Goal: Use online tool/utility: Utilize a website feature to perform a specific function

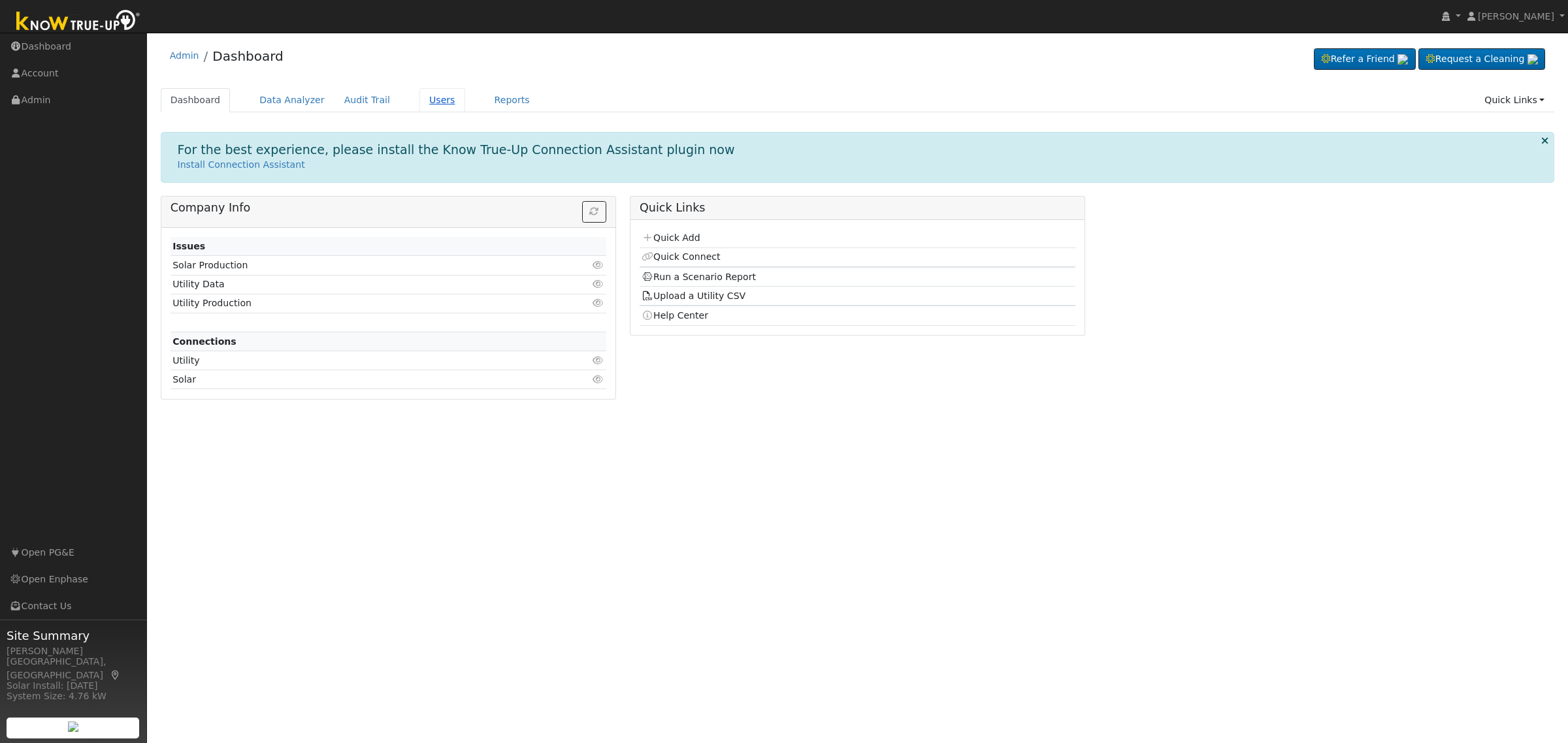
click at [421, 101] on link "Users" at bounding box center [442, 100] width 46 height 24
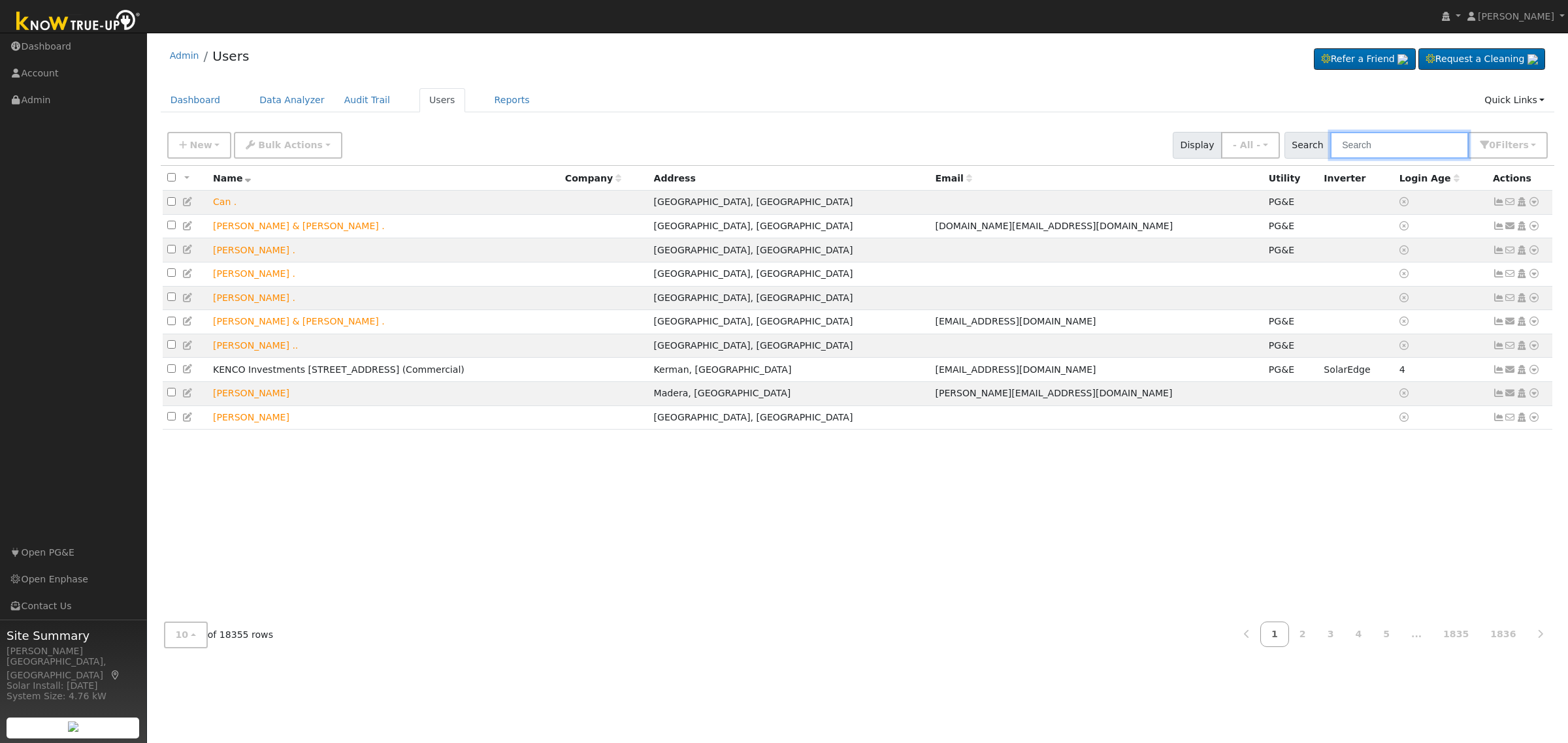
click at [1389, 149] on input "text" at bounding box center [1399, 145] width 139 height 27
paste input "[PERSON_NAME]"
type input "[PERSON_NAME]"
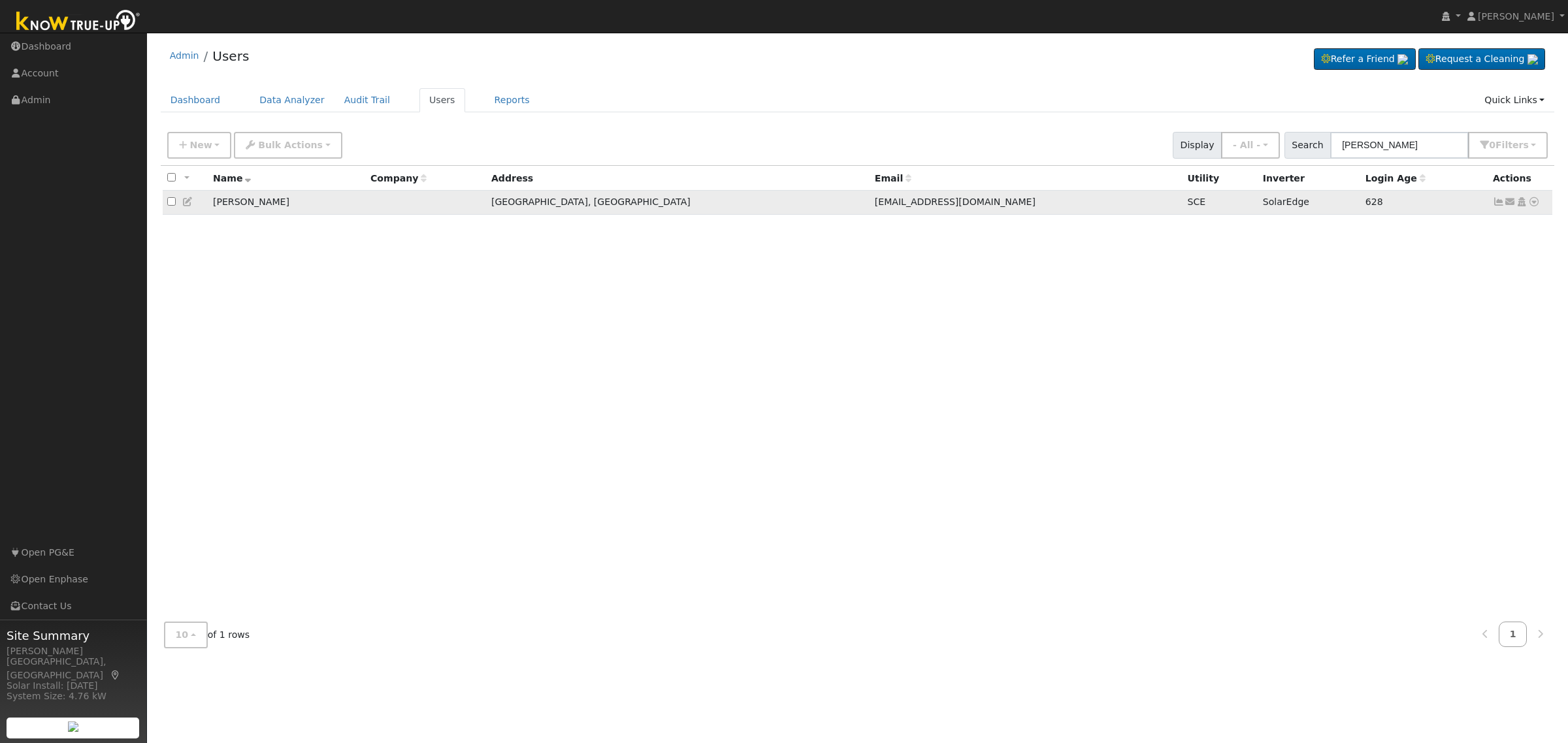
click at [1532, 203] on icon at bounding box center [1534, 202] width 12 height 9
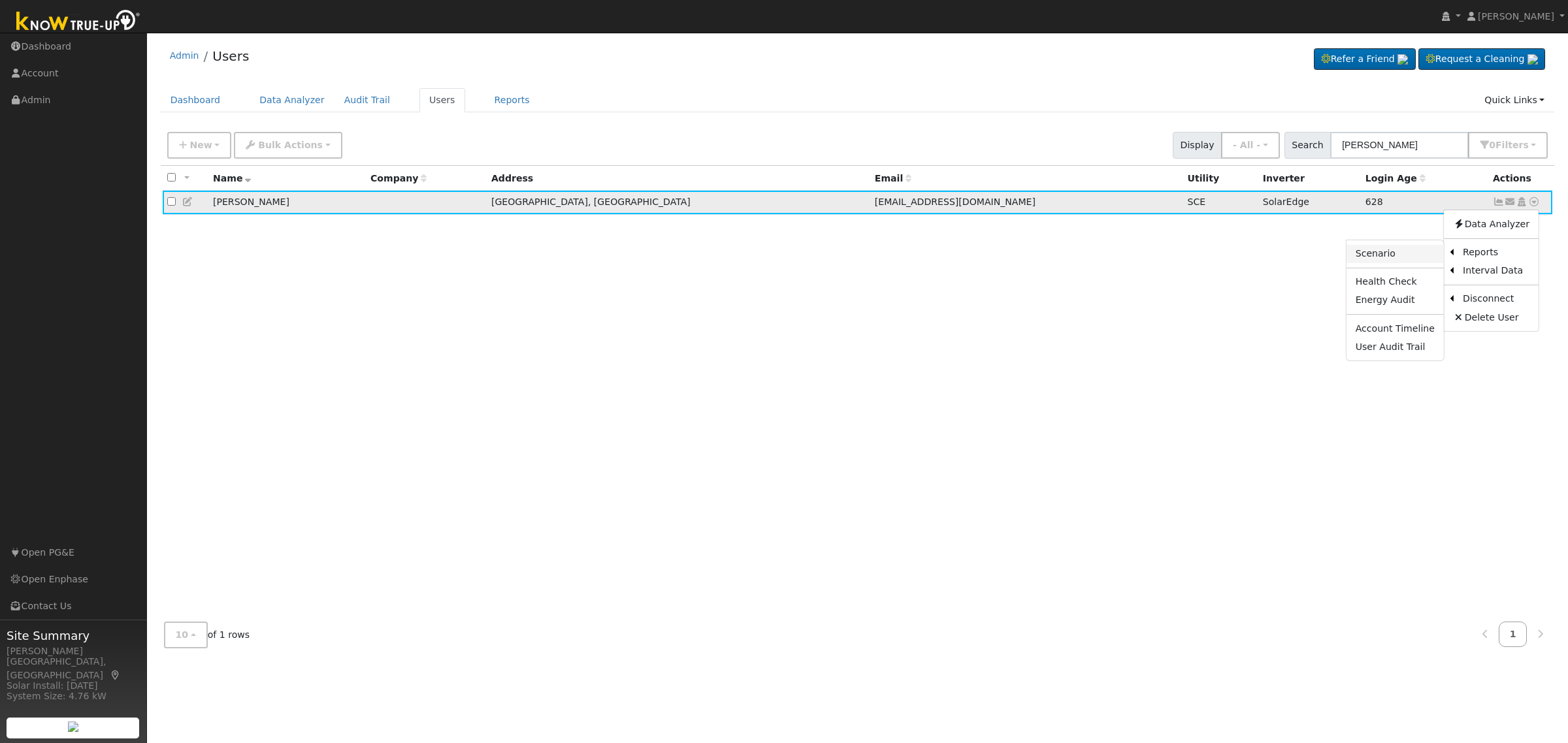
click at [1403, 258] on link "Scenario" at bounding box center [1394, 254] width 97 height 18
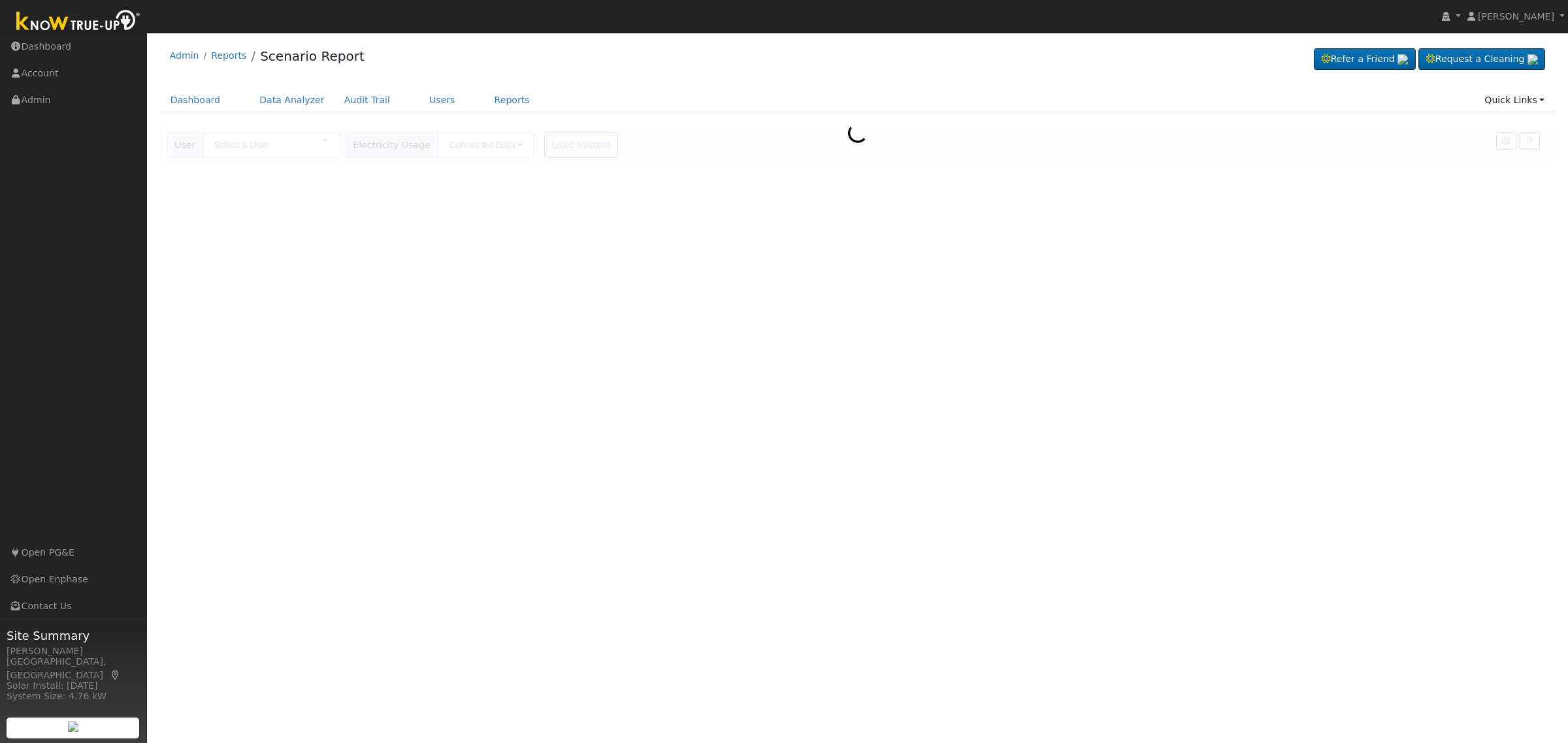
type input "Robert Toste"
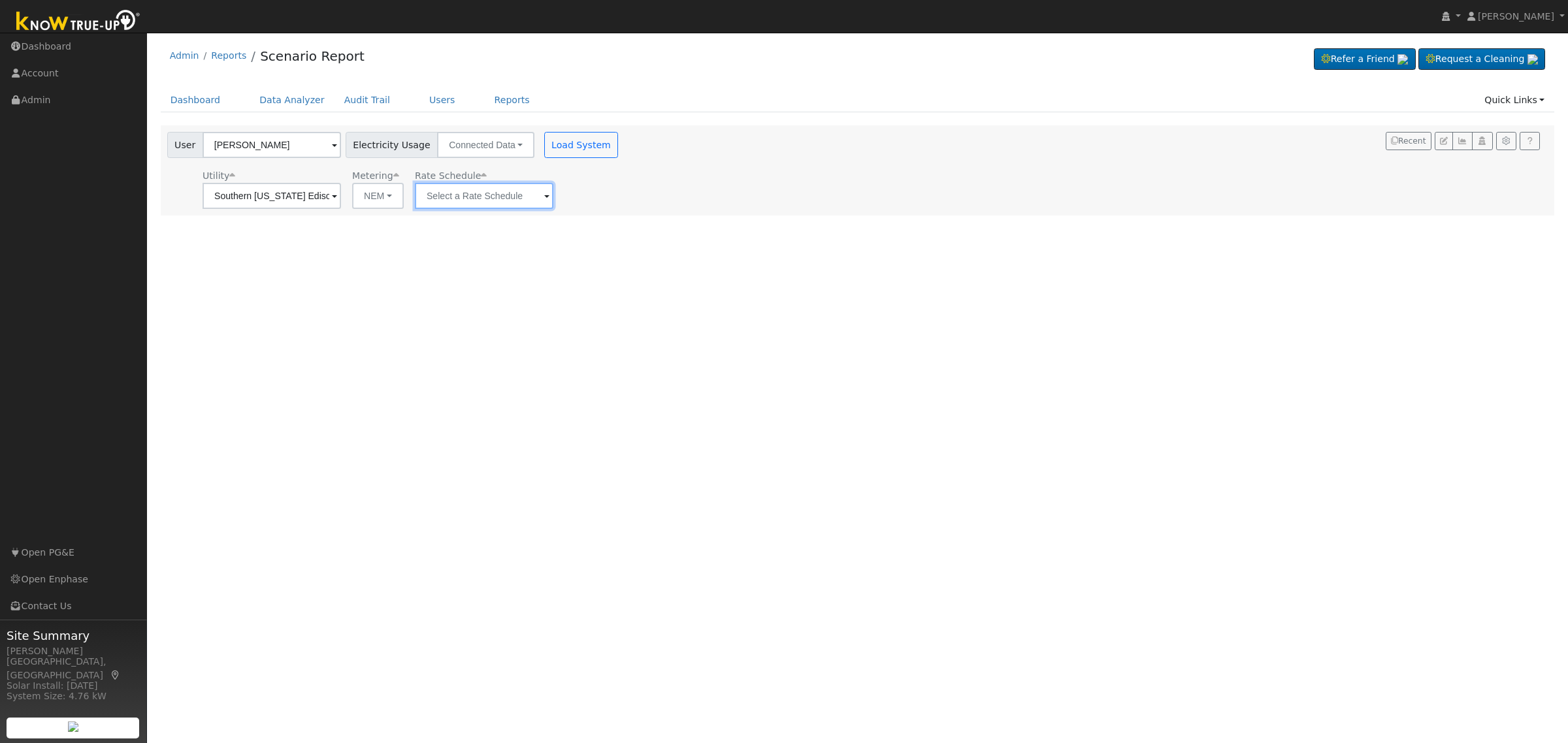
click at [537, 201] on input "text" at bounding box center [483, 196] width 139 height 26
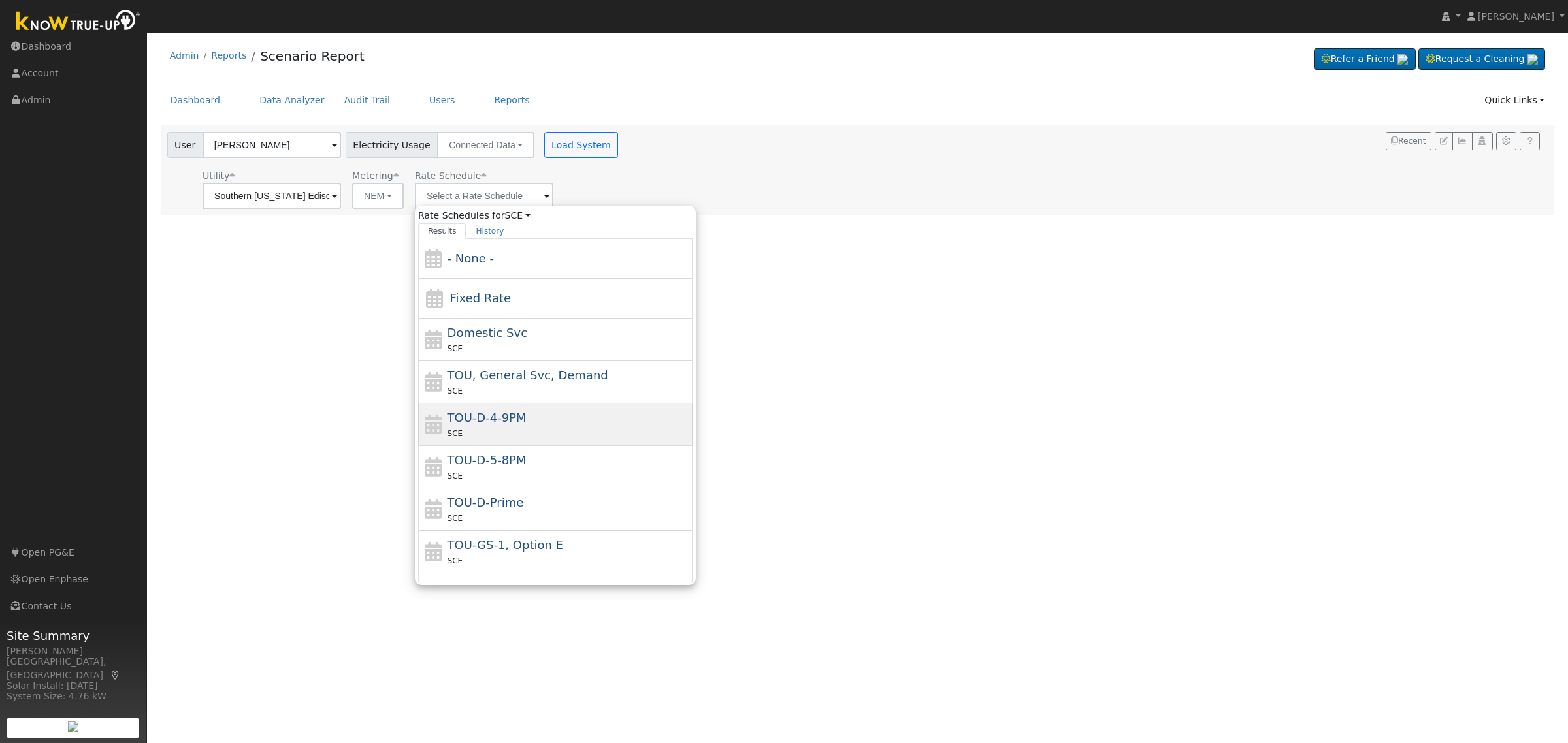
click at [533, 420] on div "TOU-D-4-9PM SCE" at bounding box center [568, 423] width 243 height 31
type input "TOU-D-4-9PM"
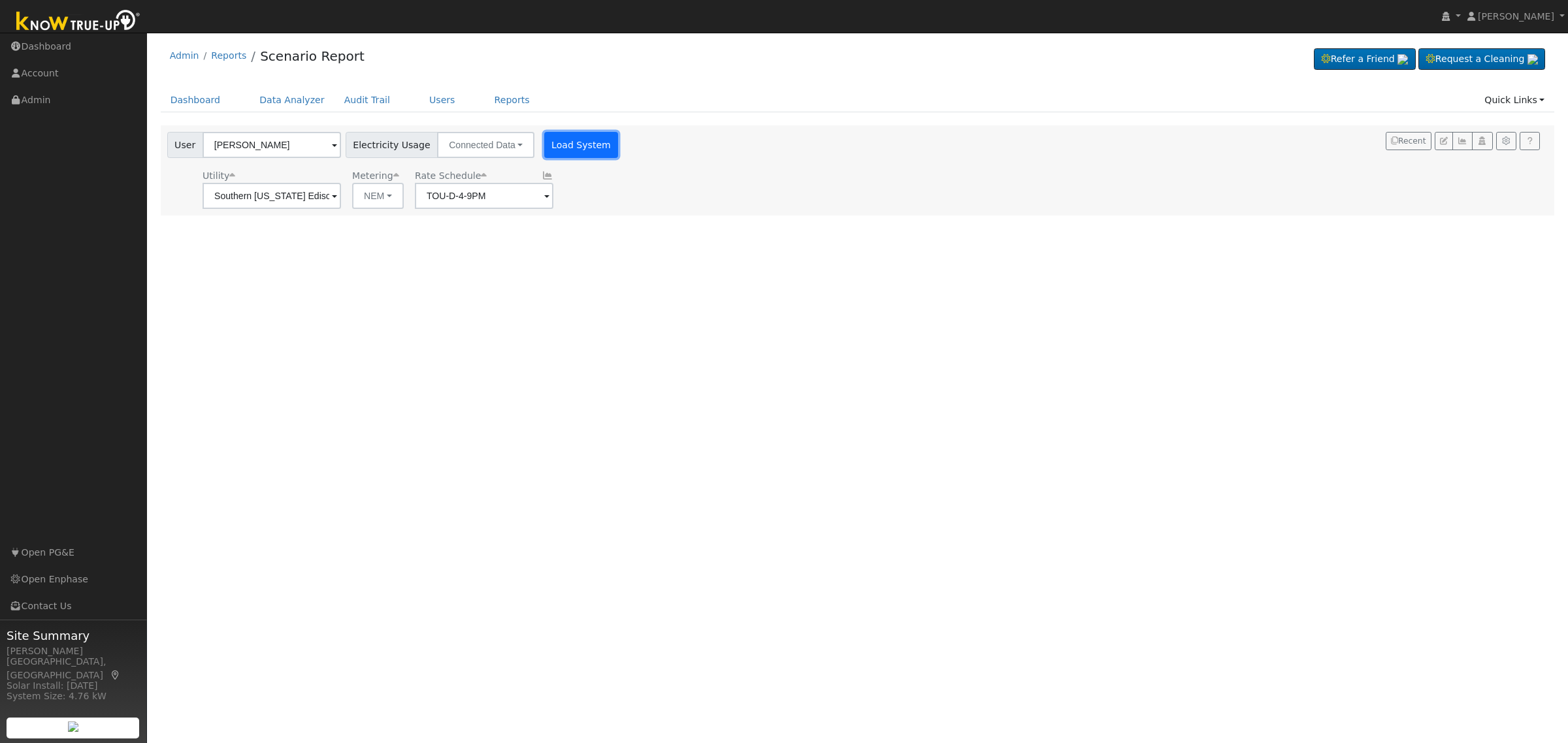
click at [565, 143] on button "Load System" at bounding box center [581, 145] width 75 height 26
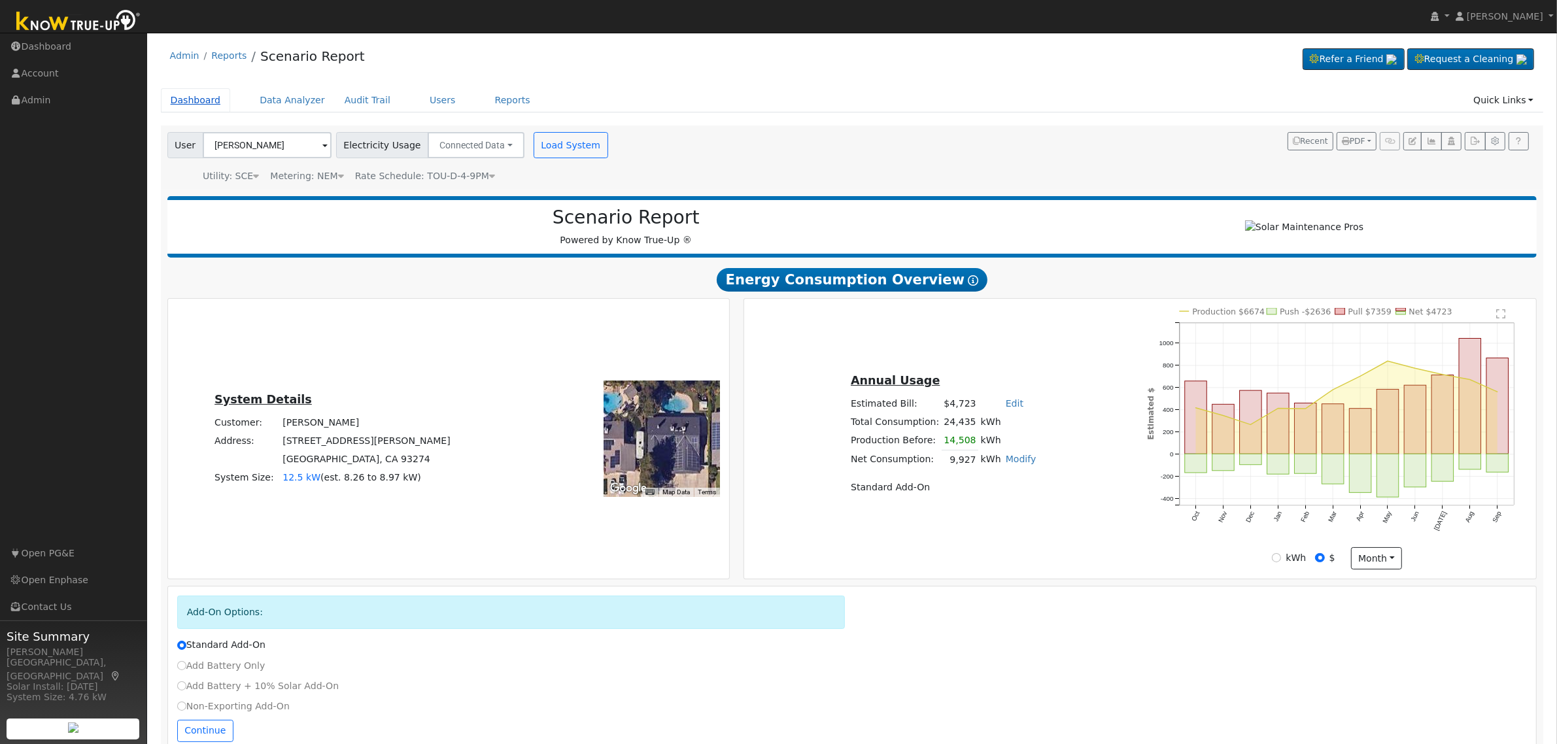
click at [194, 98] on link "Dashboard" at bounding box center [196, 100] width 70 height 24
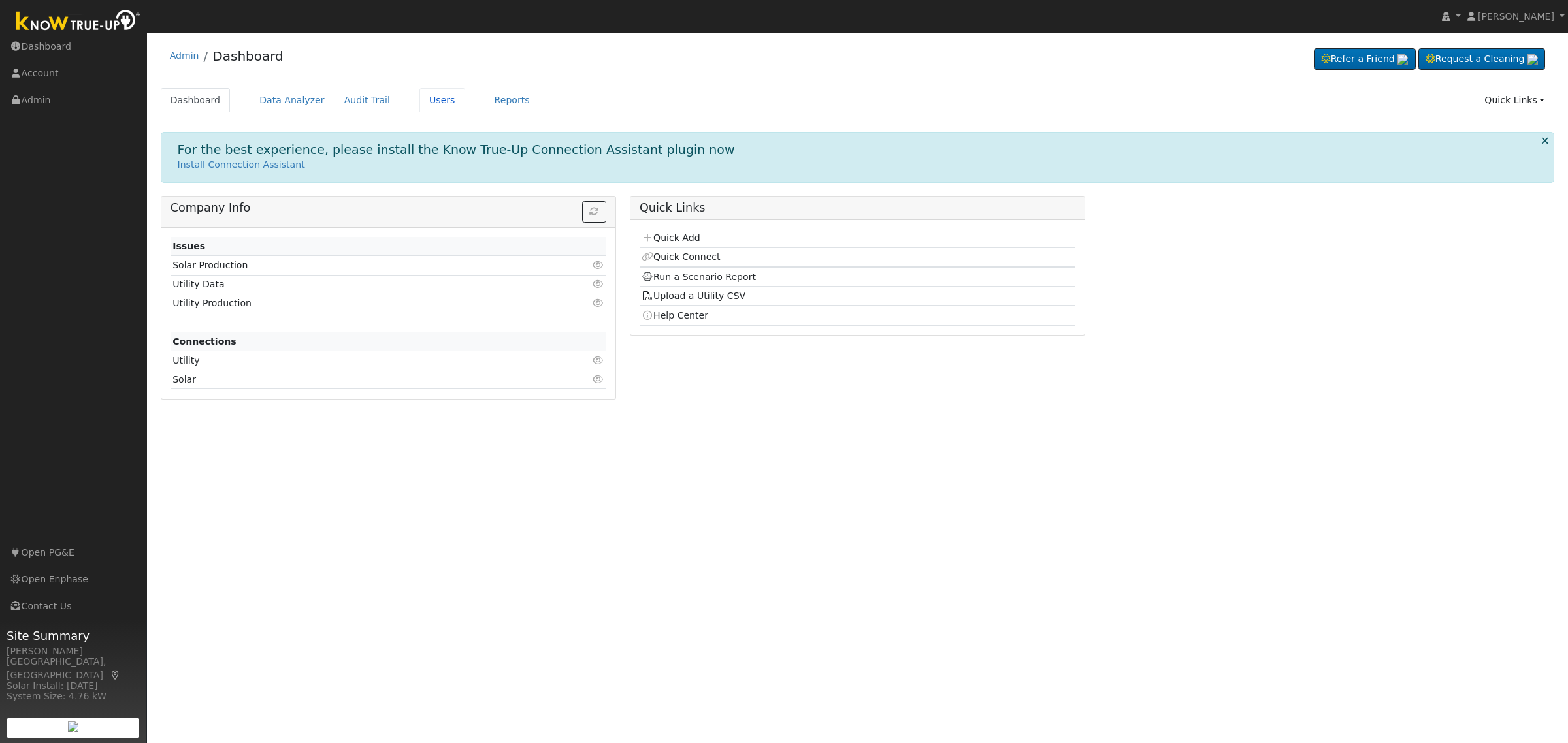
click at [425, 99] on link "Users" at bounding box center [442, 100] width 46 height 24
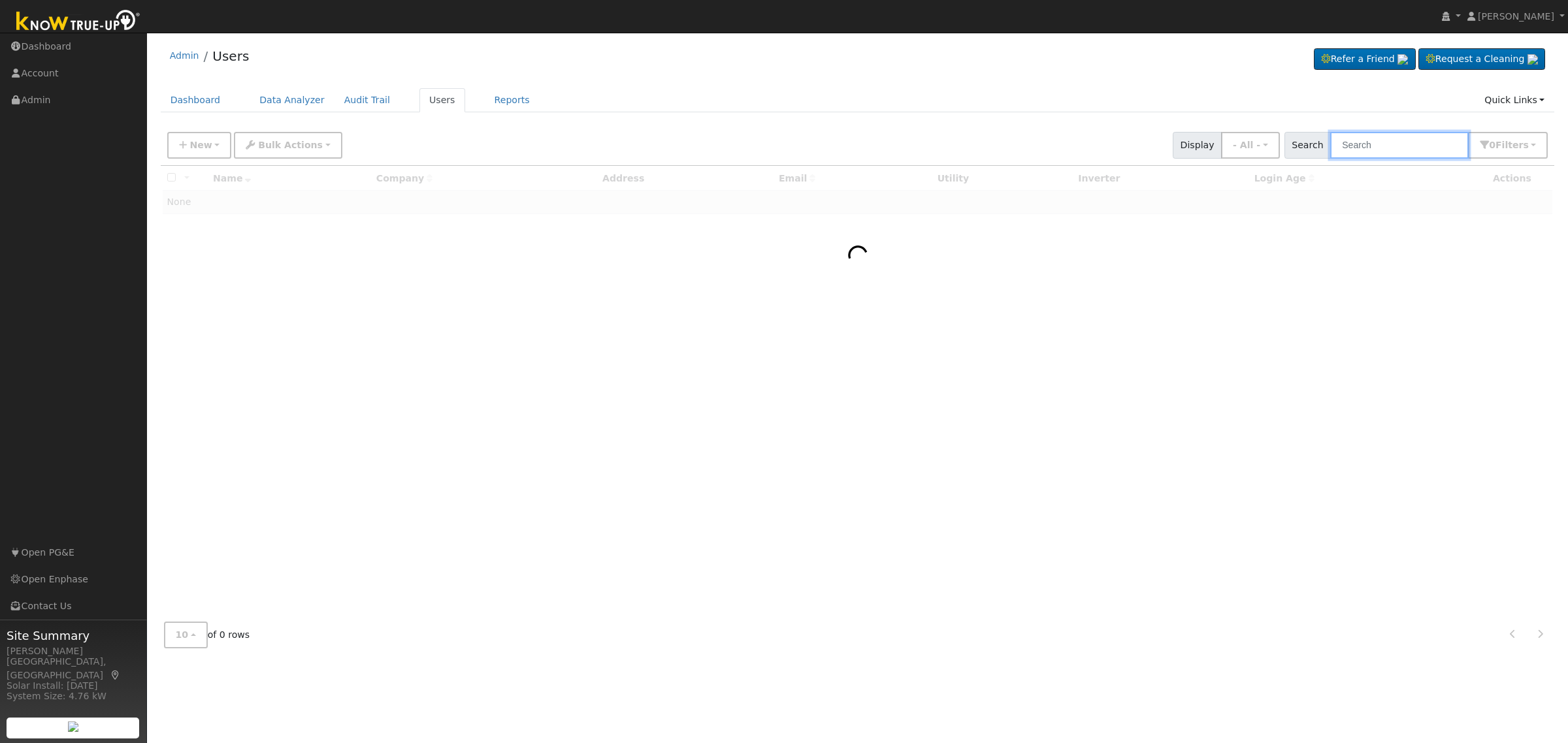
click at [1412, 141] on input "text" at bounding box center [1399, 145] width 139 height 27
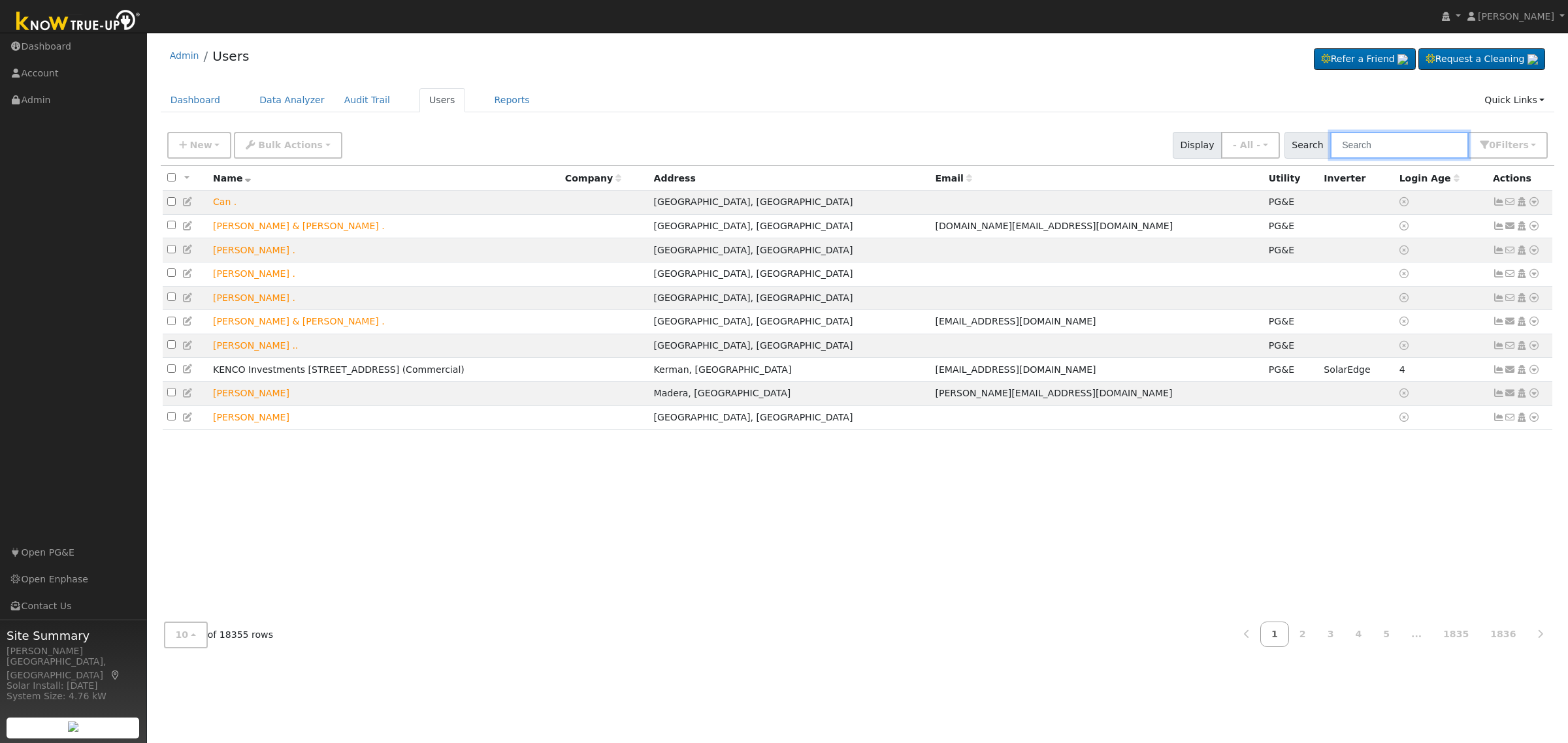
paste input "Jason Bustos"
type input "Jason Bustos"
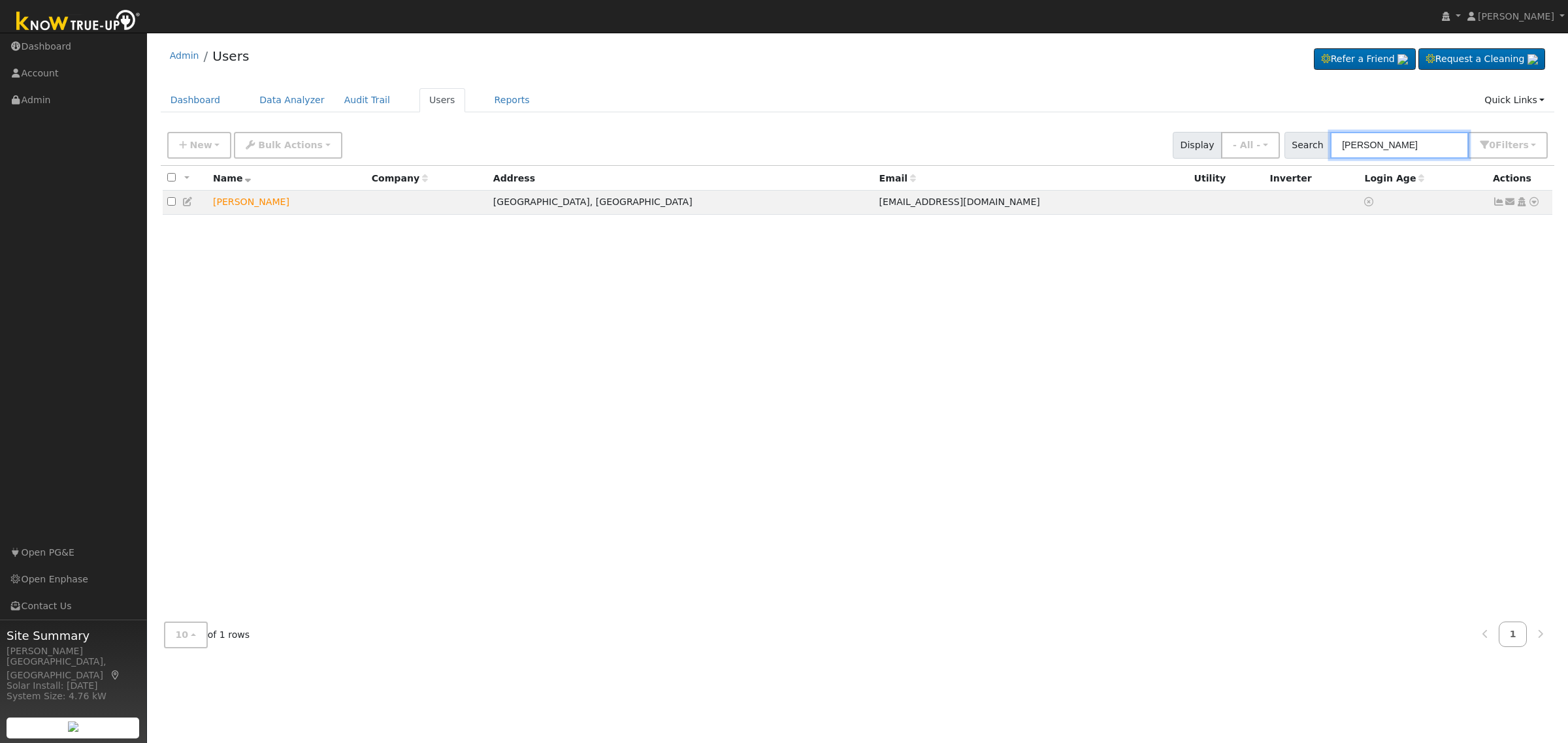
click at [1433, 139] on input "Jason Bustos" at bounding box center [1399, 145] width 139 height 27
paste input "Roger Threlkeld"
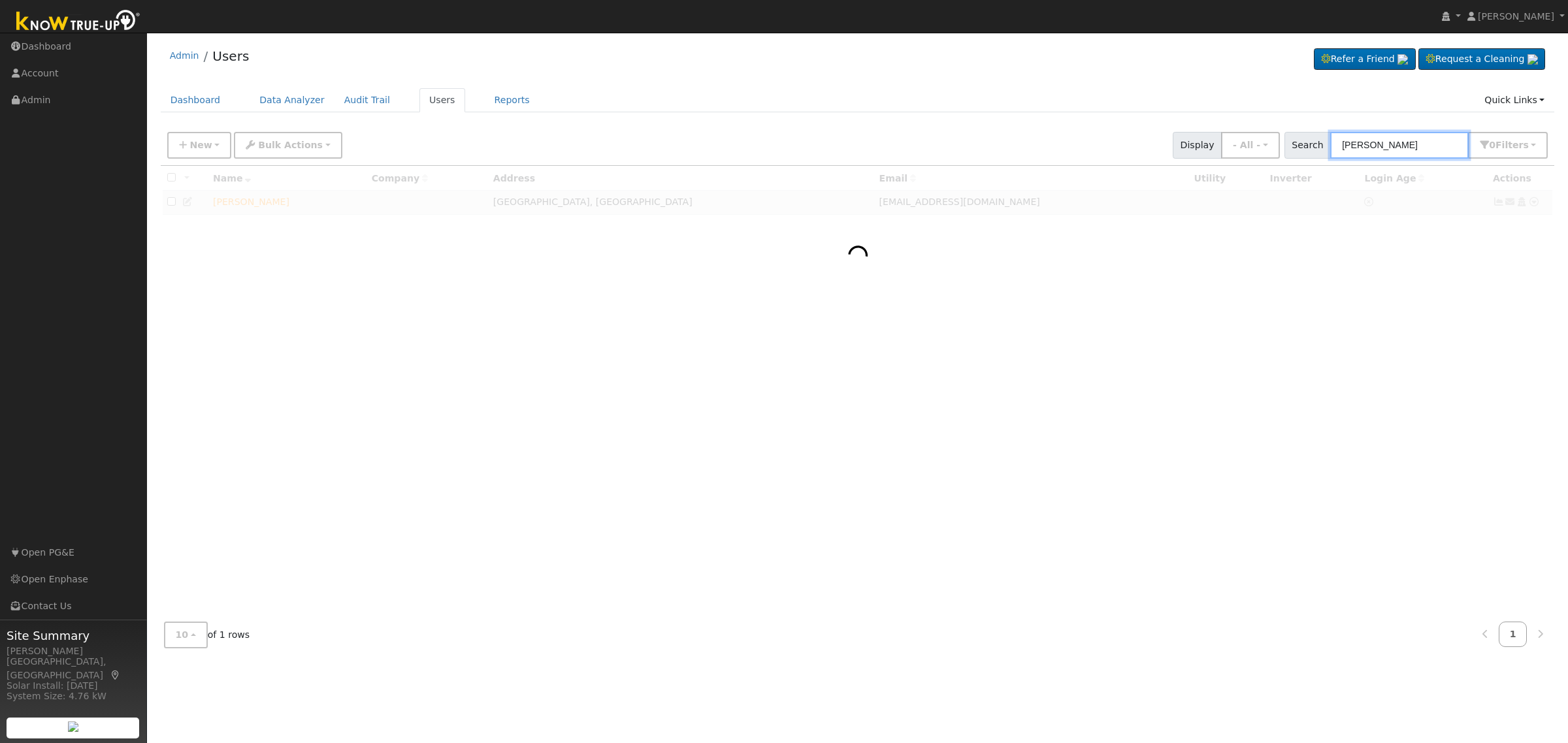
type input "Roger Threlkeld"
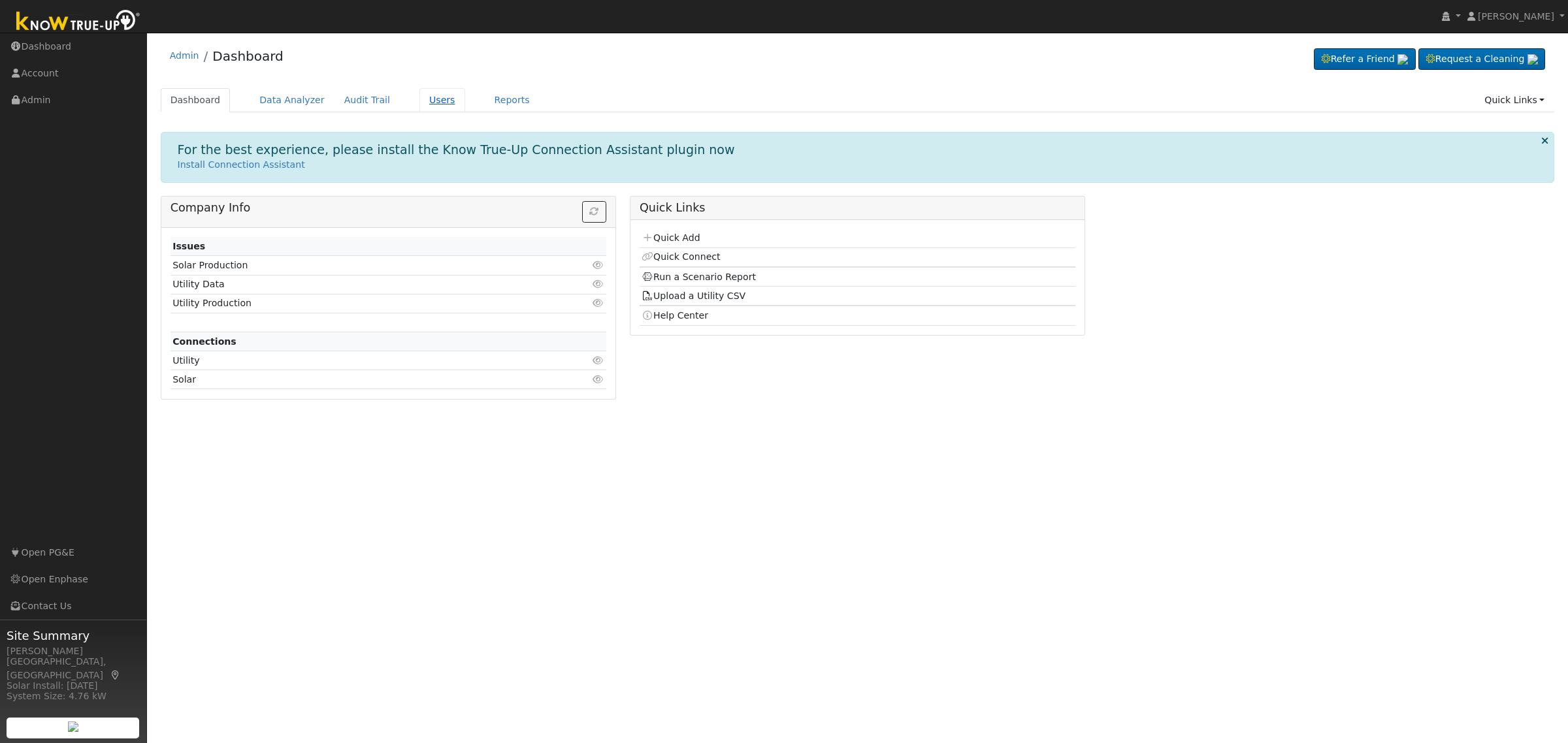
click at [427, 103] on link "Users" at bounding box center [442, 100] width 46 height 24
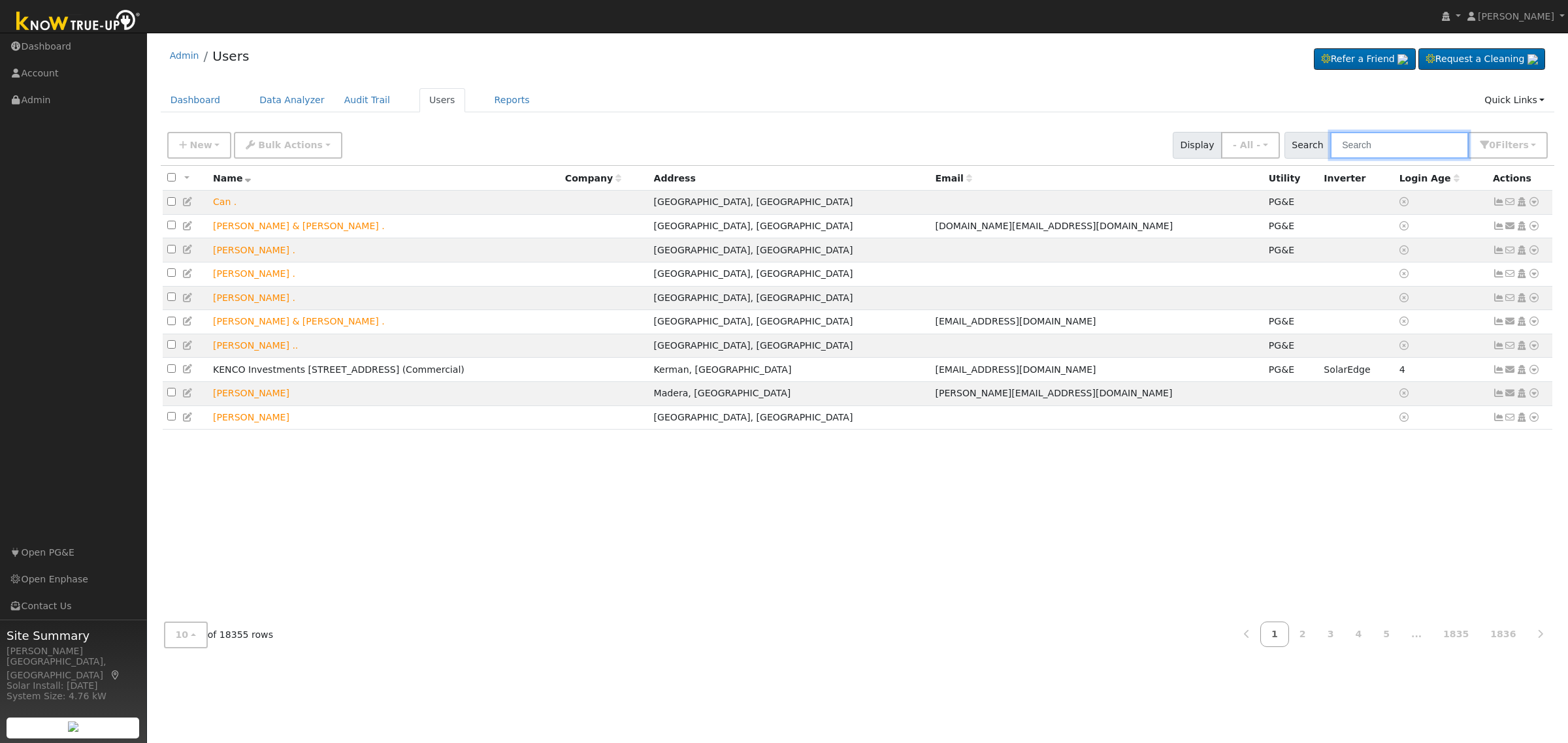
click at [1389, 144] on input "text" at bounding box center [1399, 145] width 139 height 27
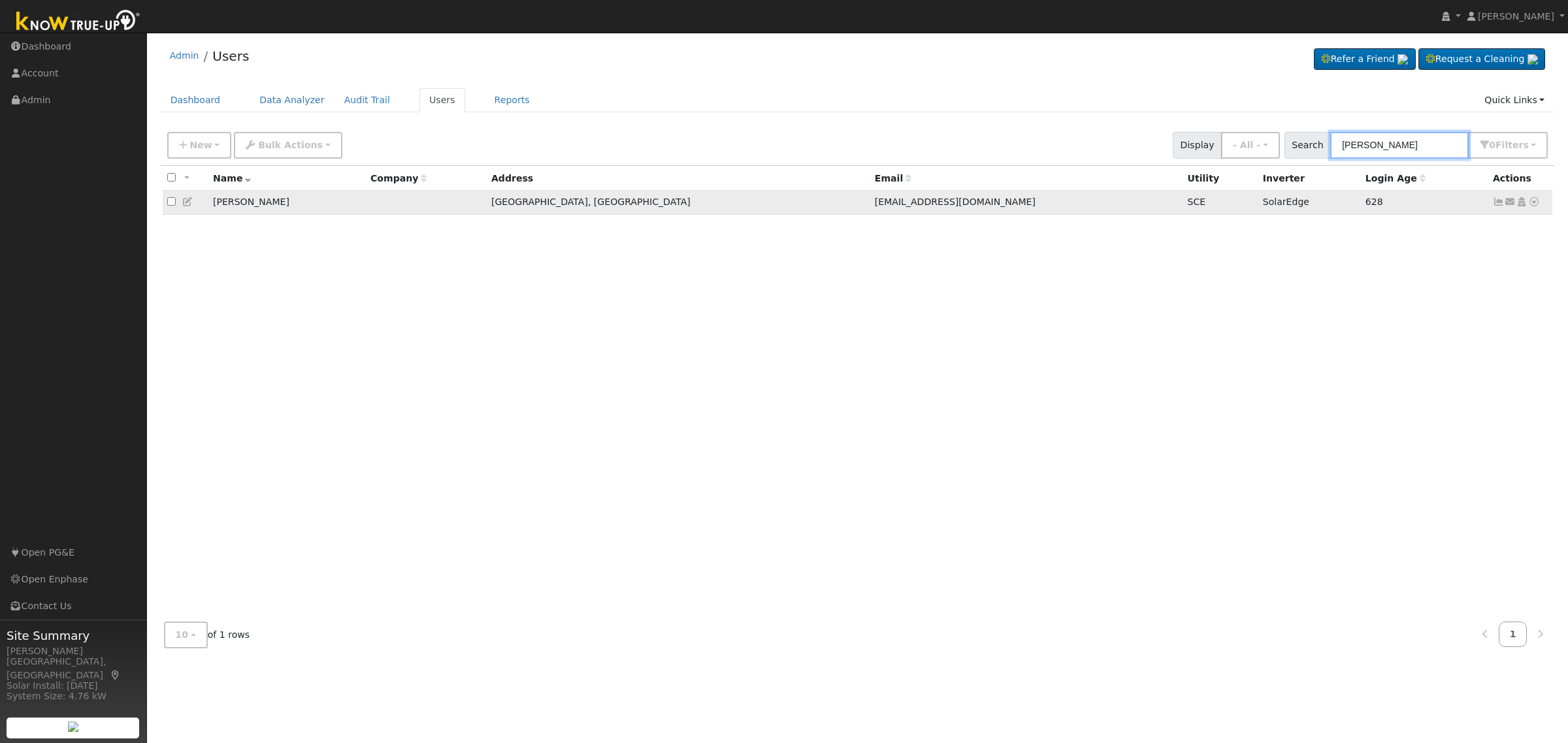
type input "[PERSON_NAME]"
click at [1534, 203] on icon at bounding box center [1534, 202] width 12 height 9
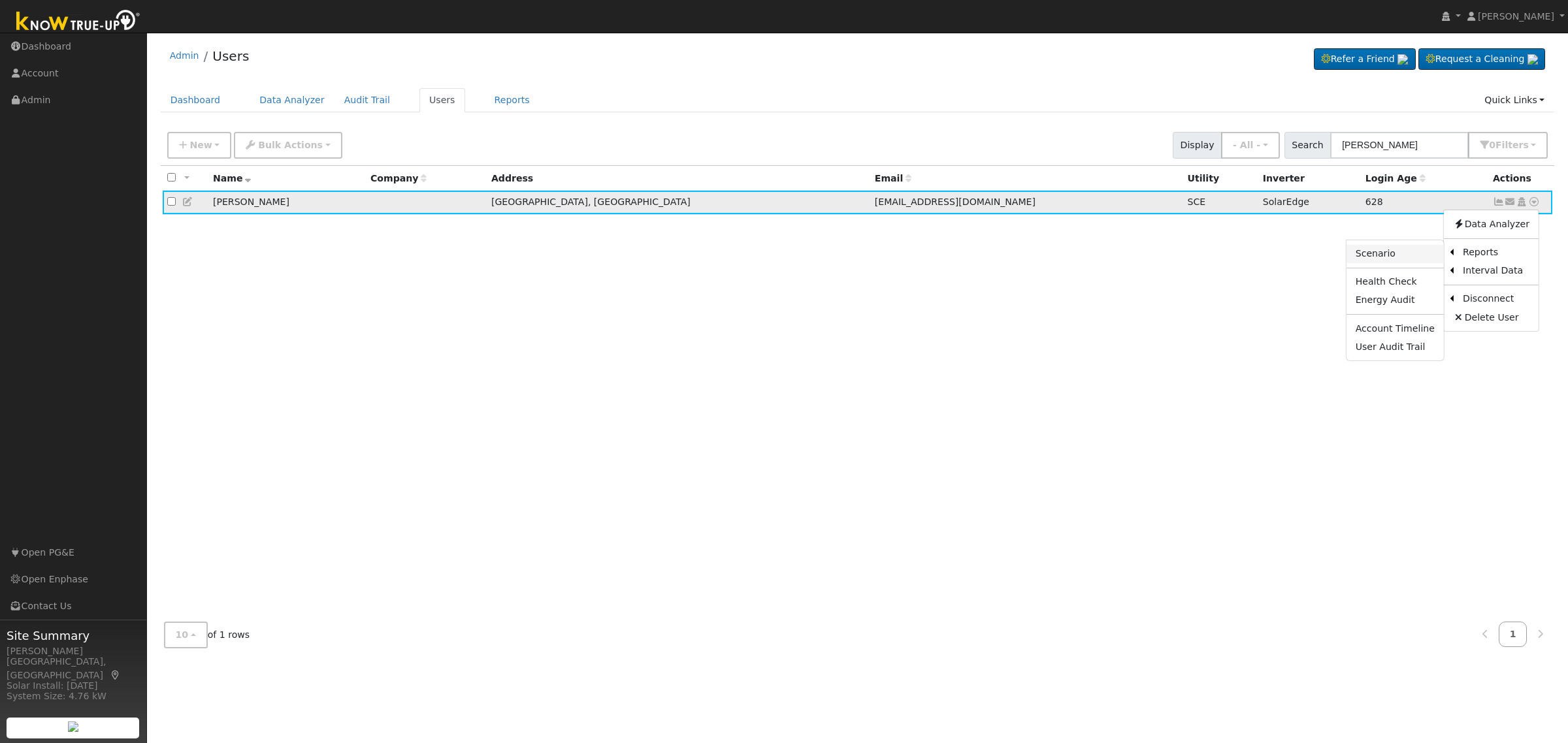
click at [1402, 262] on link "Scenario" at bounding box center [1394, 254] width 97 height 18
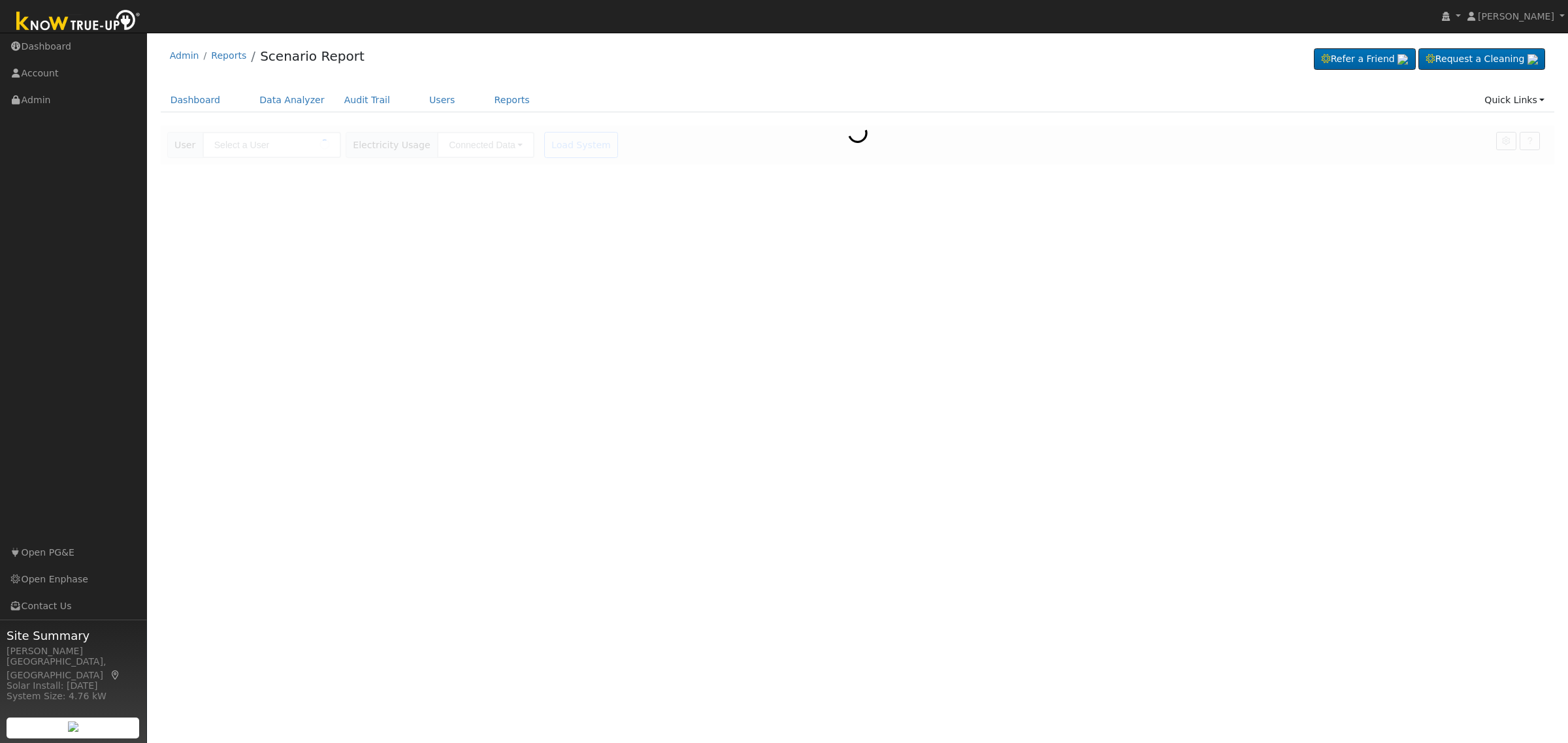
type input "[PERSON_NAME]"
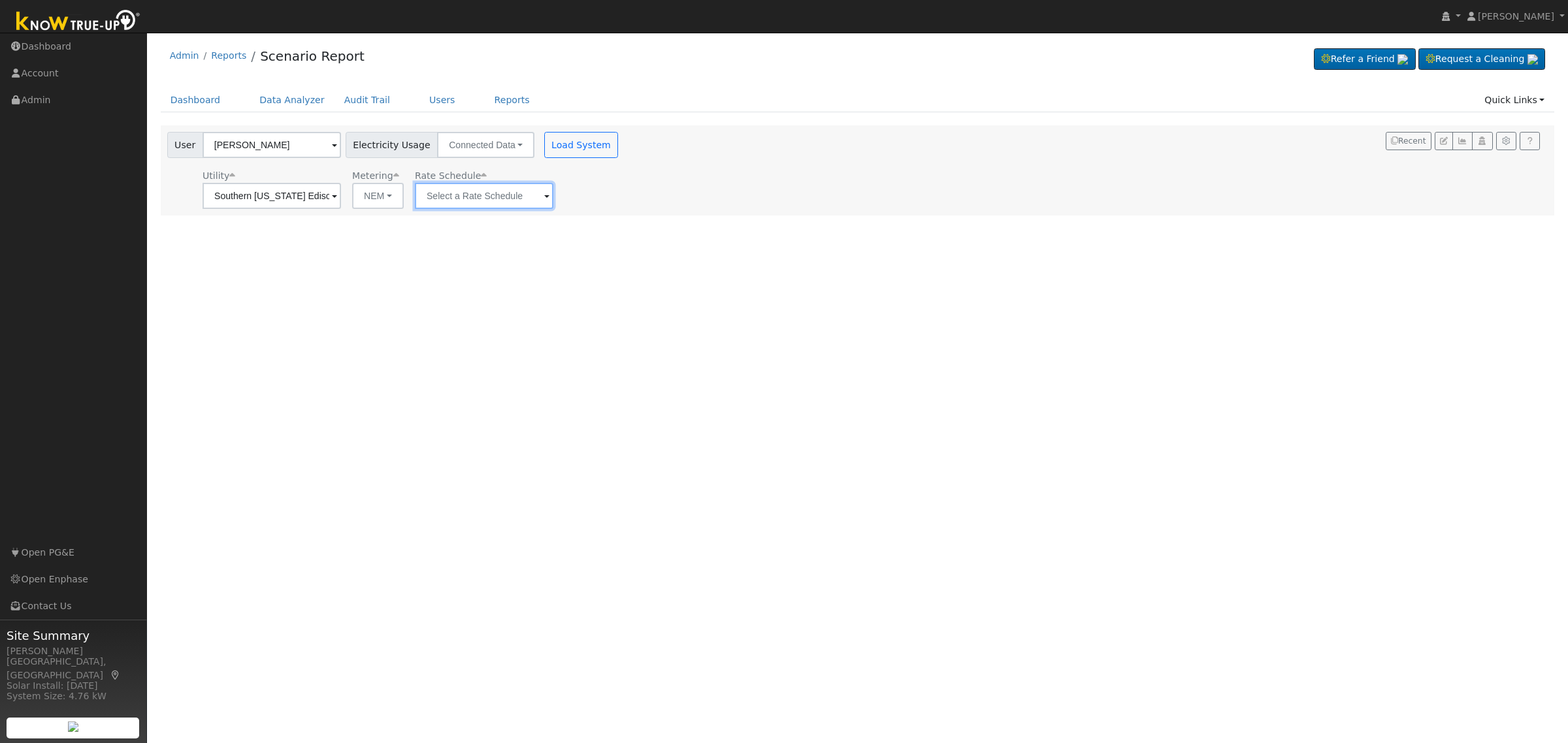
click at [503, 190] on input "text" at bounding box center [483, 196] width 139 height 26
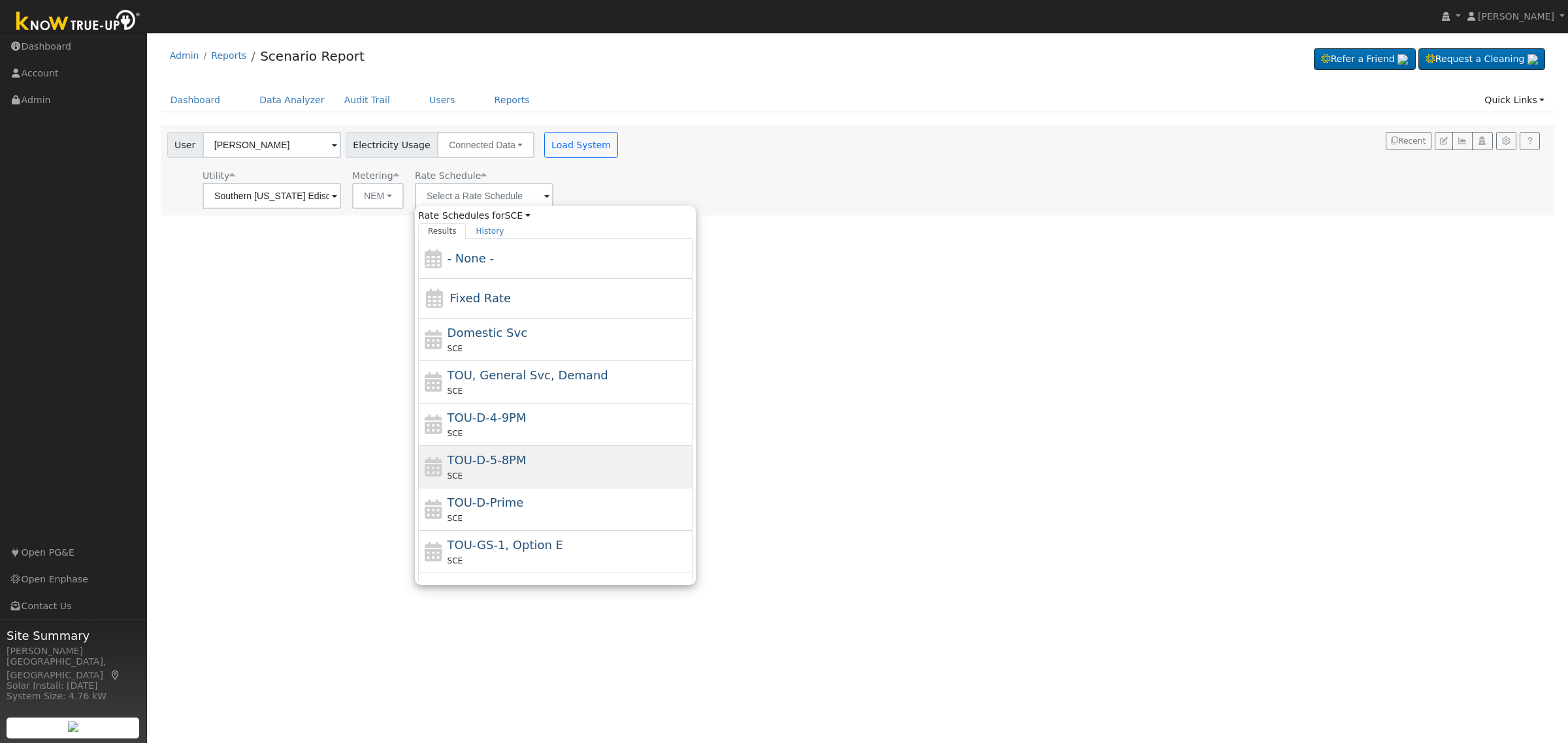
click at [525, 465] on div "TOU-D-5-8PM SCE" at bounding box center [568, 466] width 243 height 31
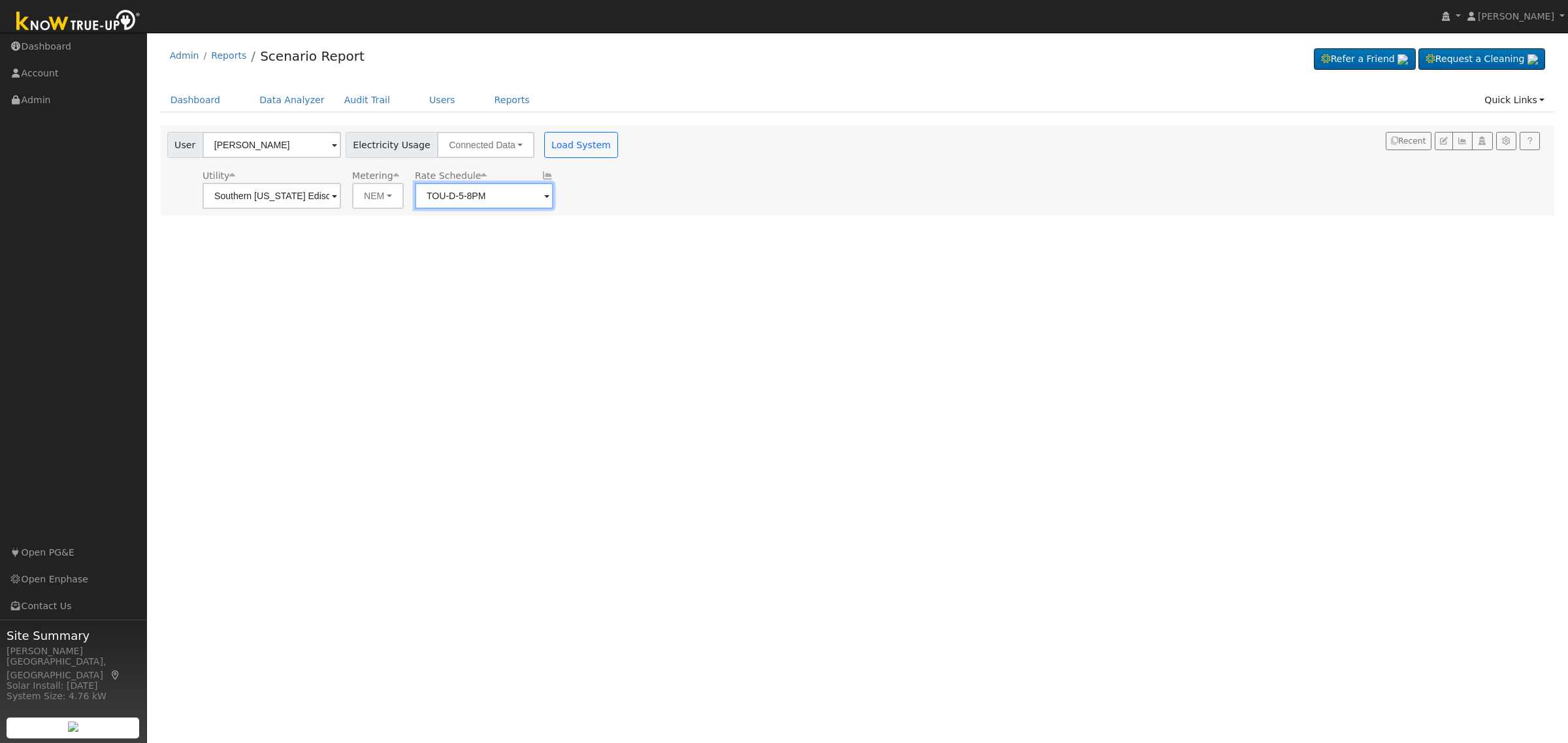
click at [523, 199] on input "TOU-D-5-8PM" at bounding box center [483, 196] width 139 height 26
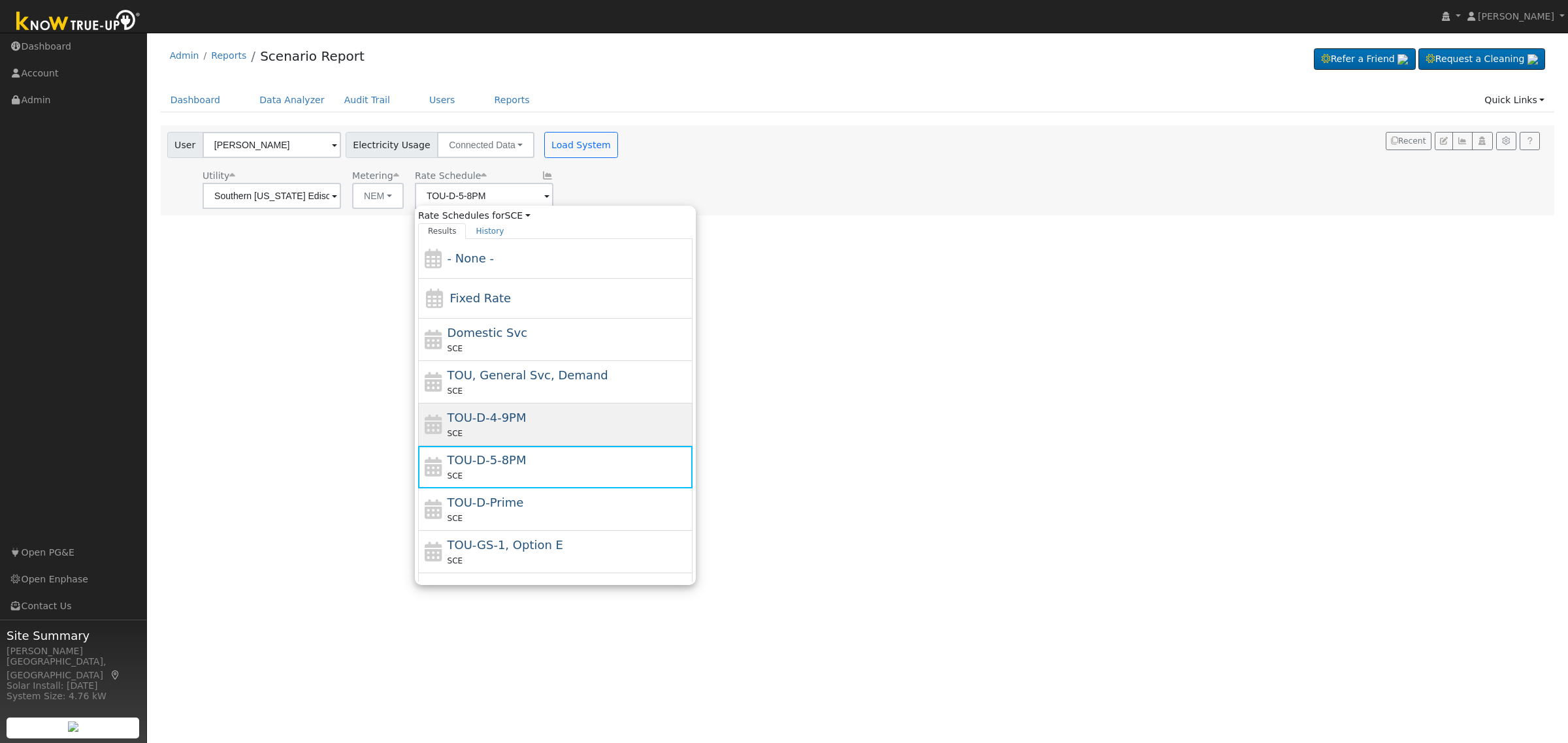
click at [540, 429] on div "SCE" at bounding box center [568, 433] width 243 height 14
type input "TOU-D-4-9PM"
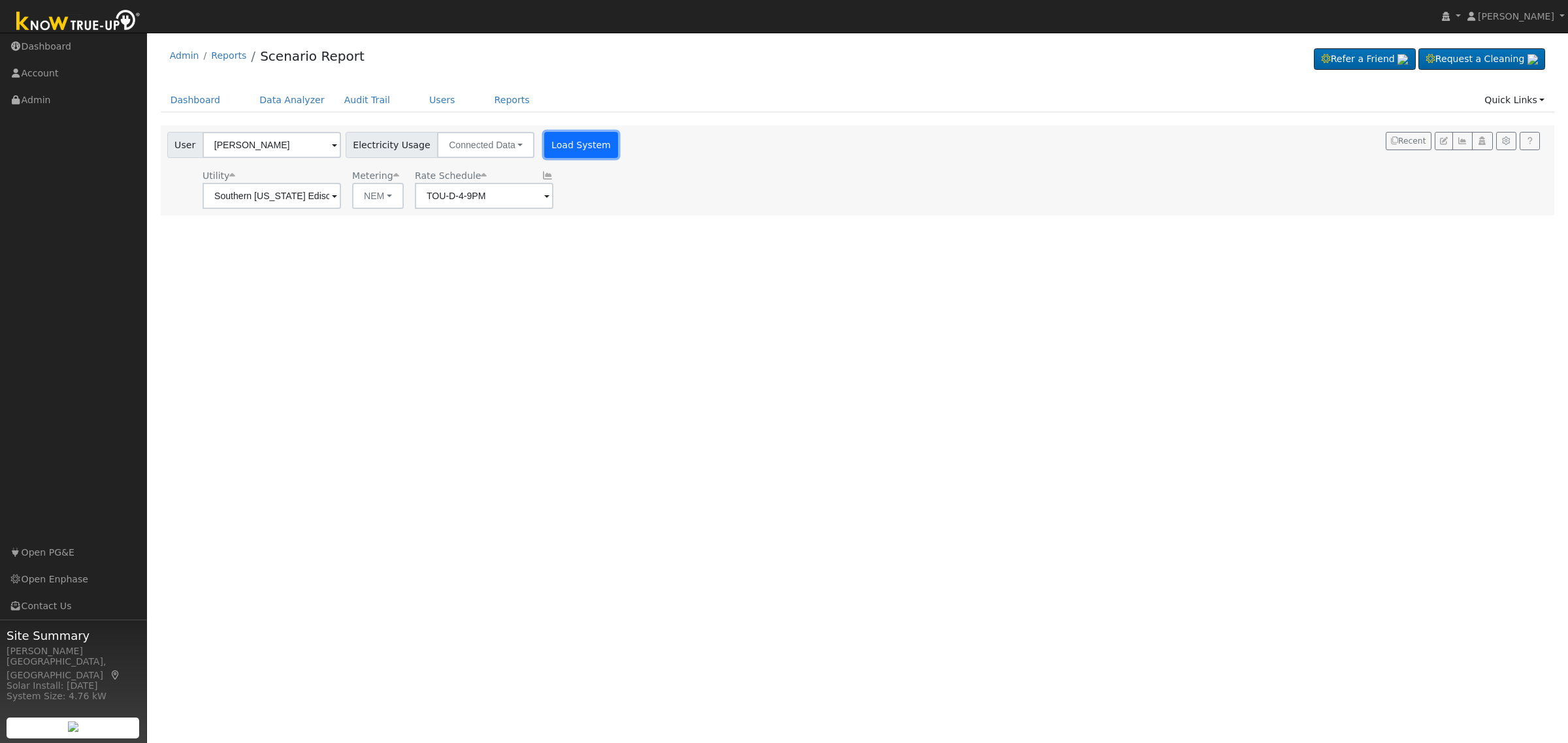
click at [550, 139] on button "Load System" at bounding box center [581, 145] width 75 height 26
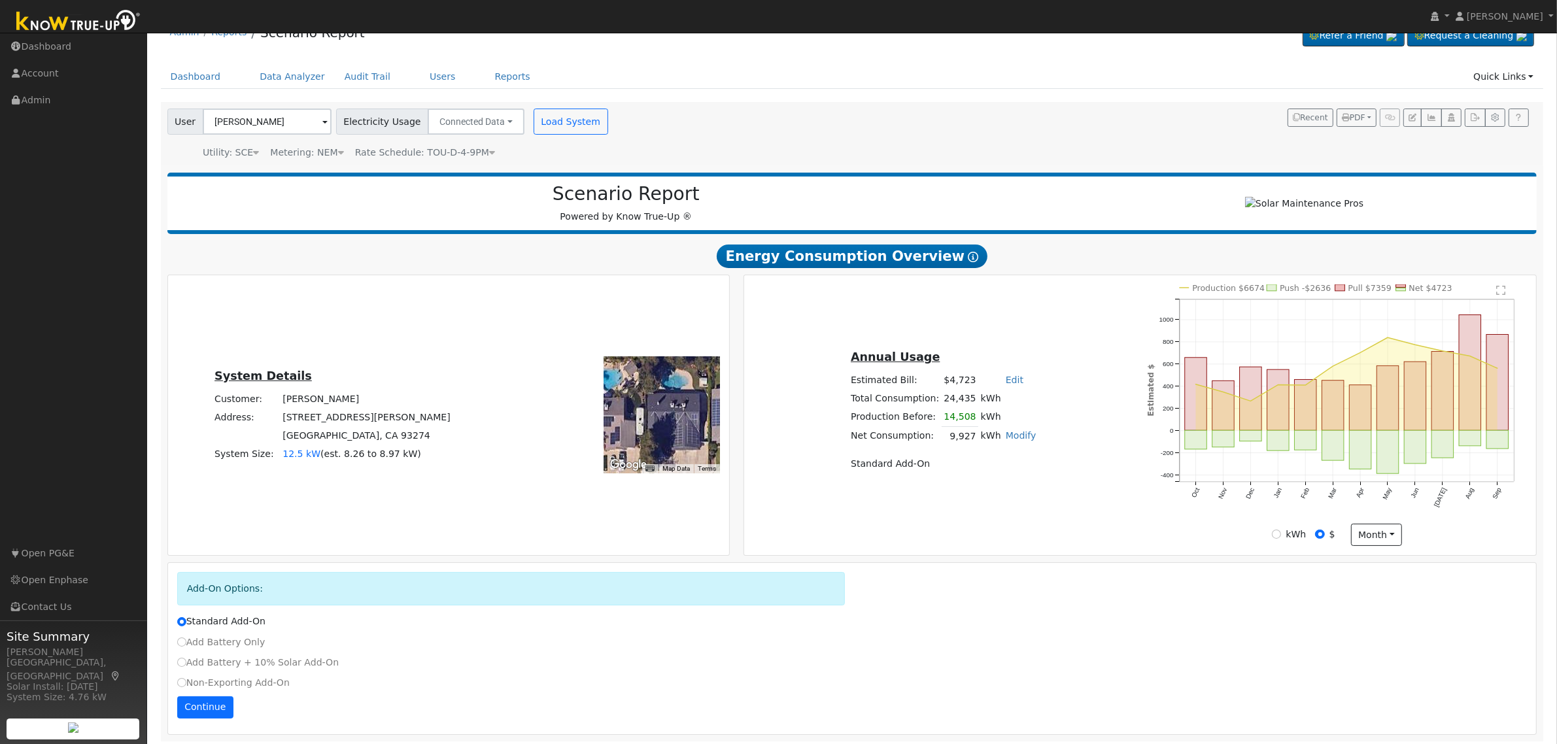
scroll to position [34, 0]
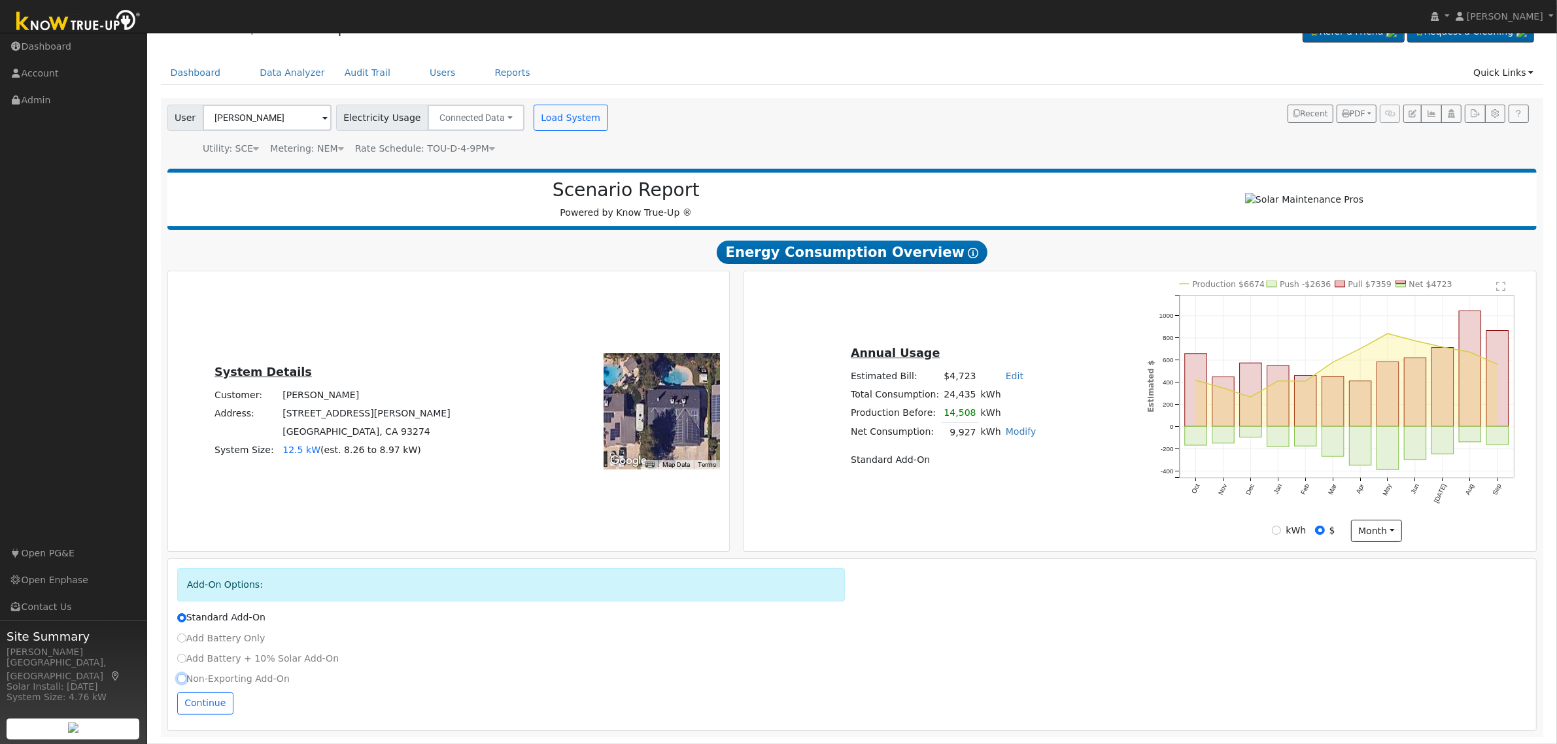
click at [178, 675] on input "Non-Exporting Add-On" at bounding box center [181, 678] width 9 height 9
radio input "true"
radio input "false"
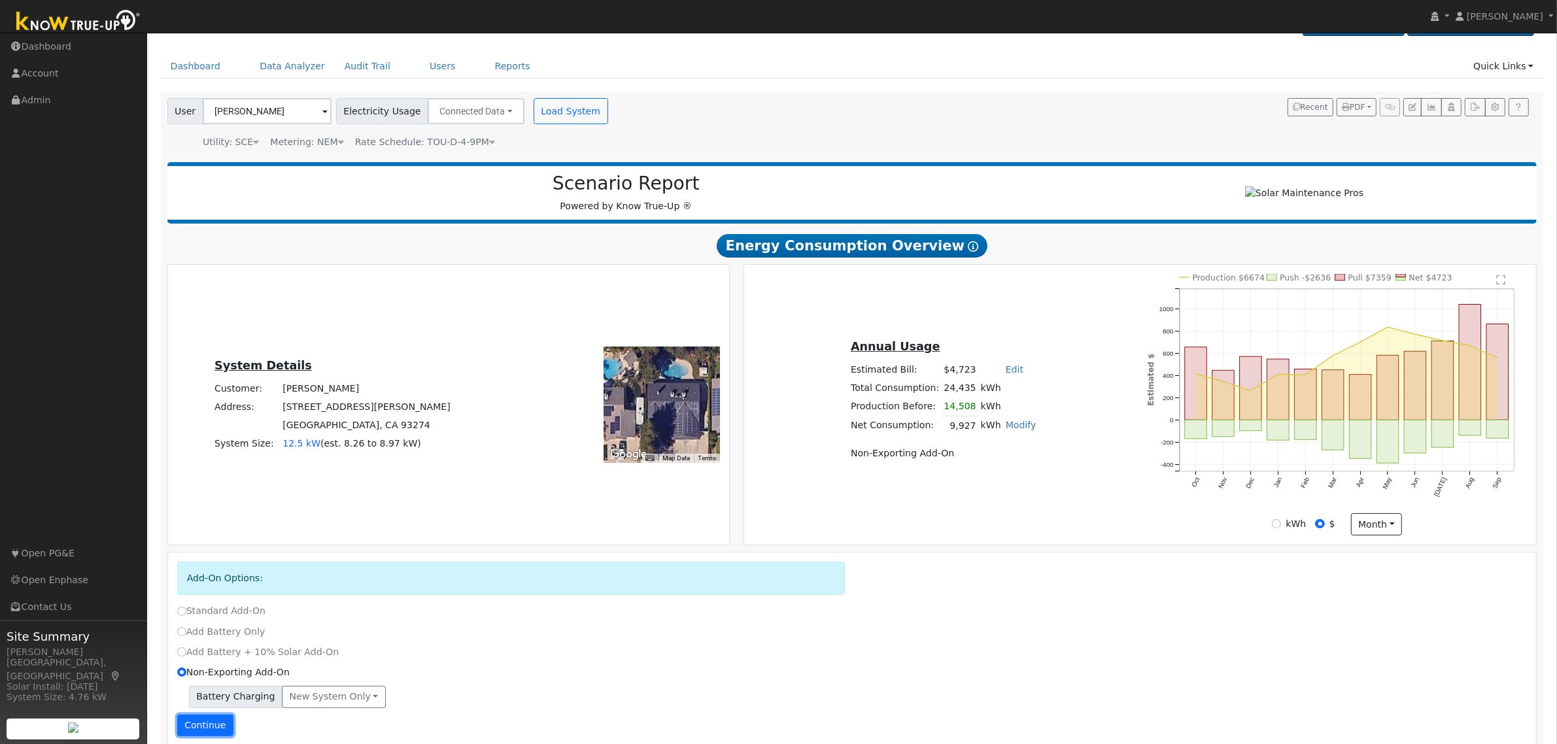
click at [194, 730] on button "Continue" at bounding box center [205, 726] width 56 height 22
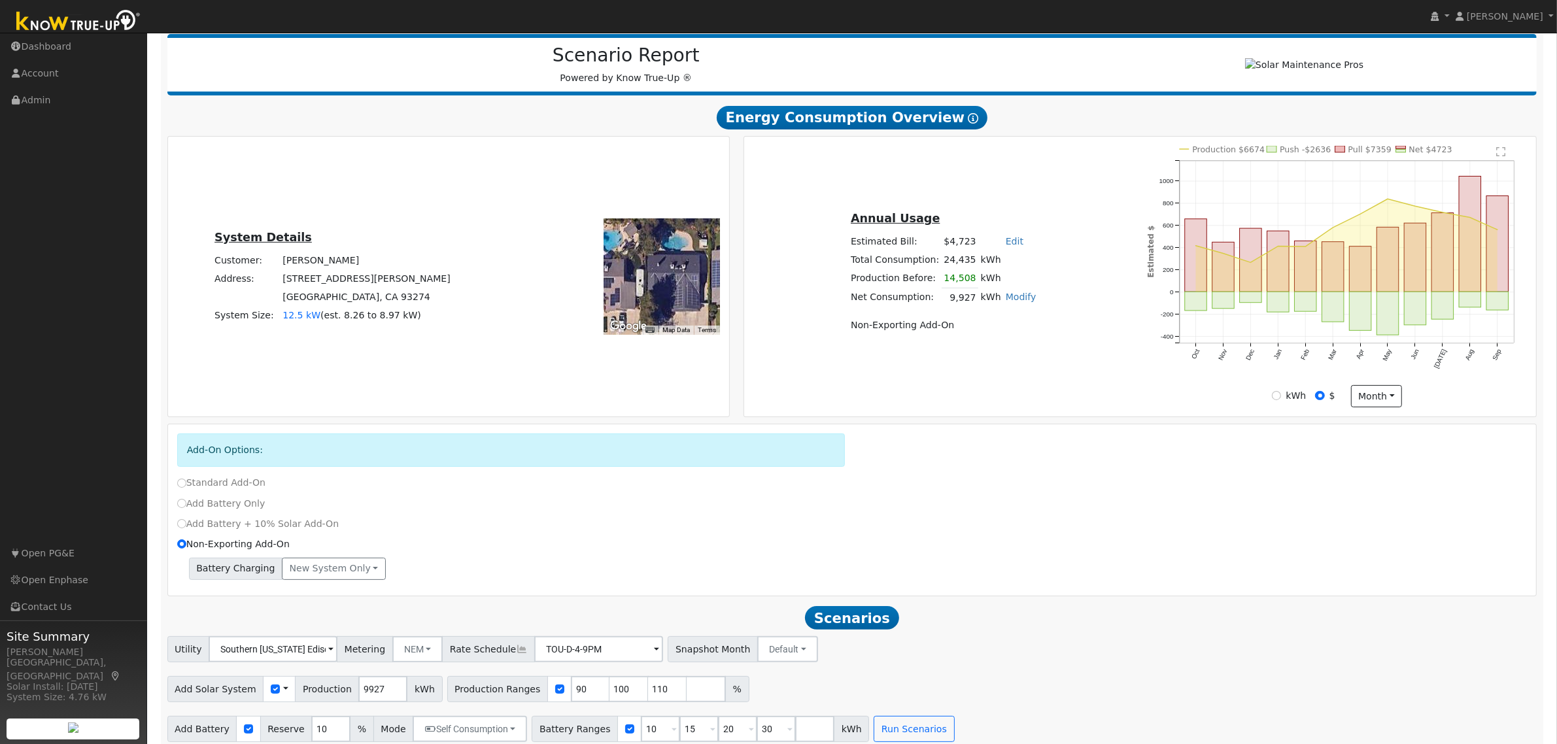
scroll to position [180, 0]
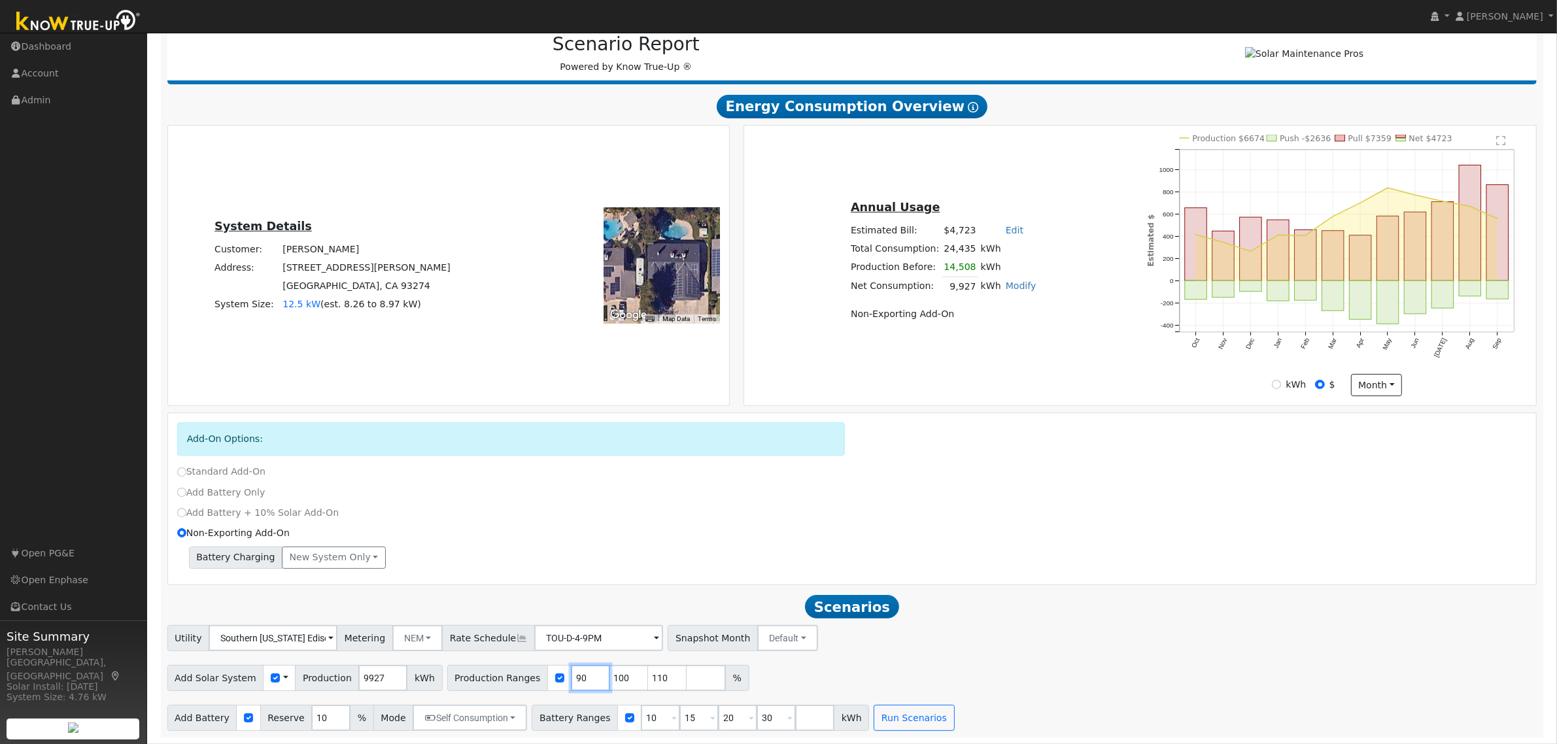
click at [571, 674] on input "90" at bounding box center [590, 678] width 39 height 26
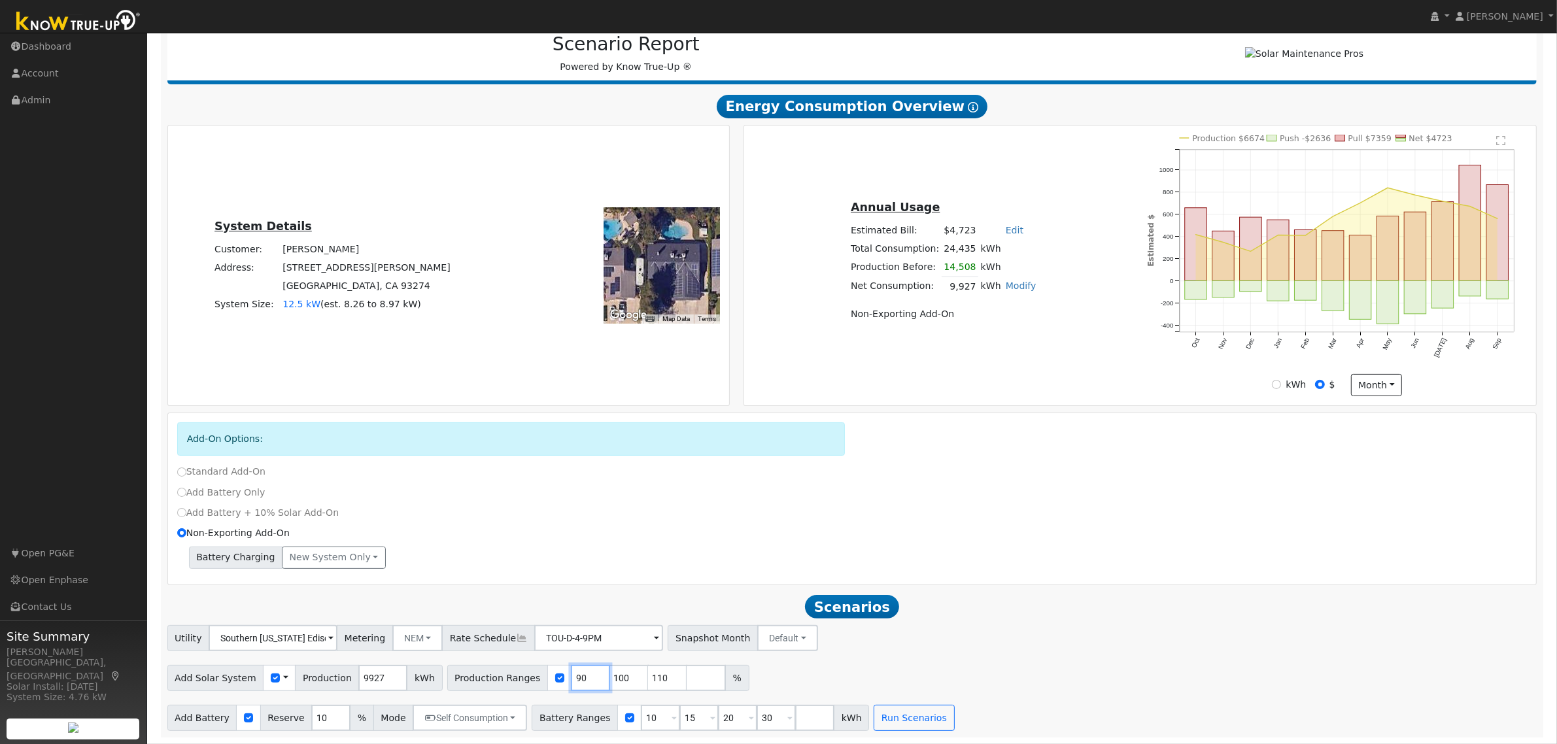
type input "100"
type input "110"
click at [571, 674] on input "110" at bounding box center [590, 678] width 39 height 26
click at [571, 674] on input "number" at bounding box center [590, 678] width 39 height 26
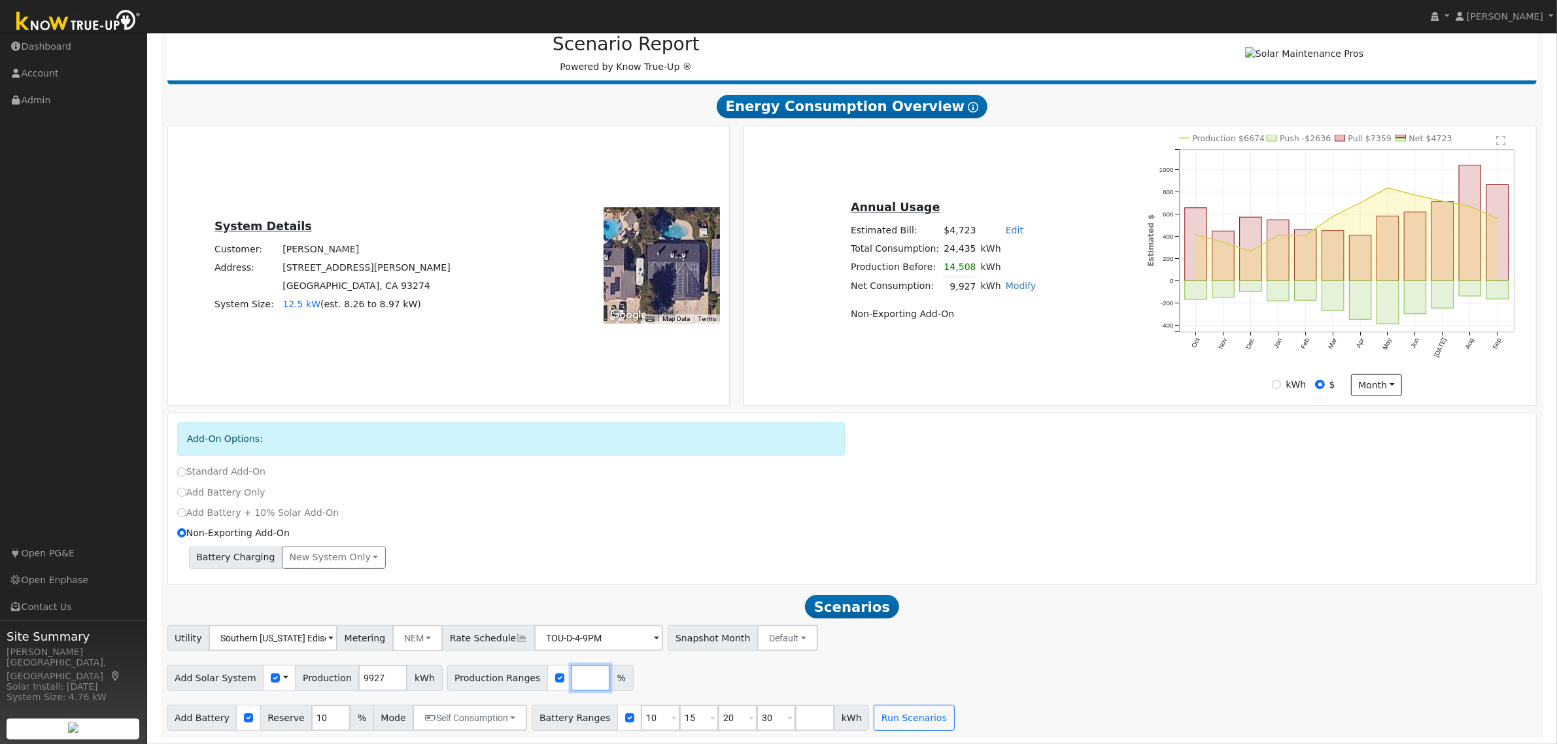
click at [571, 674] on input "number" at bounding box center [590, 678] width 39 height 26
type input "102"
click at [315, 717] on input "10" at bounding box center [330, 718] width 39 height 26
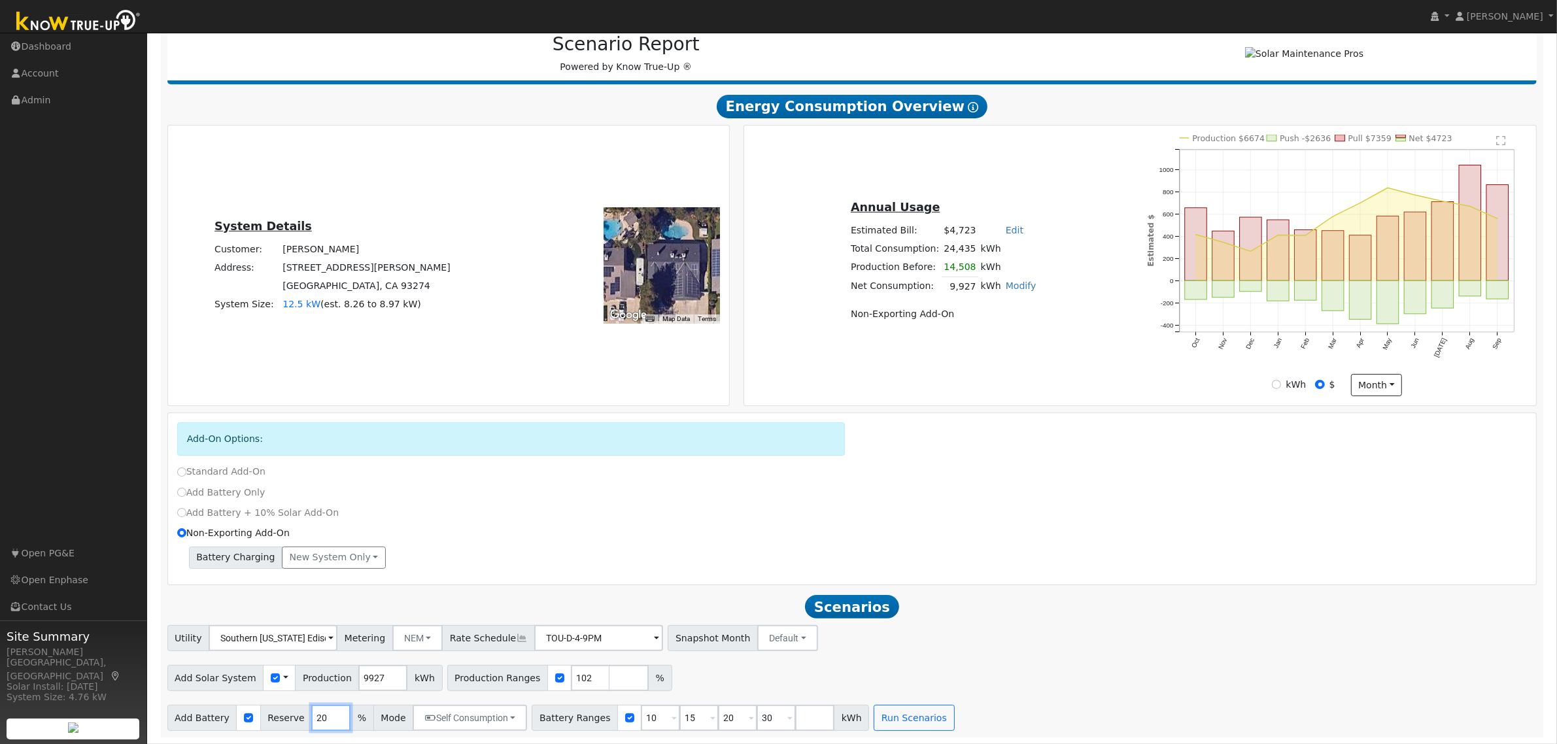
type input "20"
click at [641, 718] on input "10" at bounding box center [660, 718] width 39 height 26
type input "15"
type input "20"
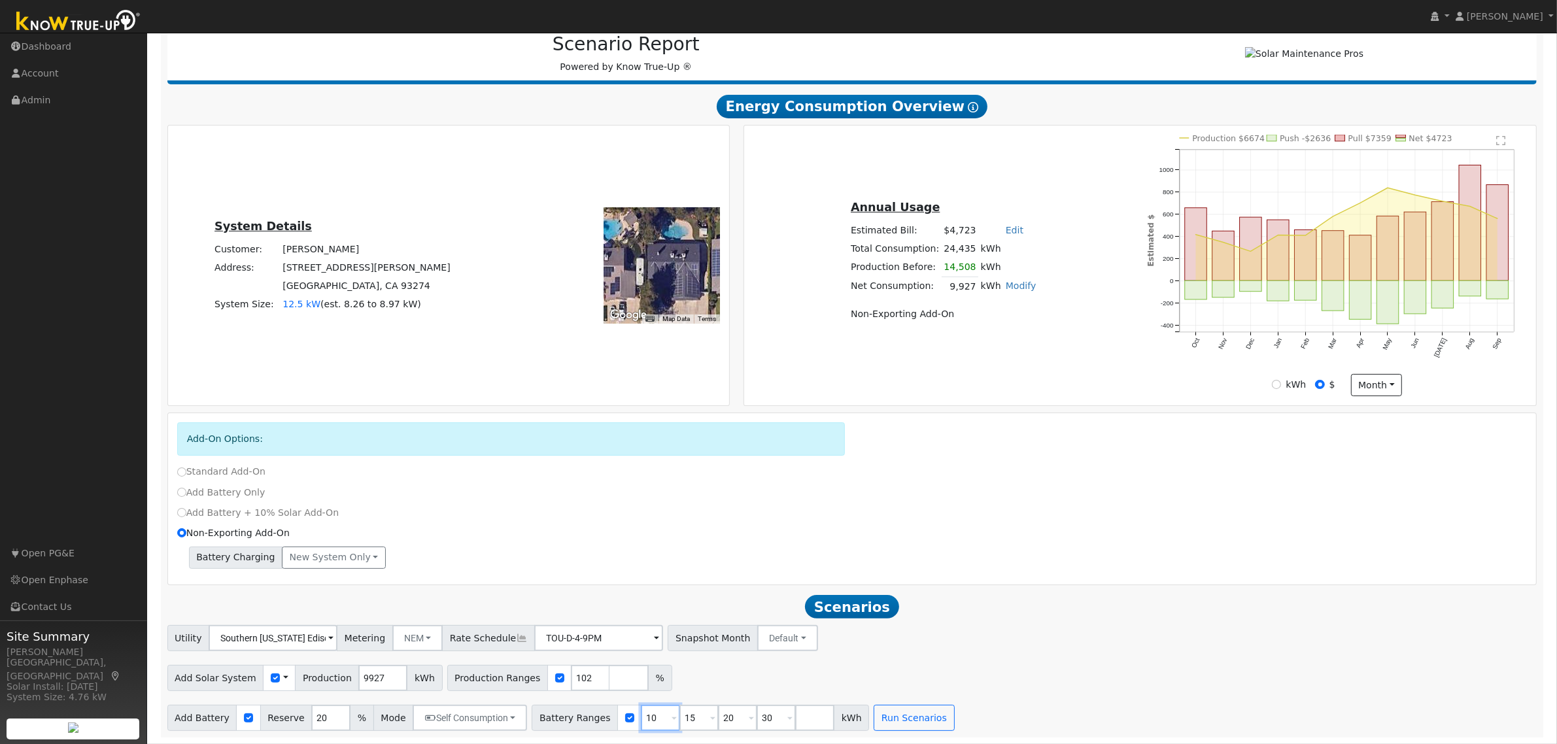
type input "30"
click at [641, 718] on input "15" at bounding box center [660, 718] width 39 height 26
type input "20"
type input "30"
click at [641, 718] on input "20" at bounding box center [660, 718] width 39 height 26
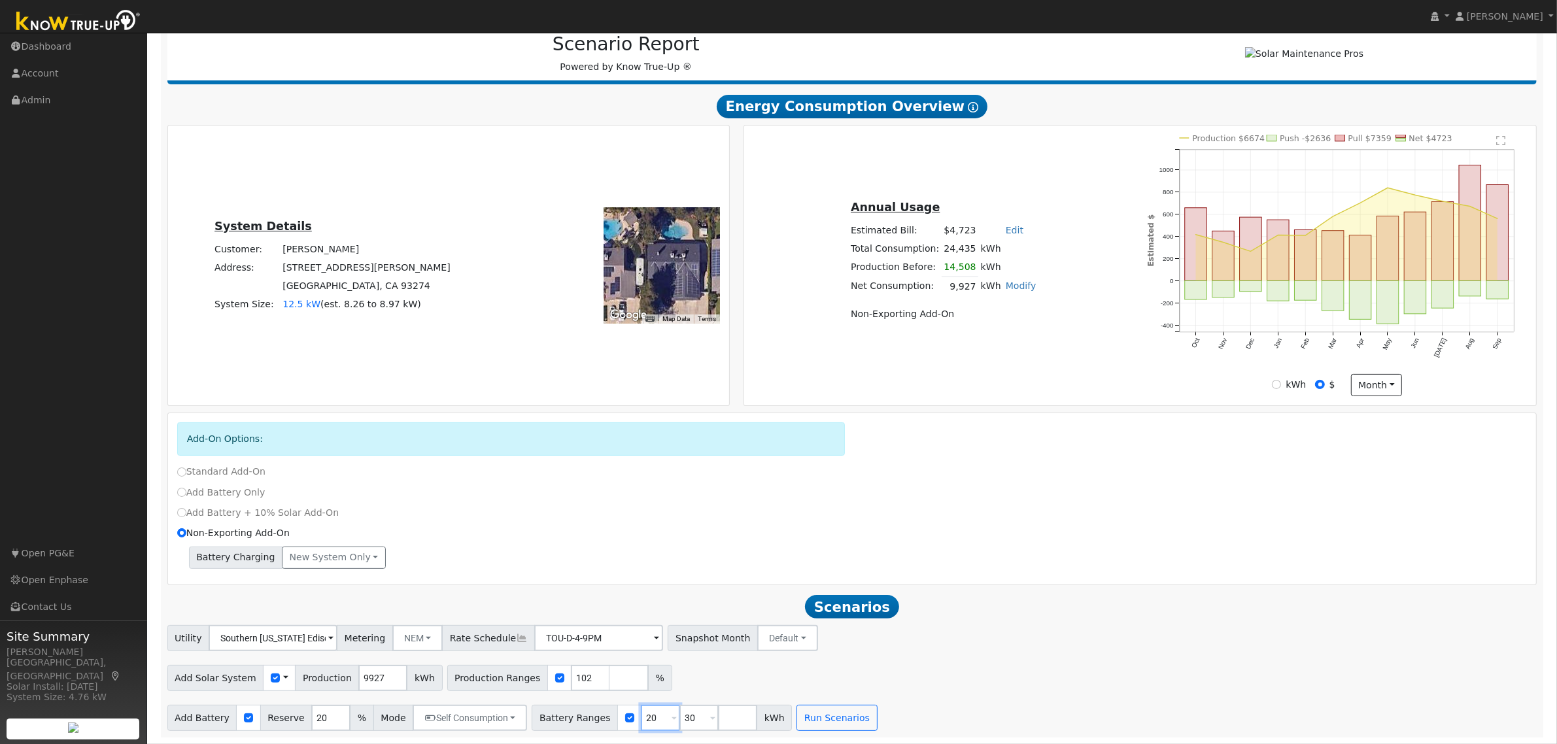
click at [641, 718] on input "20" at bounding box center [660, 718] width 39 height 26
type input "30"
click at [641, 718] on input "30" at bounding box center [660, 718] width 39 height 26
click at [641, 718] on input "number" at bounding box center [660, 718] width 39 height 26
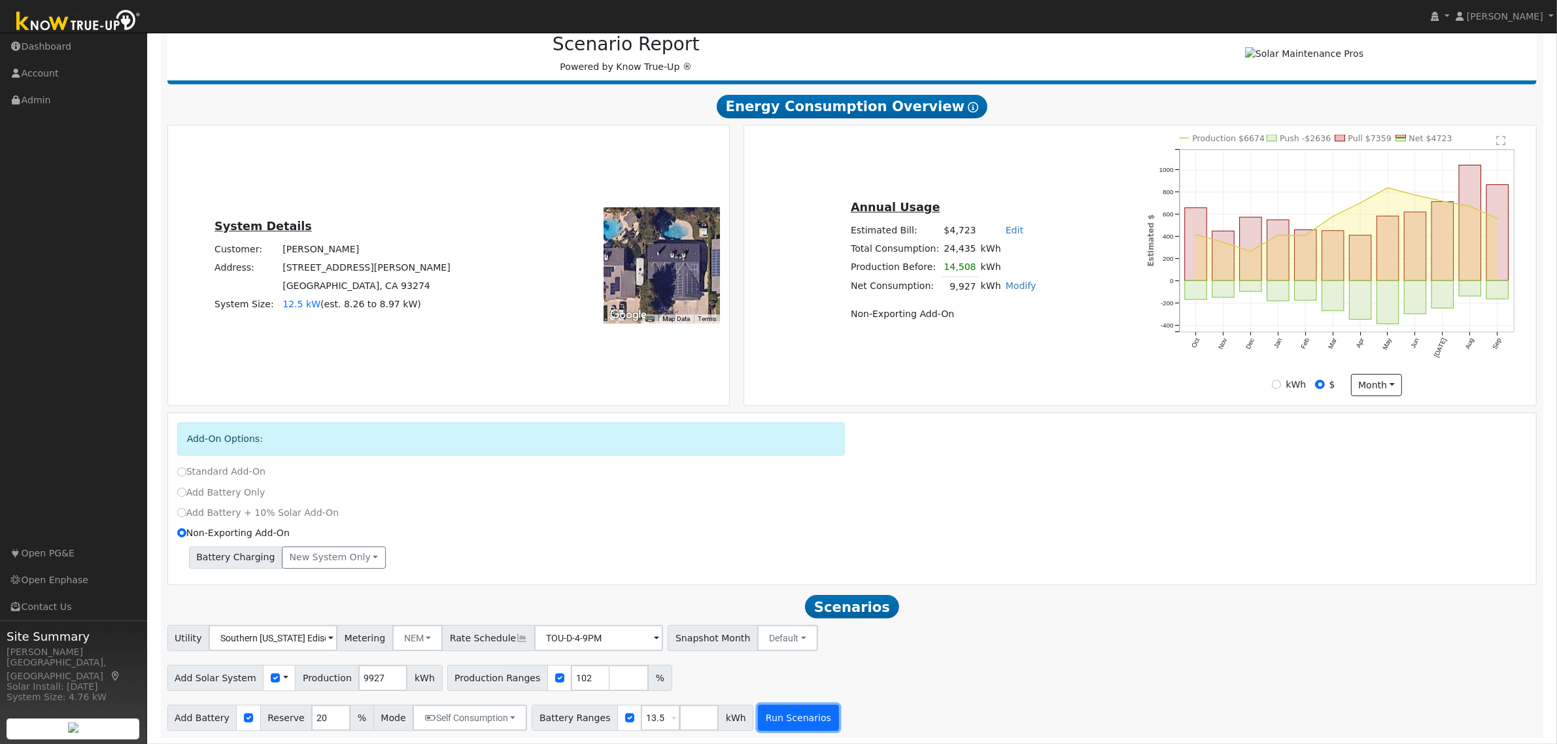
click at [793, 727] on button "Run Scenarios" at bounding box center [798, 718] width 80 height 26
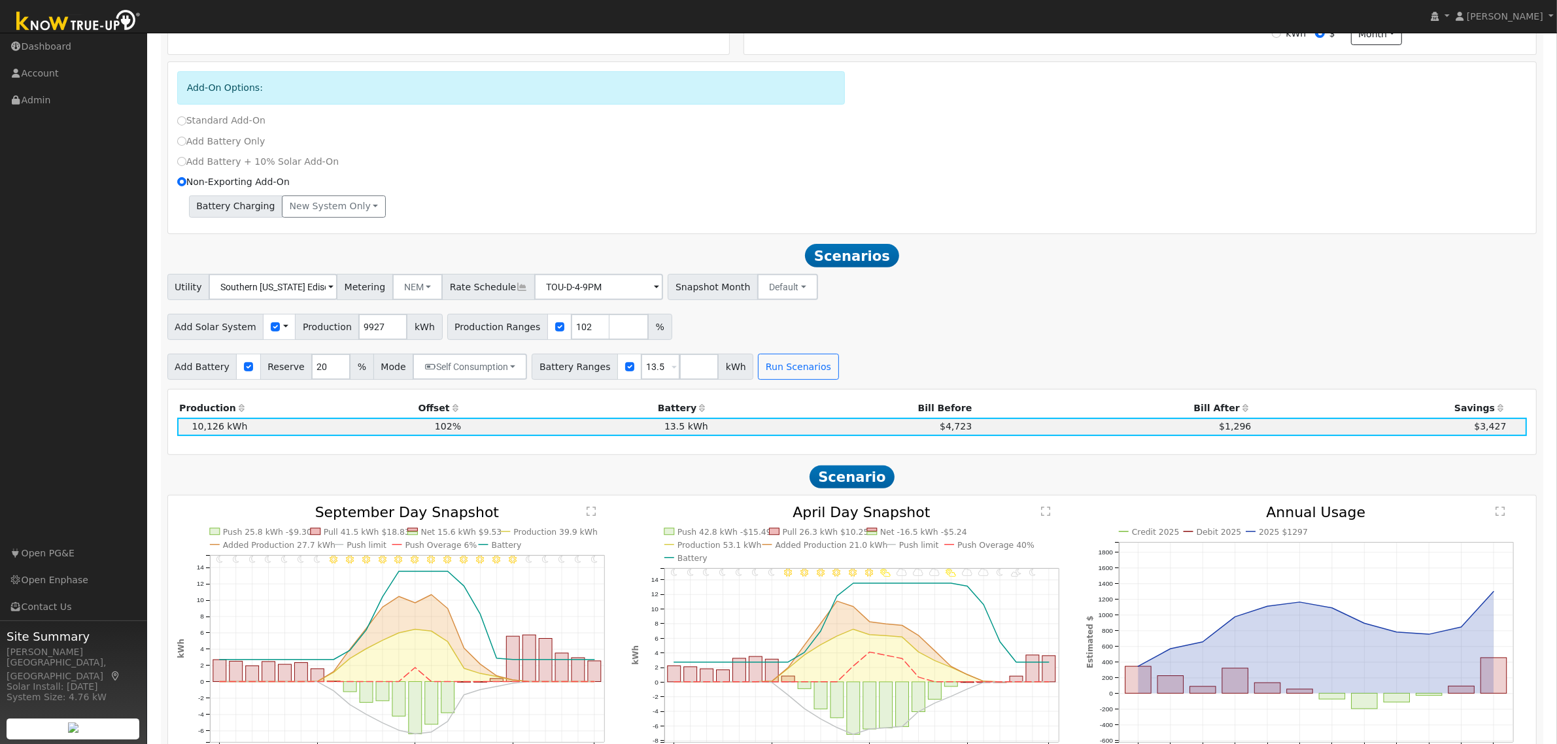
scroll to position [491, 0]
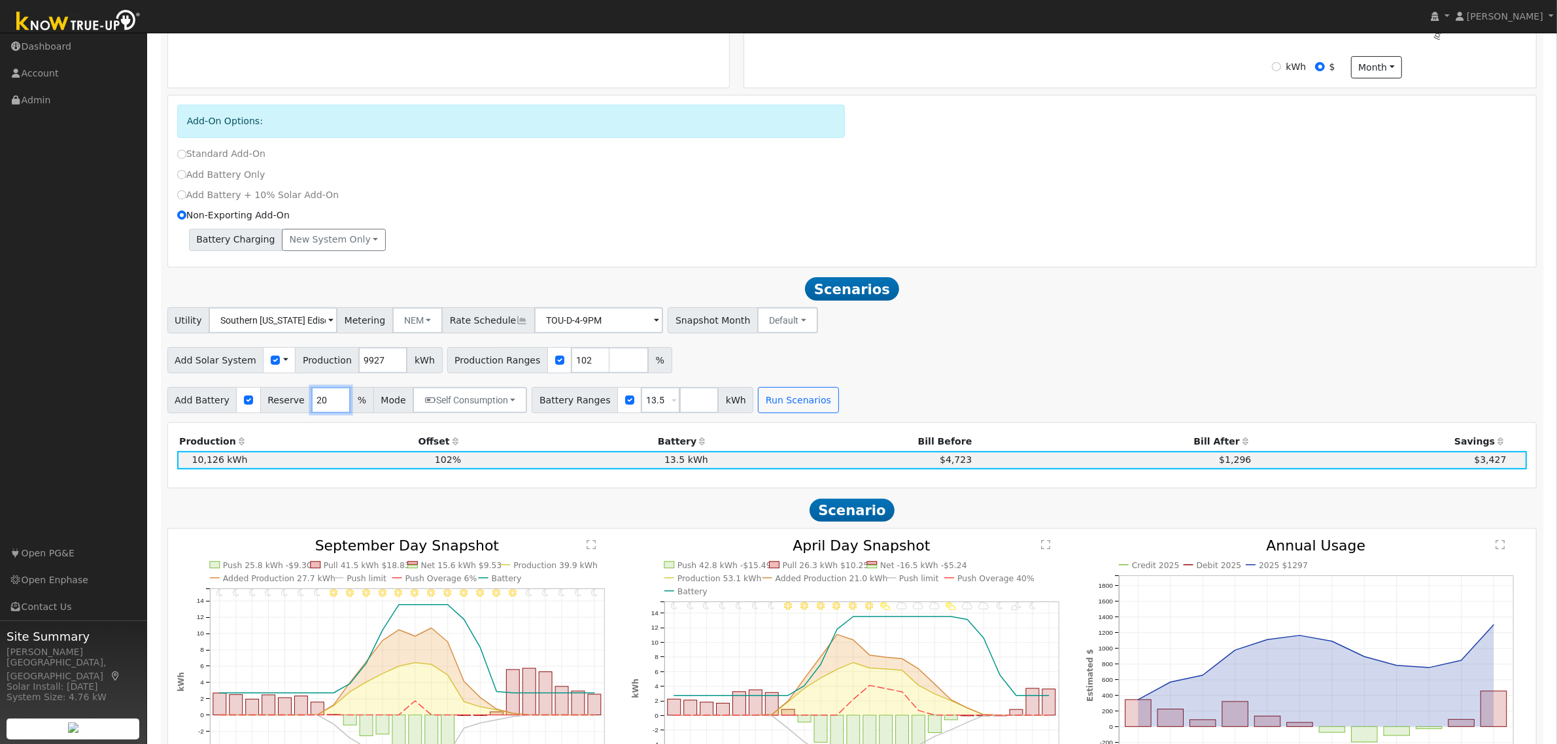
click at [311, 409] on input "20" at bounding box center [330, 400] width 39 height 26
click at [641, 407] on input "13.5" at bounding box center [660, 400] width 39 height 26
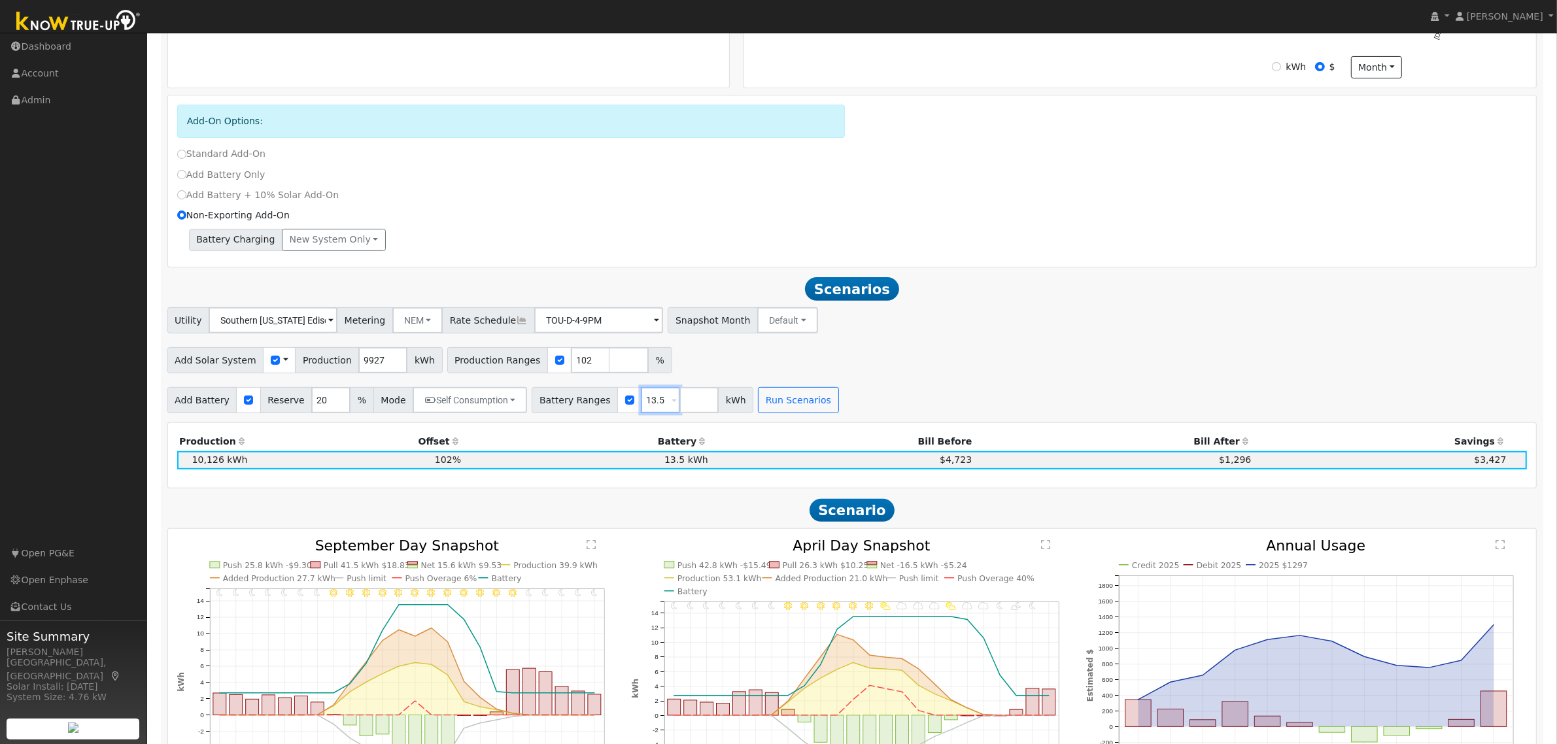
click at [641, 407] on input "13.5" at bounding box center [660, 400] width 39 height 26
click at [776, 398] on button "Run Scenarios" at bounding box center [798, 400] width 80 height 26
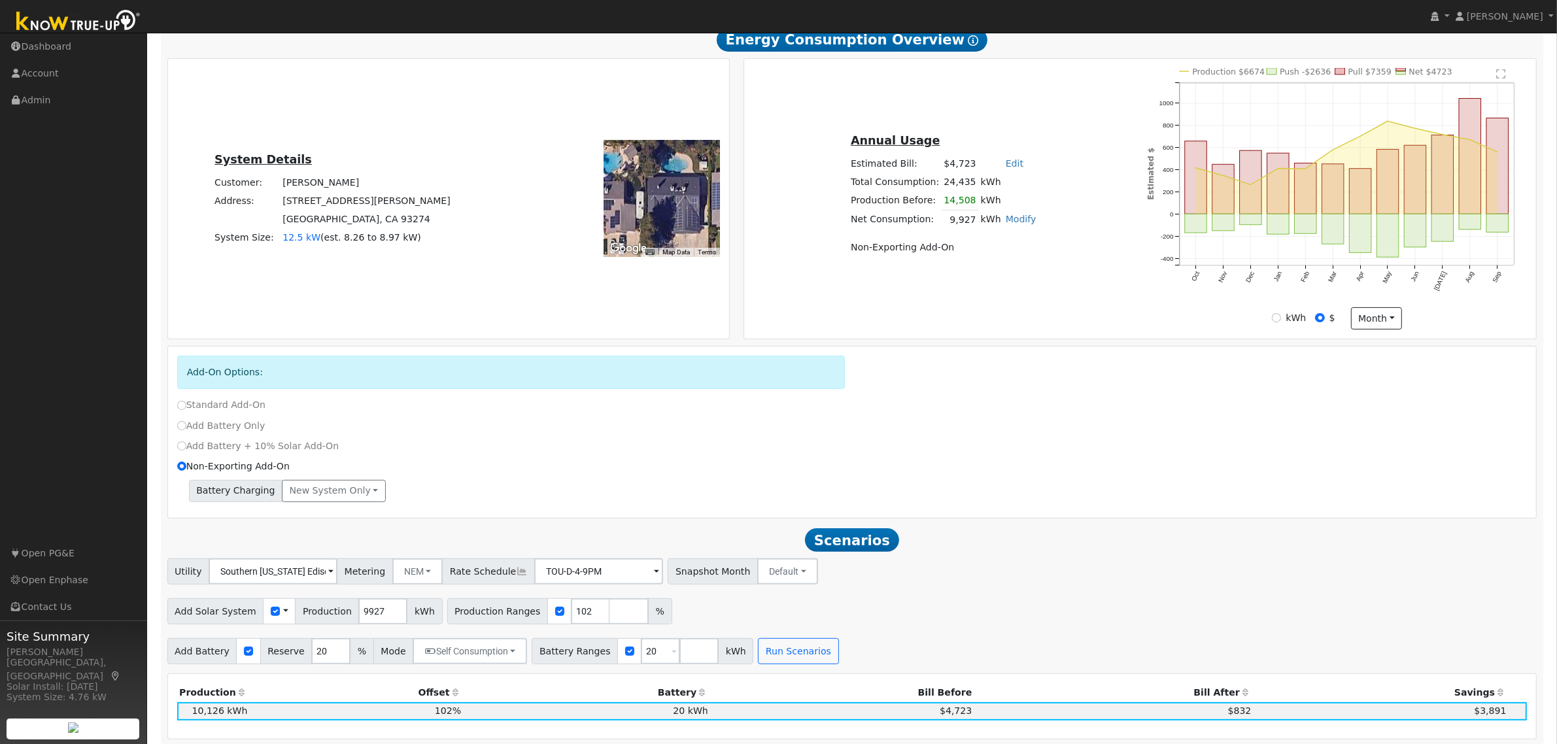
scroll to position [246, 0]
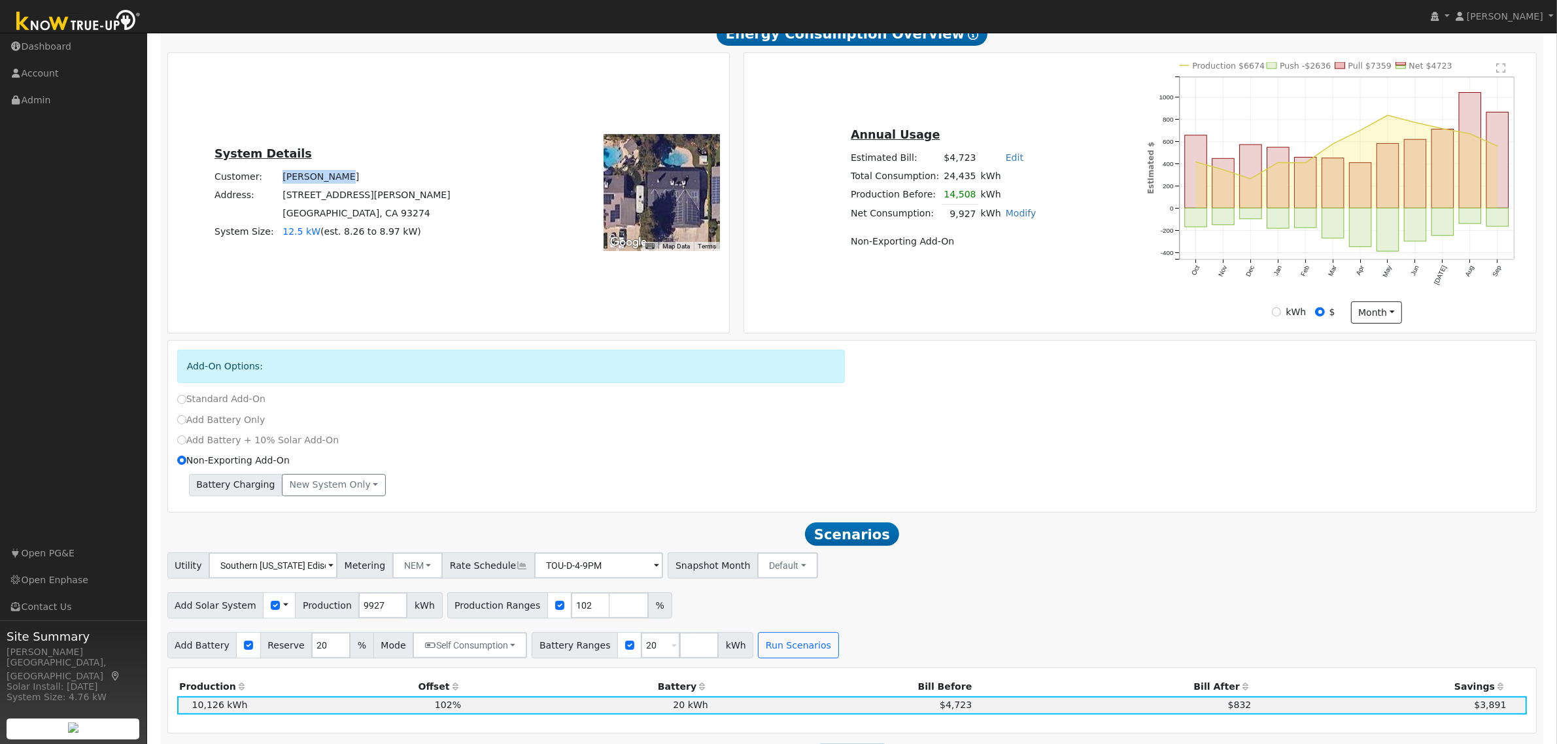
drag, startPoint x: 357, startPoint y: 180, endPoint x: 301, endPoint y: 180, distance: 56.2
click at [301, 180] on td "[PERSON_NAME]" at bounding box center [367, 176] width 173 height 18
copy td "[PERSON_NAME]"
click at [641, 659] on input "20" at bounding box center [660, 645] width 39 height 26
drag, startPoint x: 638, startPoint y: 659, endPoint x: 638, endPoint y: 647, distance: 11.8
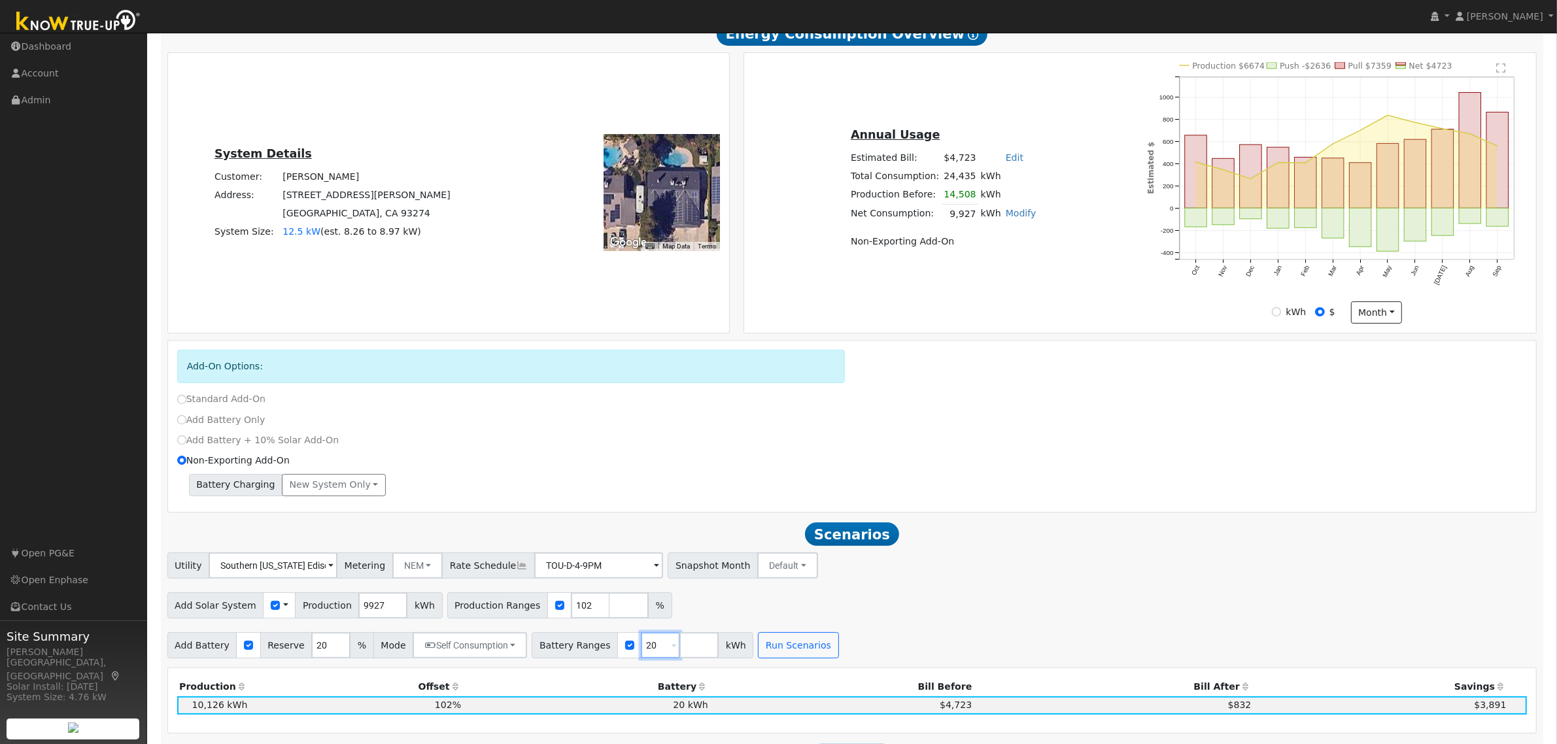
click at [641, 653] on input "20" at bounding box center [660, 645] width 39 height 26
click at [641, 651] on input "20" at bounding box center [660, 645] width 39 height 26
type input "13.5"
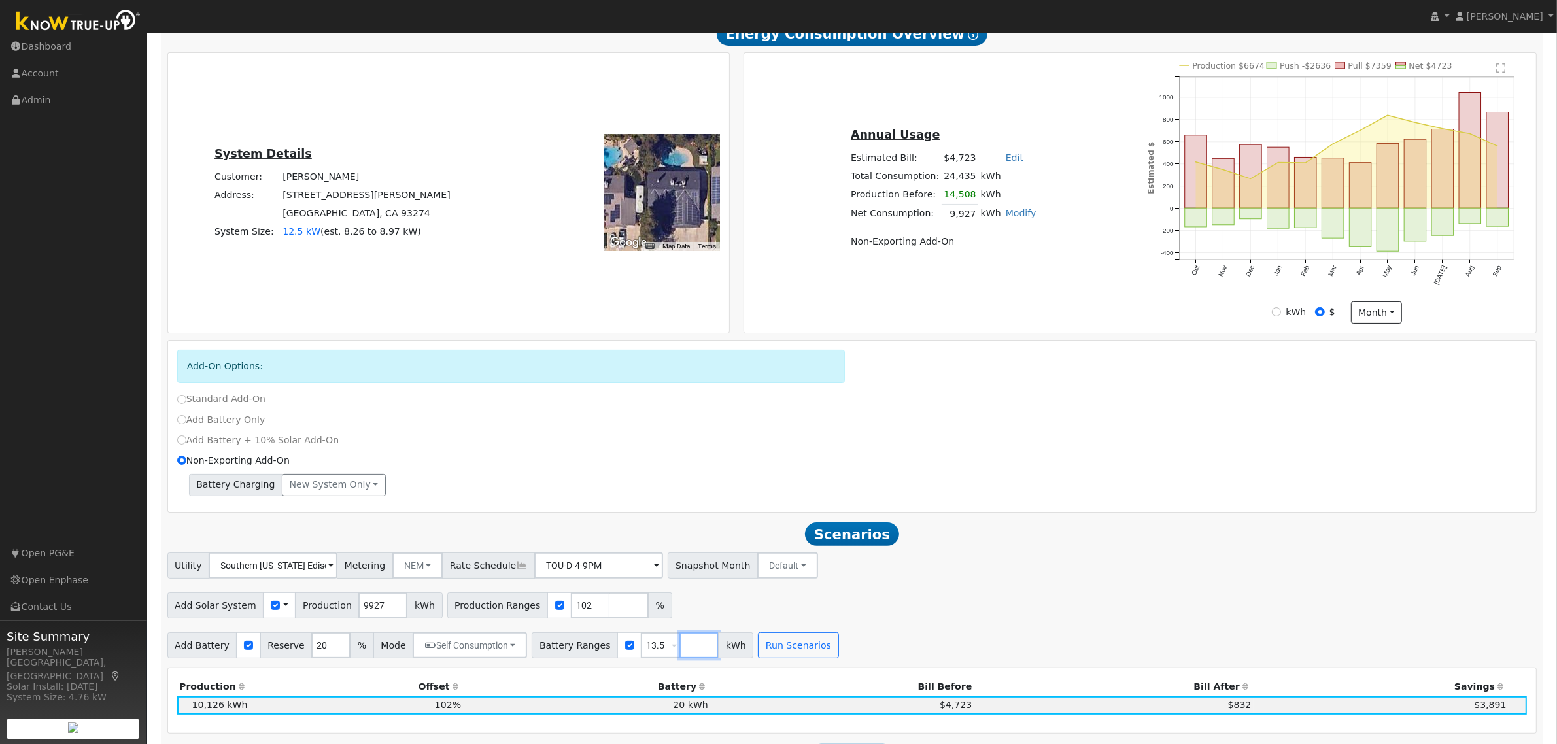
click at [679, 651] on input "number" at bounding box center [698, 645] width 39 height 26
type input "20"
click at [821, 641] on button "Run Scenarios" at bounding box center [837, 645] width 80 height 26
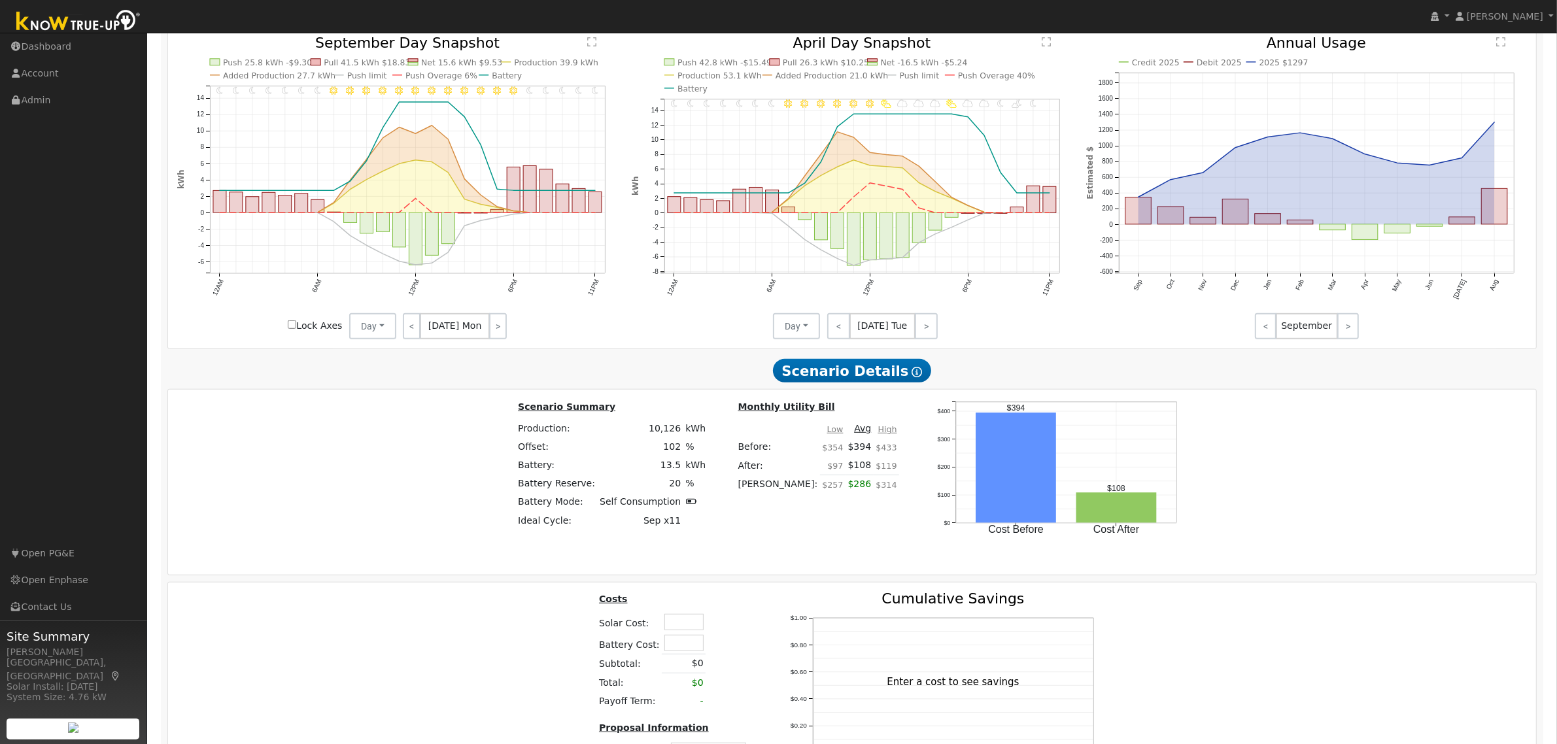
scroll to position [1169, 0]
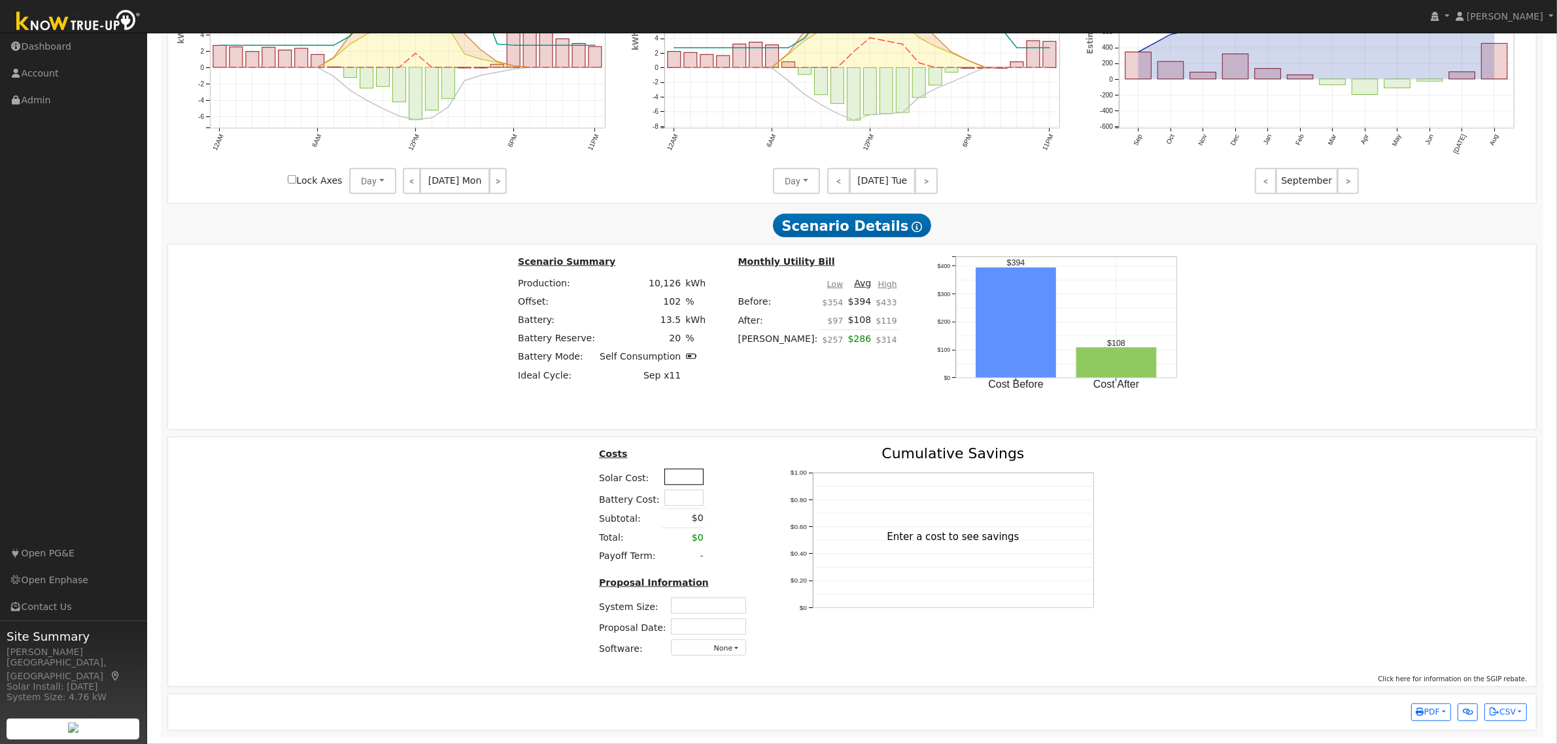
click at [672, 469] on input "text" at bounding box center [683, 477] width 39 height 16
click at [662, 468] on td "4296" at bounding box center [684, 477] width 44 height 21
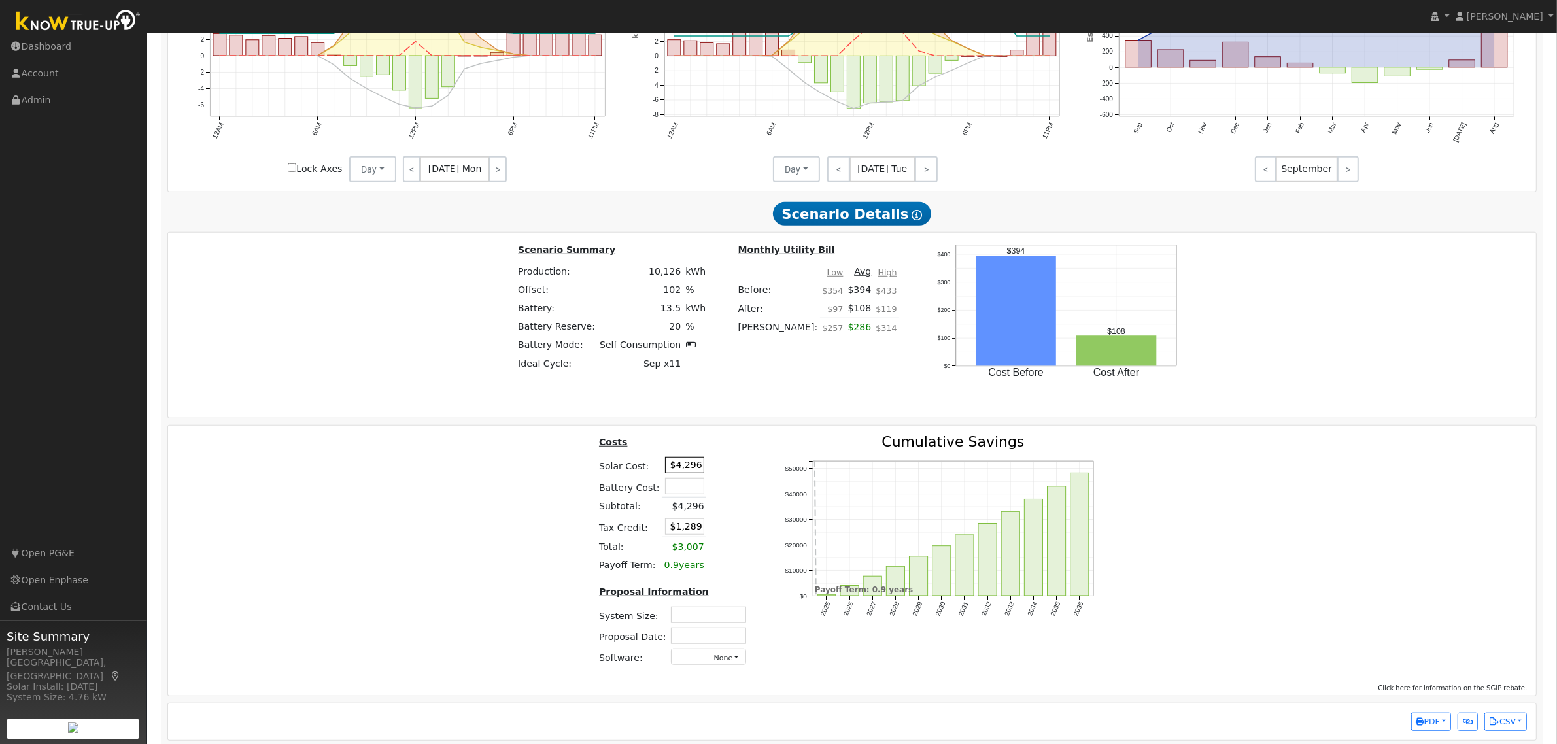
click at [676, 473] on input "$4,296" at bounding box center [684, 465] width 39 height 16
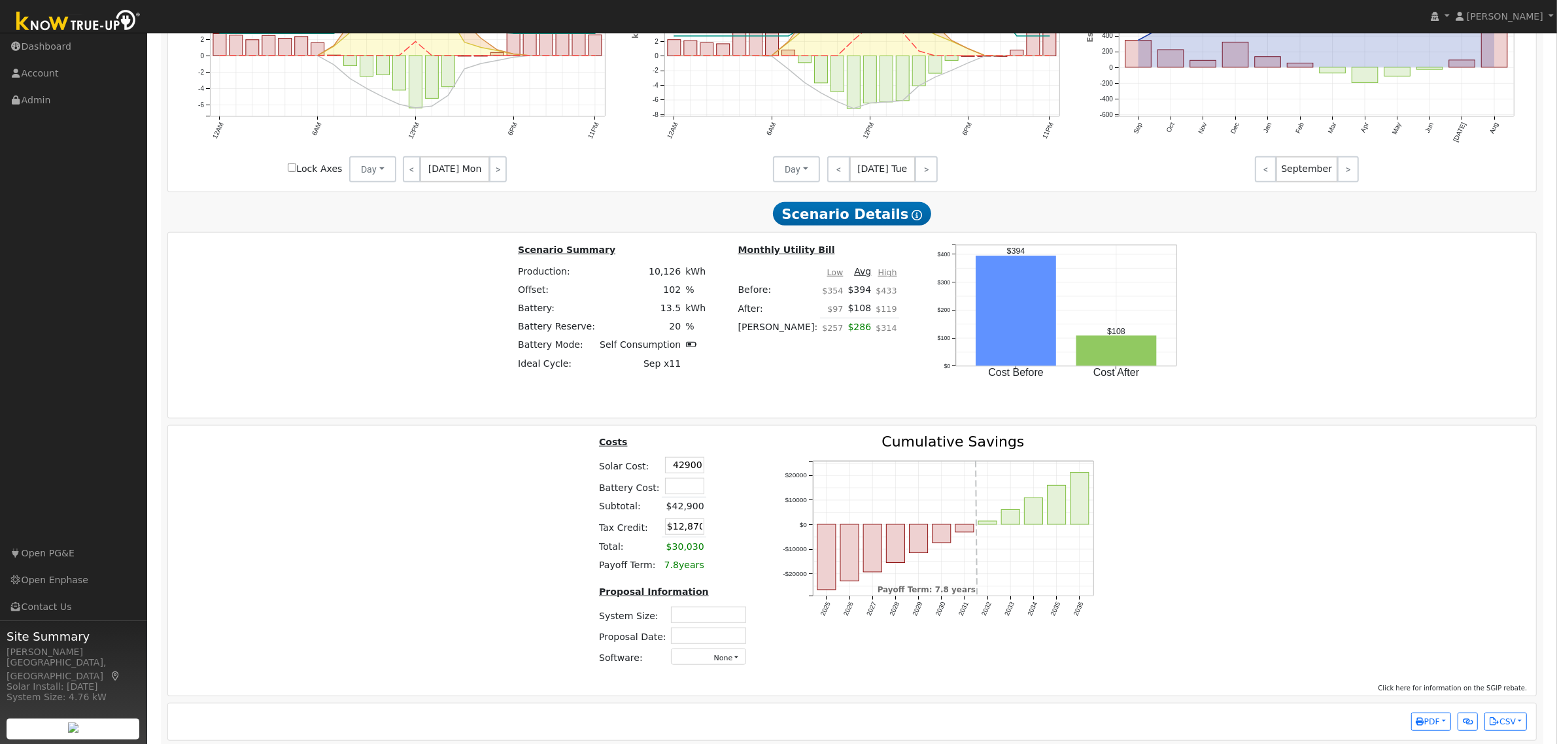
type input "$42,900"
type input "$12,870"
click at [477, 551] on div "Costs Solar Cost: $42,900 Battery Cost: Subtotal: $42,900 Tax Credit: $12,870 T…" at bounding box center [852, 556] width 1378 height 242
click at [672, 472] on input "$42,900" at bounding box center [684, 465] width 39 height 16
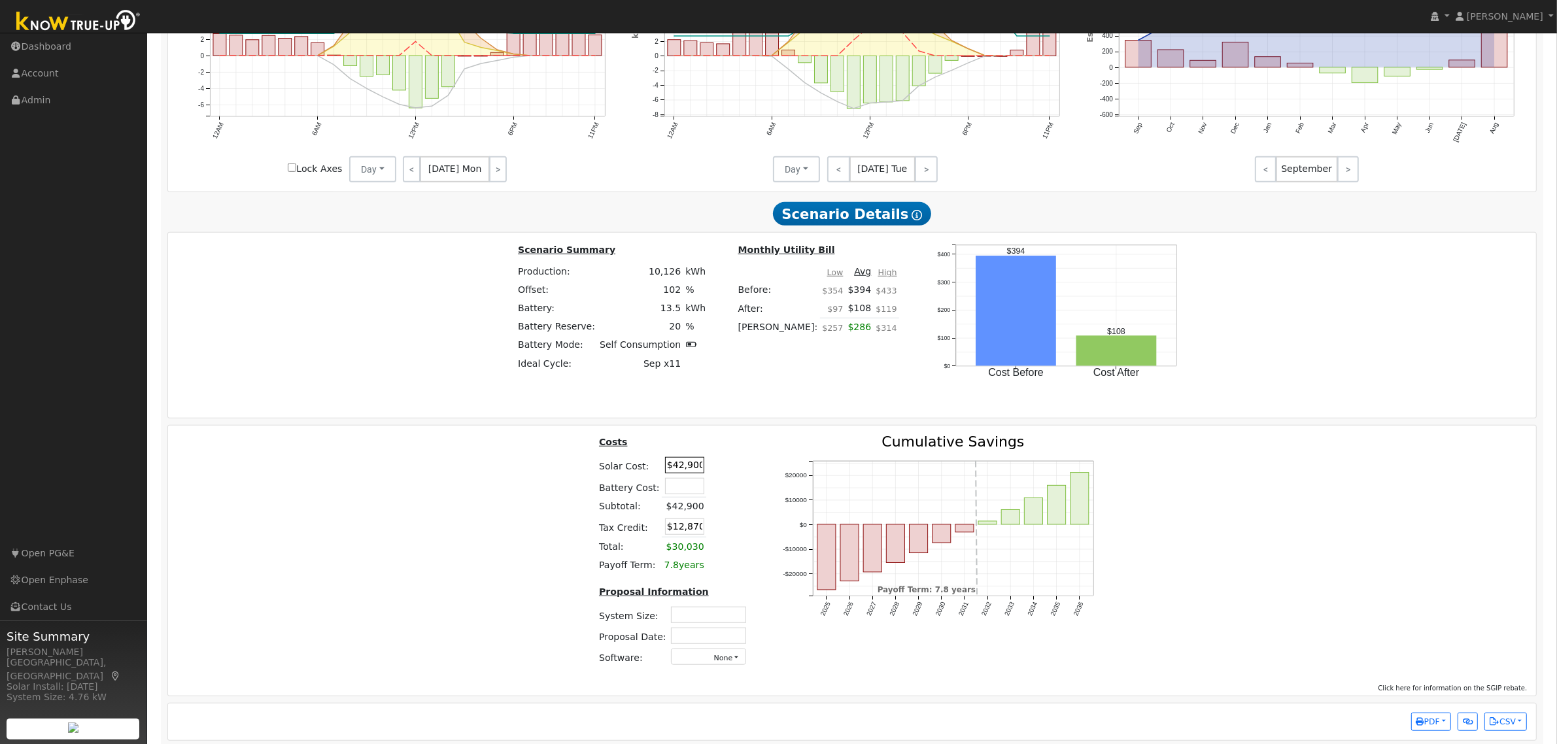
click at [672, 472] on input "$42,900" at bounding box center [684, 465] width 39 height 16
click at [684, 473] on input "52960" at bounding box center [684, 465] width 39 height 16
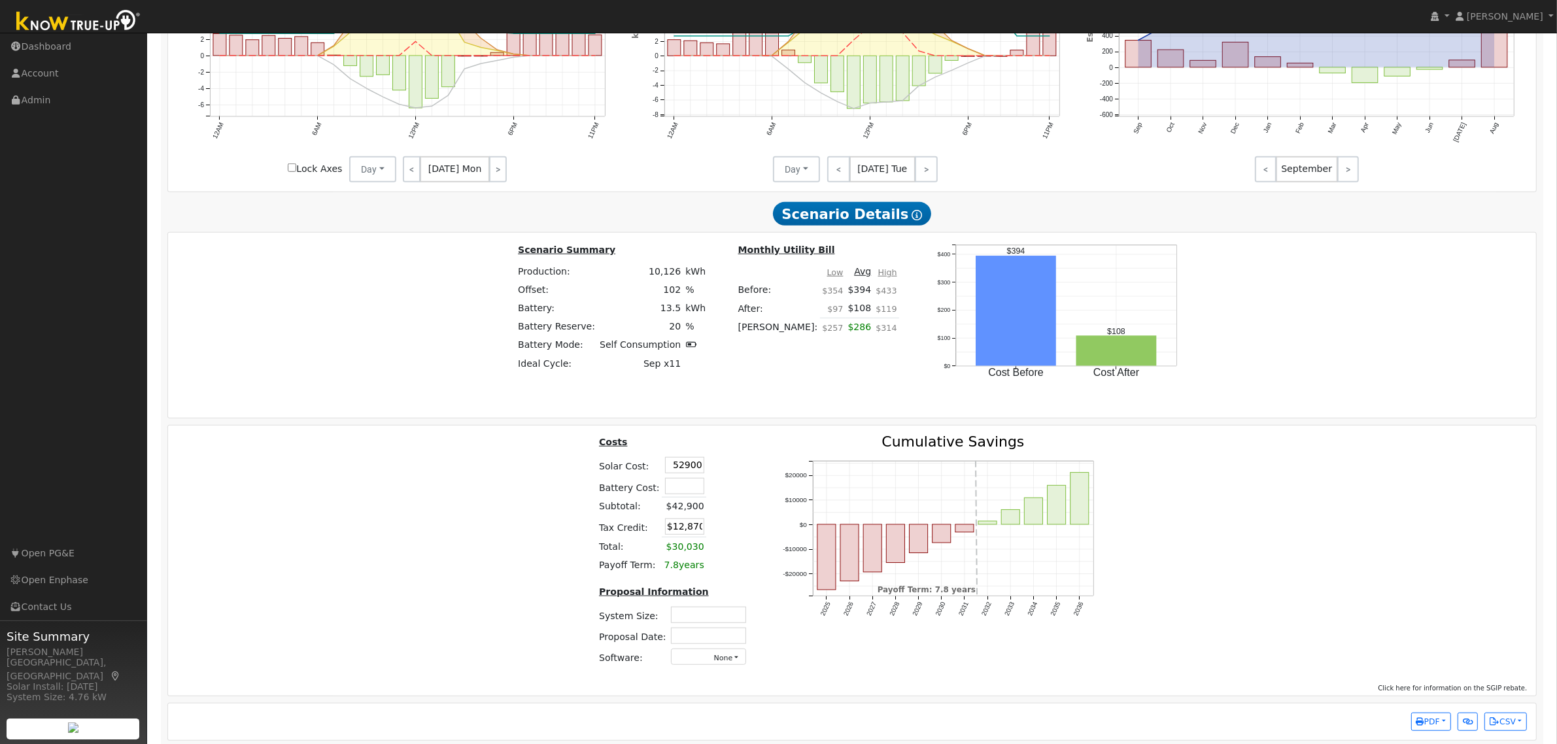
type input "$52,900"
type input "$15,870"
click at [475, 517] on div "Costs Solar Cost: $52,900 Battery Cost: Subtotal: $42,900 Tax Credit: $15,870 T…" at bounding box center [852, 556] width 1378 height 242
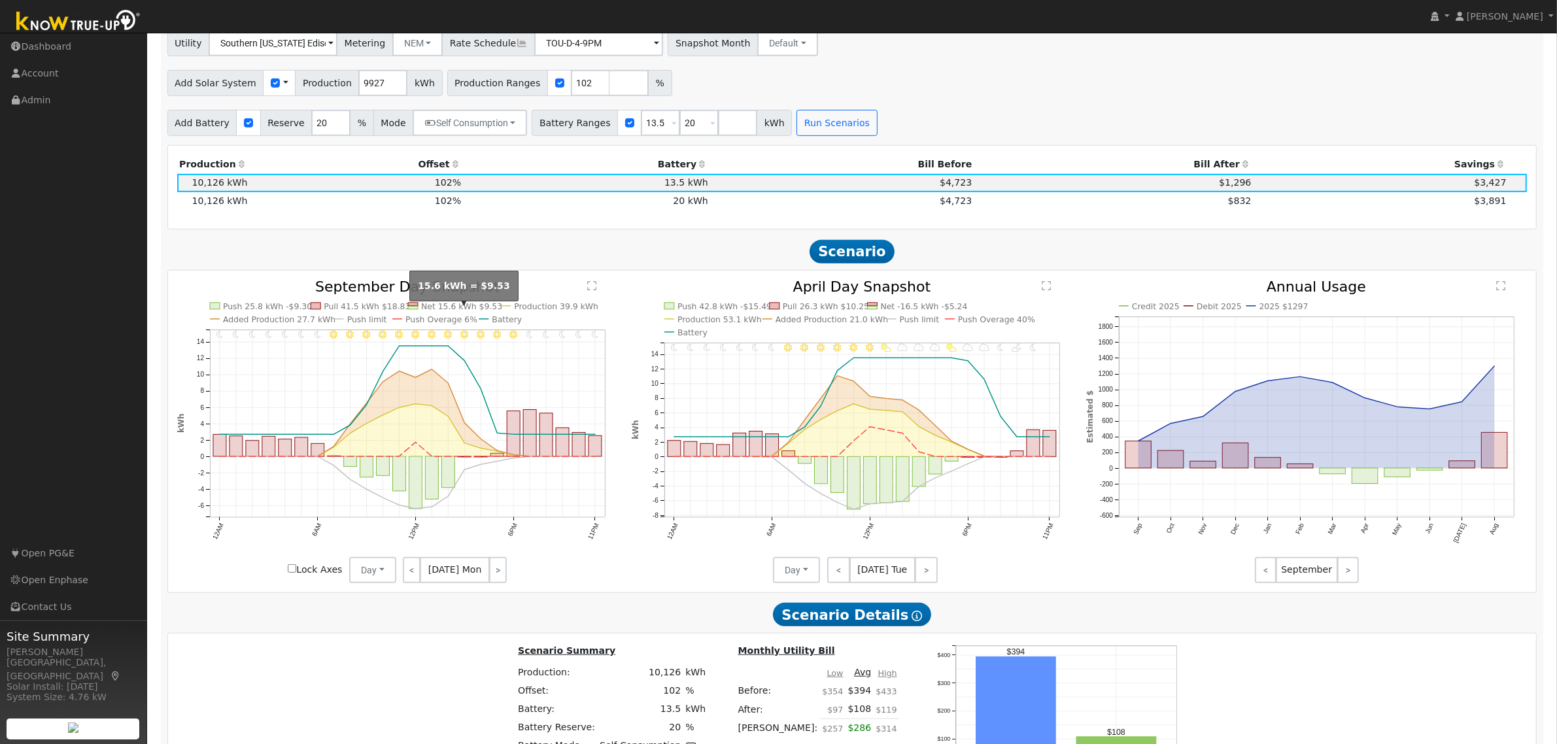
scroll to position [679, 0]
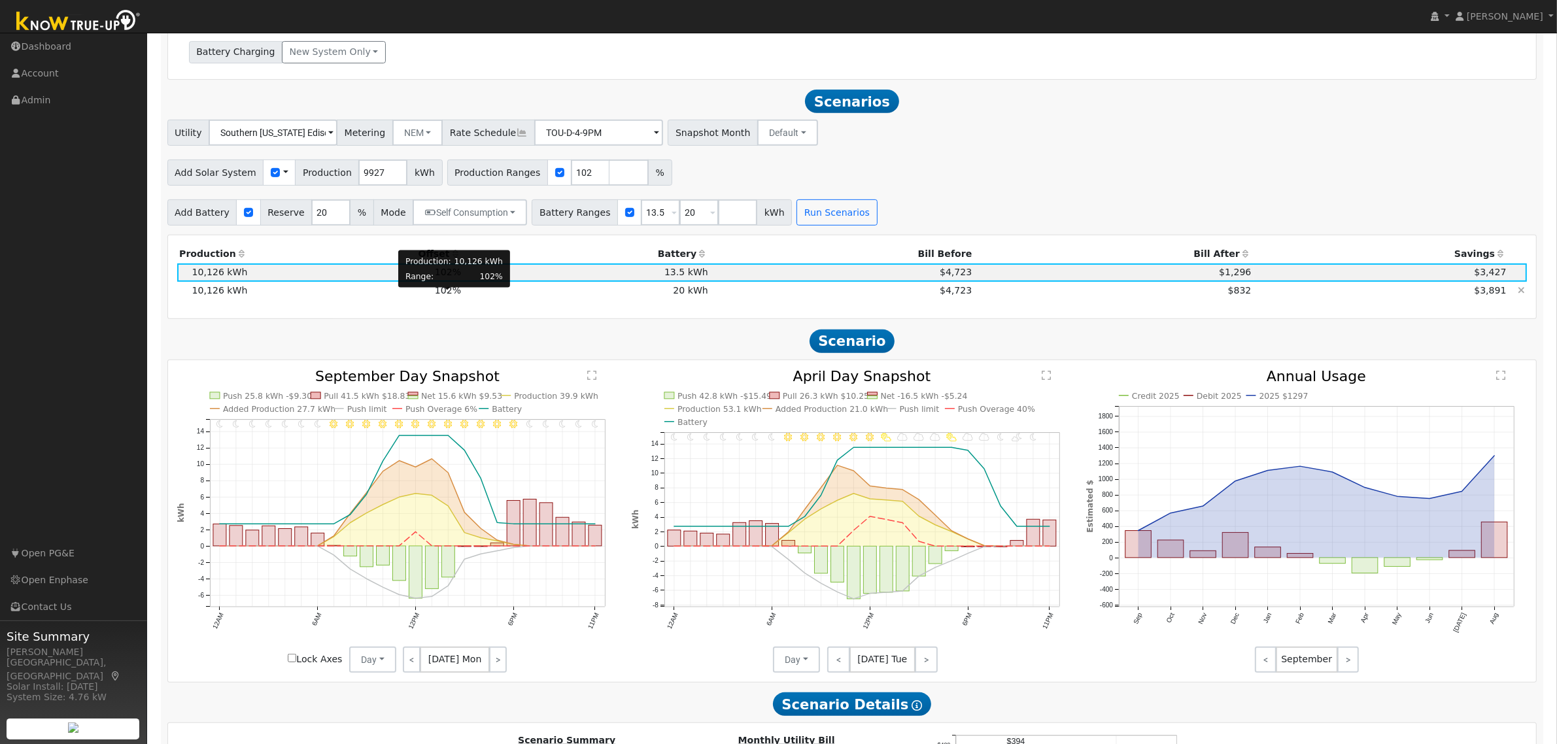
click at [450, 296] on span "102%" at bounding box center [448, 290] width 26 height 10
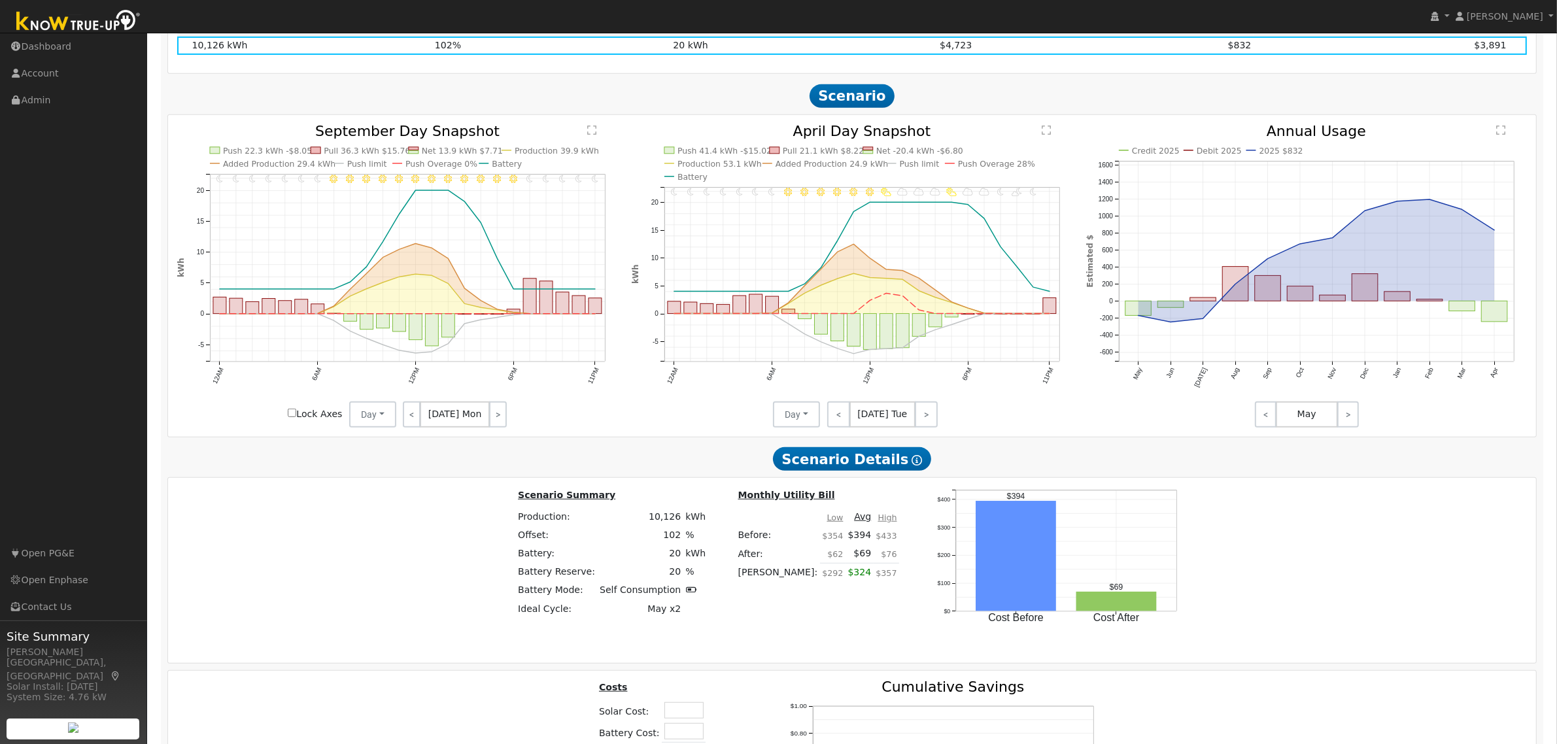
scroll to position [1169, 0]
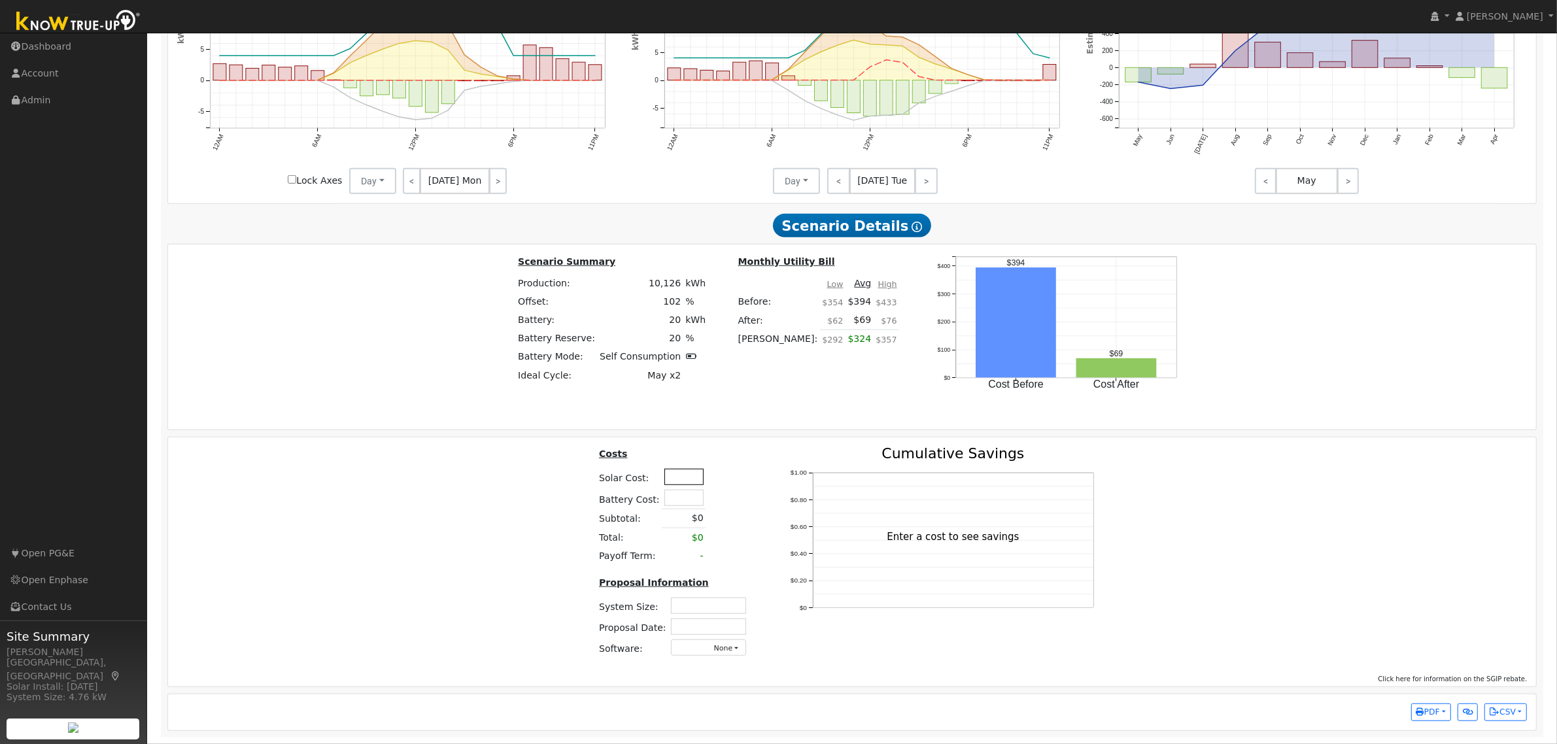
click at [674, 472] on input "text" at bounding box center [683, 477] width 39 height 16
click at [460, 527] on div "Costs Solar Cost: $52,900 Battery Cost: Subtotal: $0 Total: $0 Payoff Term: - P…" at bounding box center [852, 557] width 1378 height 221
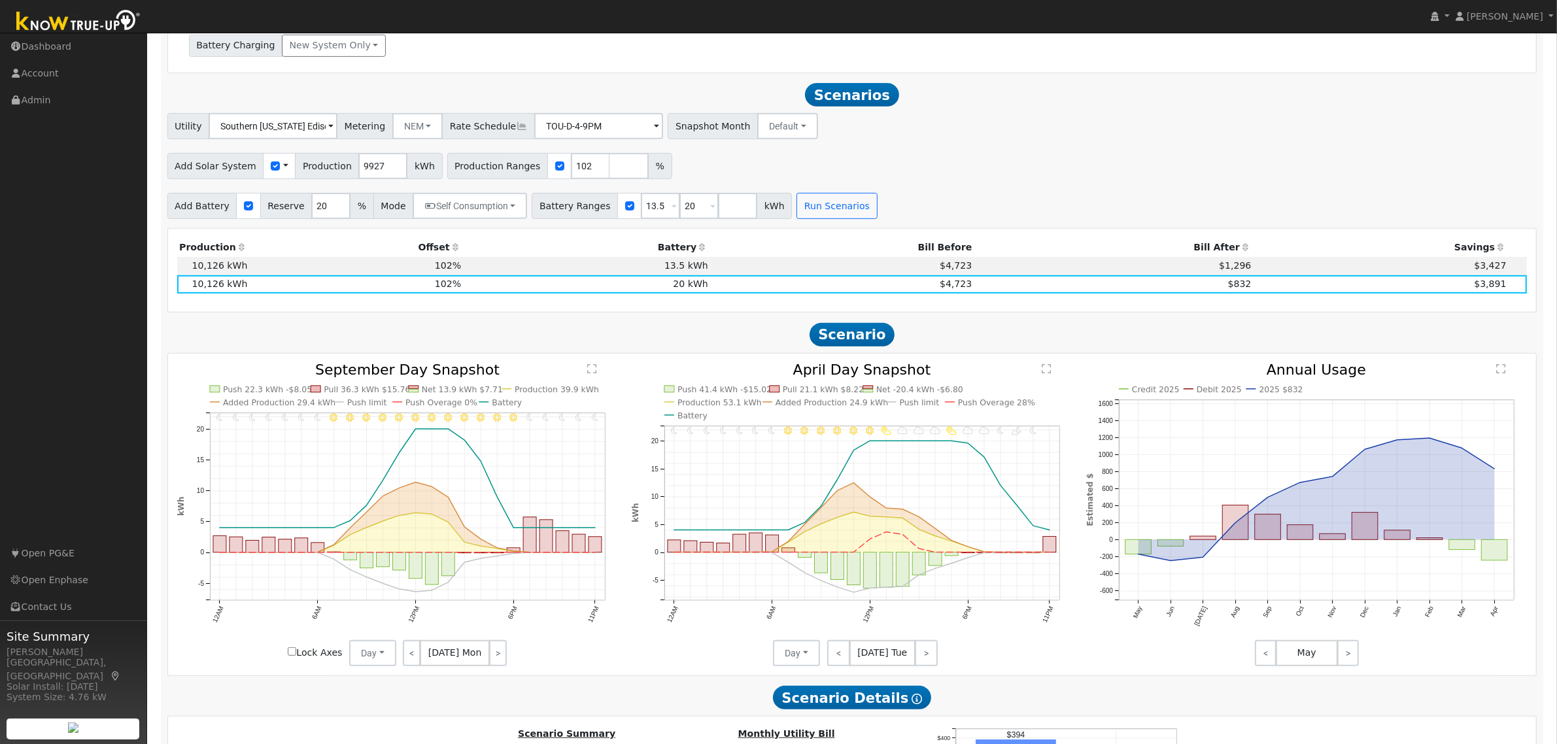
scroll to position [679, 0]
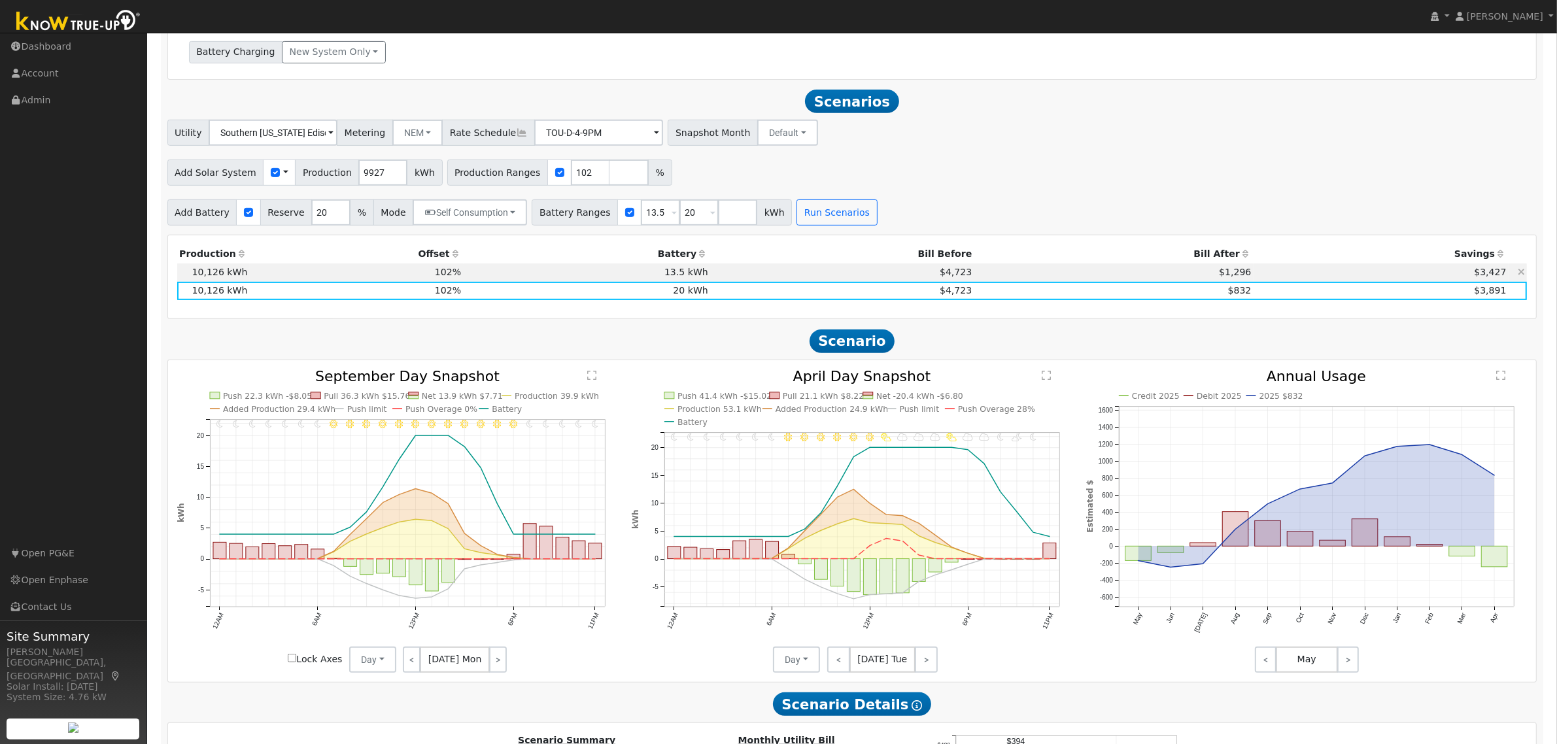
click at [680, 282] on td "13.5 kWh" at bounding box center [587, 273] width 247 height 18
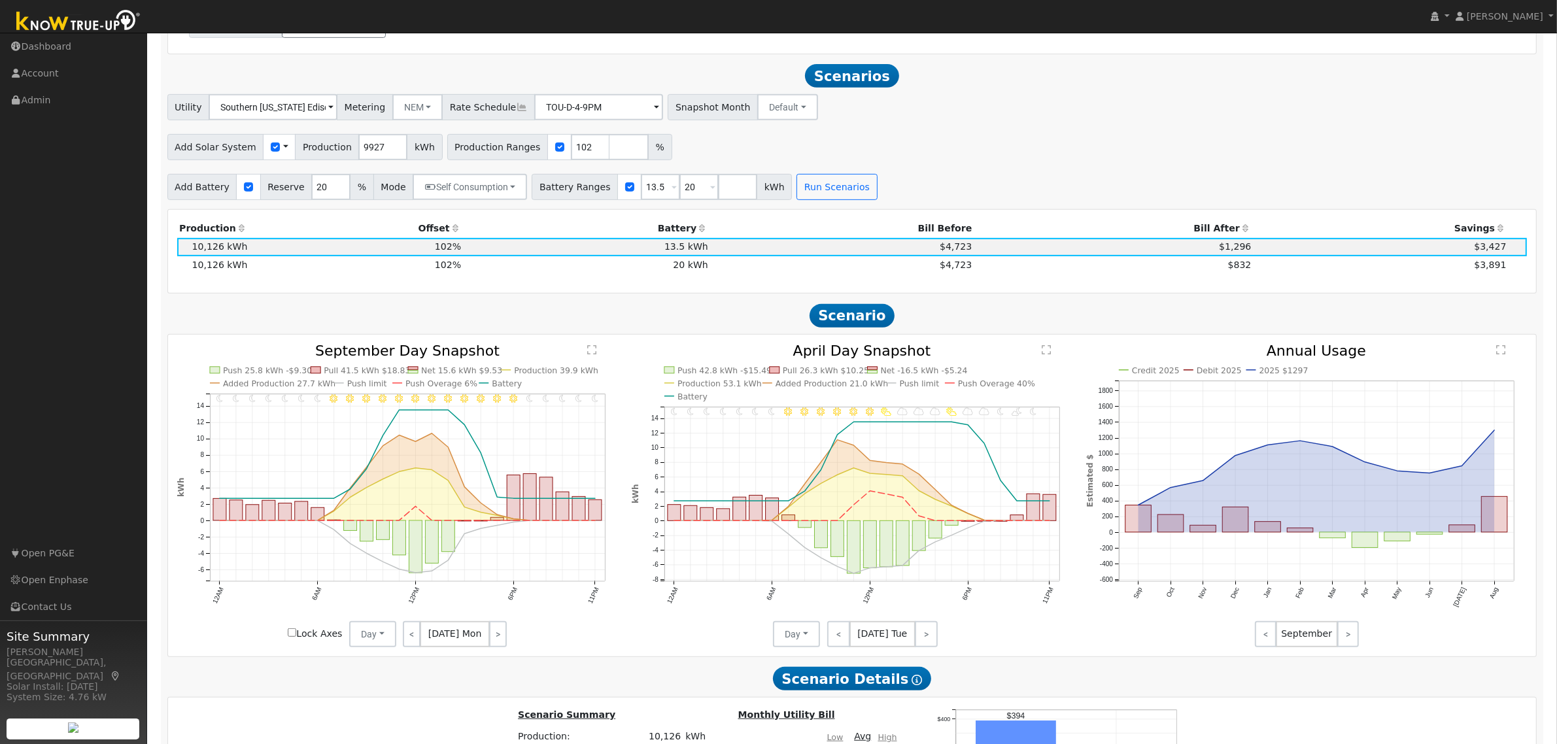
scroll to position [700, 0]
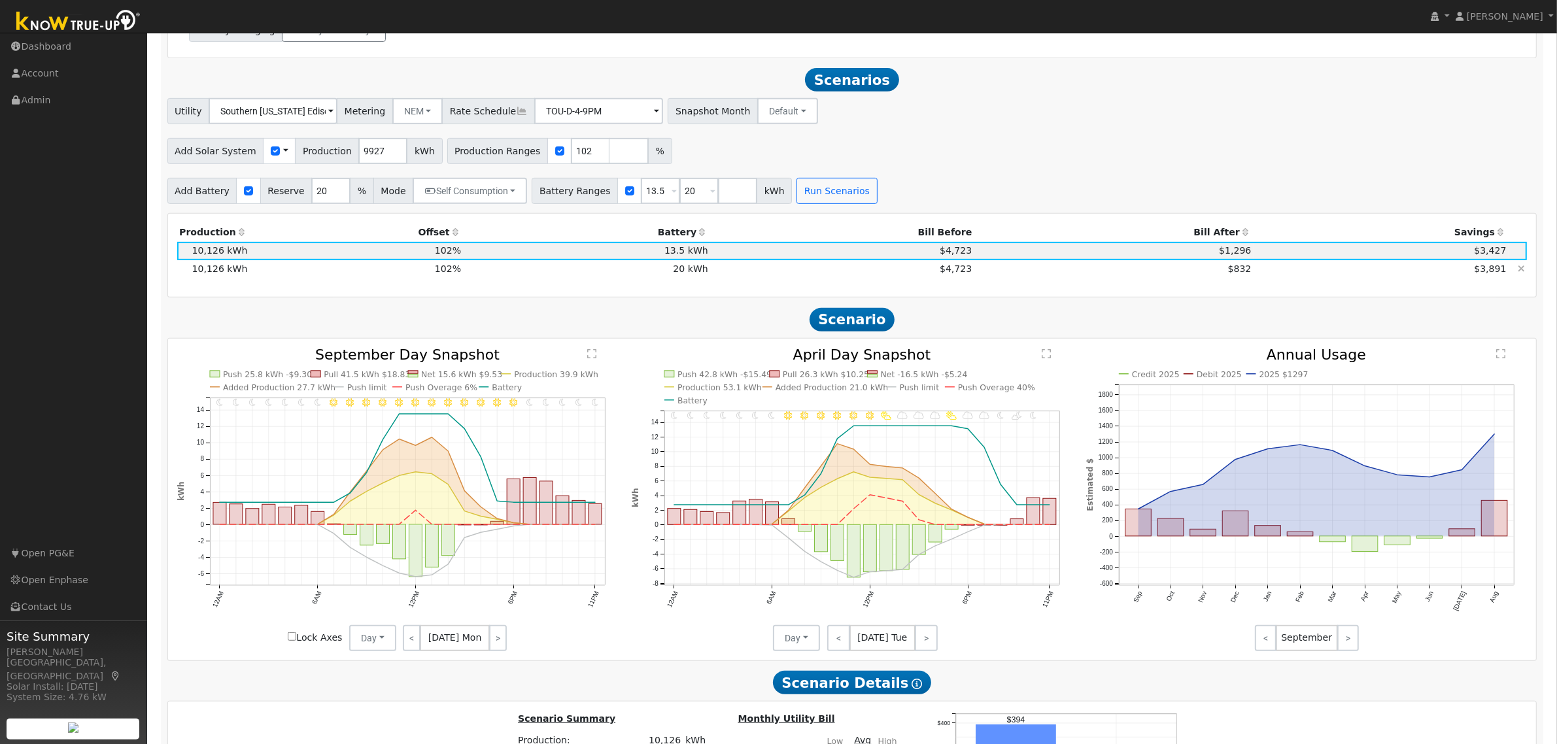
click at [696, 275] on td "20 kWh" at bounding box center [587, 269] width 247 height 18
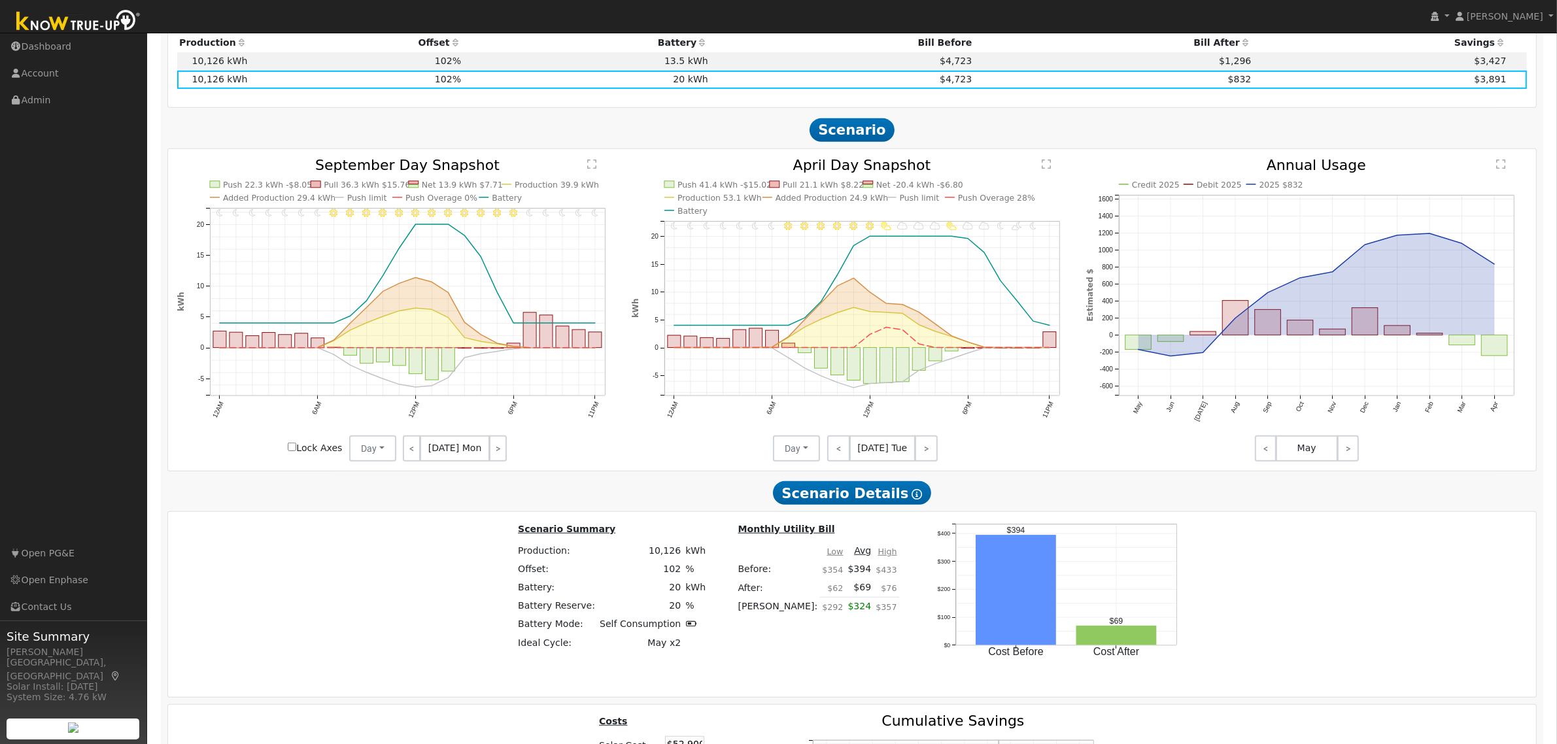
scroll to position [1027, 0]
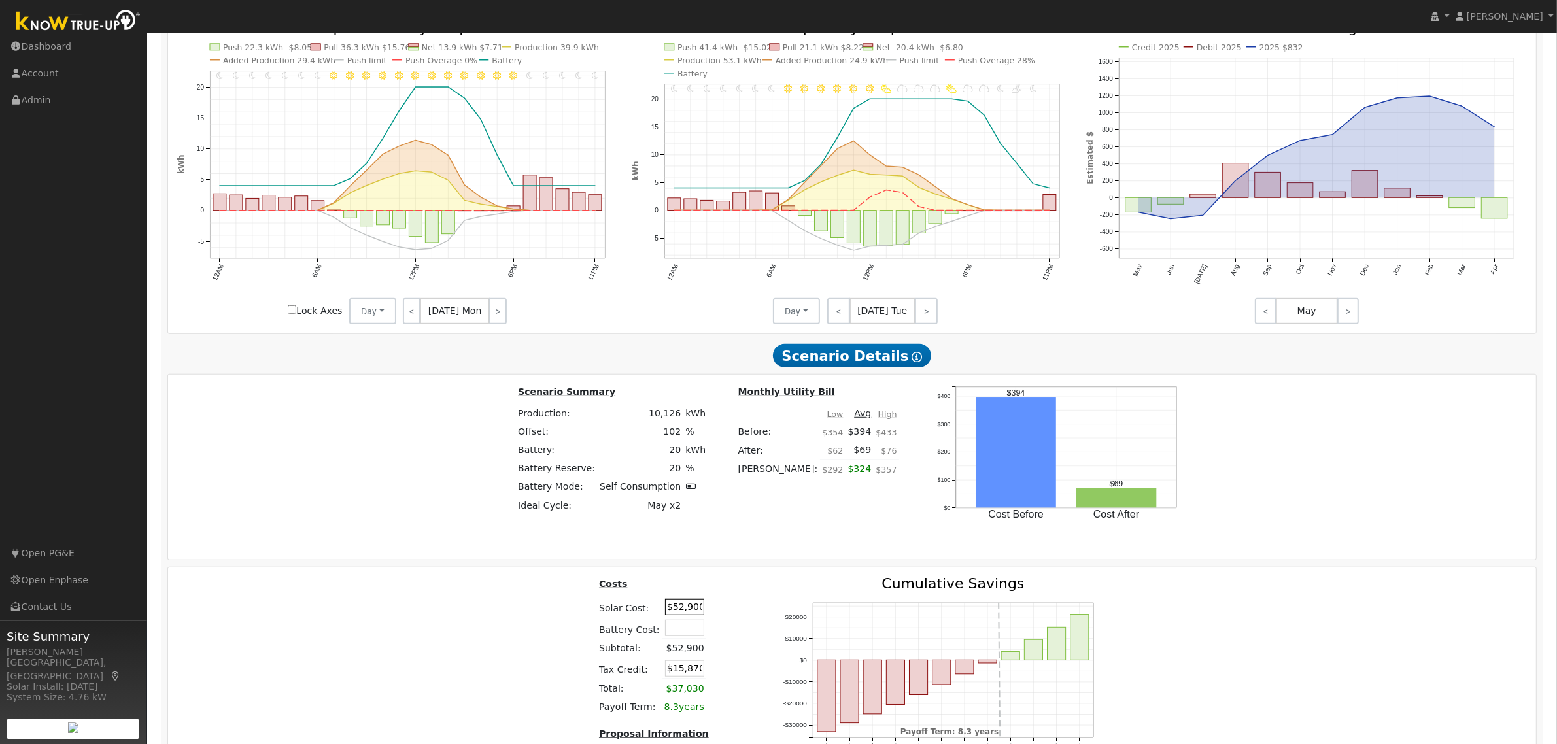
click at [677, 615] on input "$52,900" at bounding box center [684, 607] width 39 height 16
type input "$42,900"
type input "$12,870"
click at [726, 638] on table "Costs Solar Cost: $42,900 Battery Cost: Subtotal: $42,900 Tax Credit: $12,870 T…" at bounding box center [675, 647] width 156 height 140
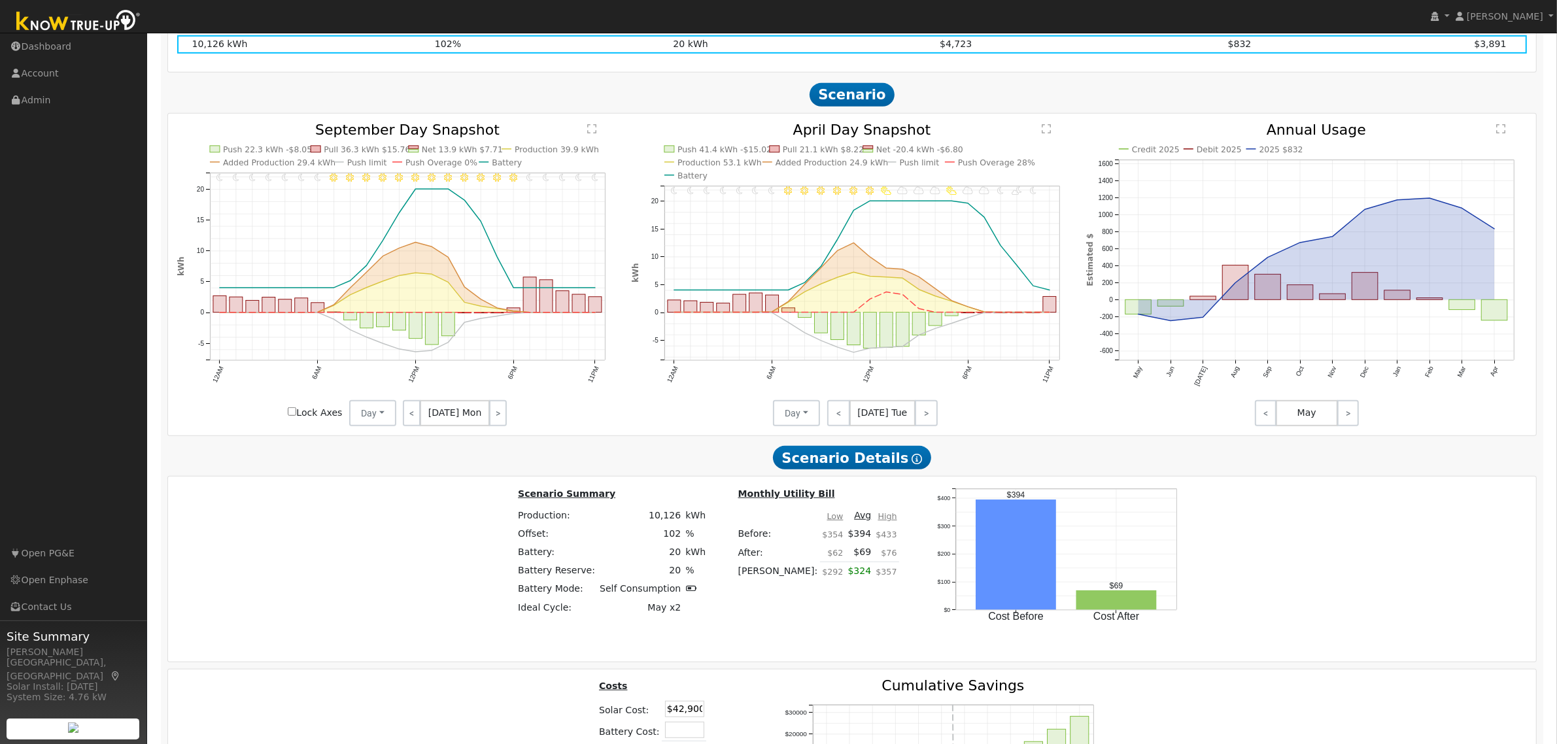
scroll to position [864, 0]
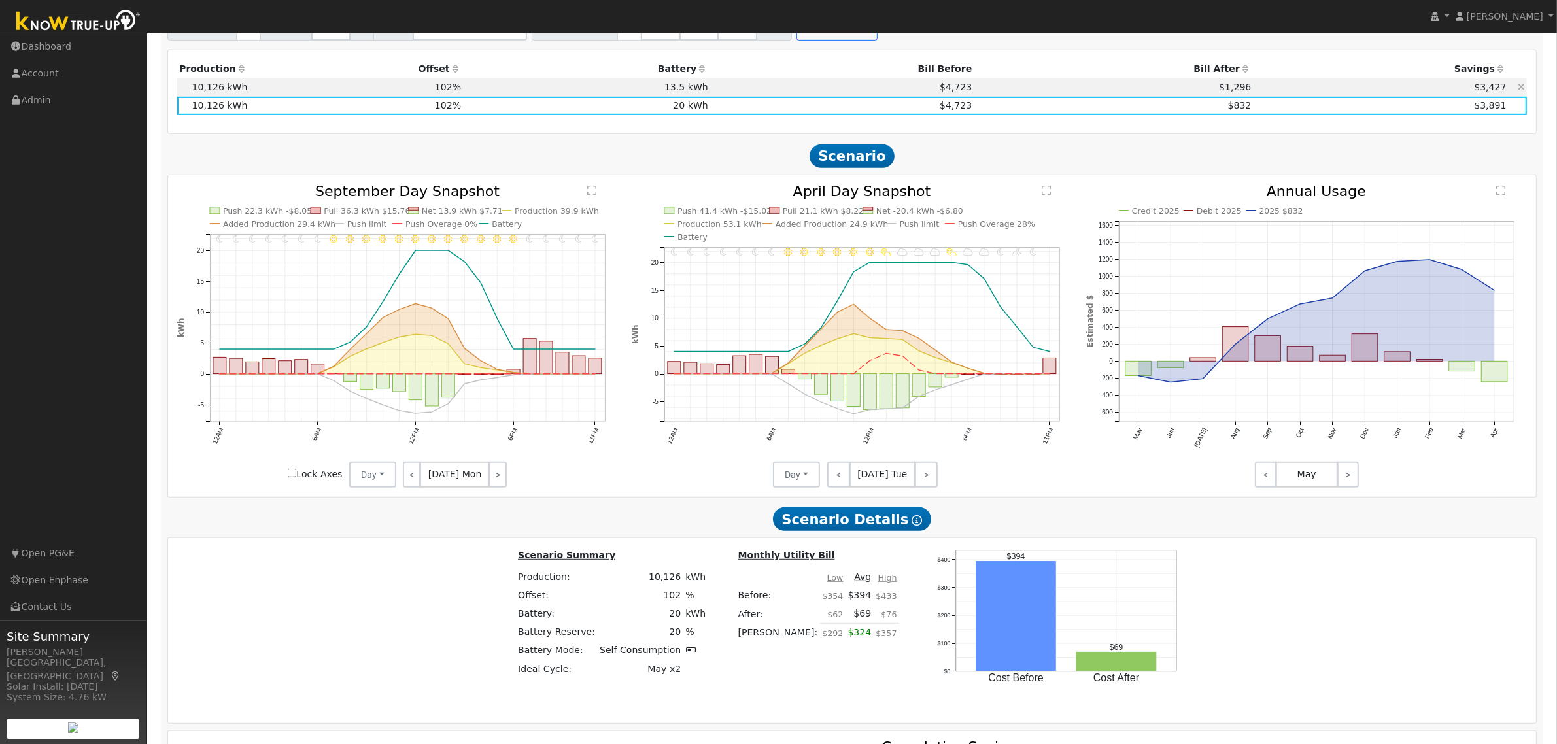
click at [611, 92] on td "13.5 kWh" at bounding box center [587, 87] width 247 height 18
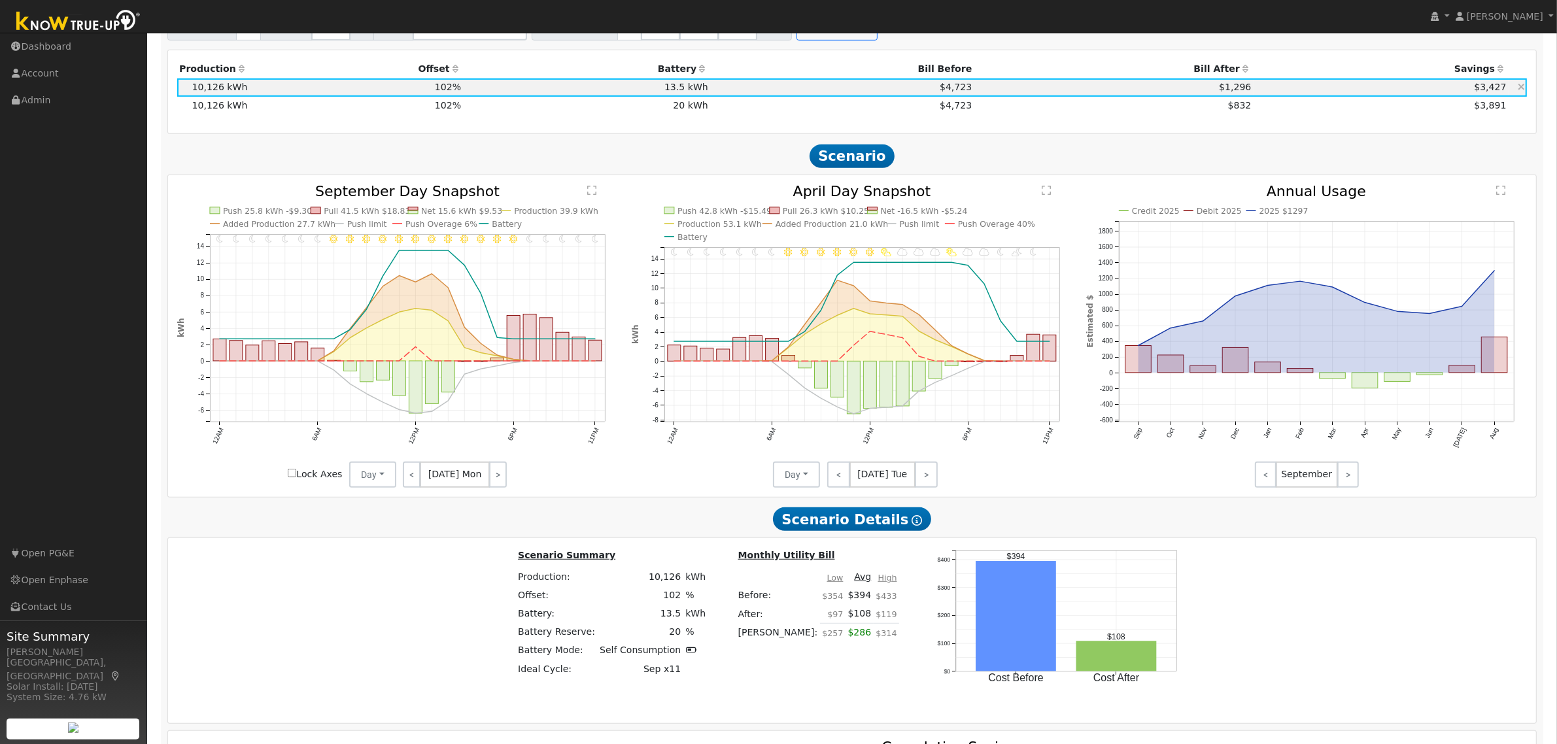
type input "$52,900"
type input "$15,870"
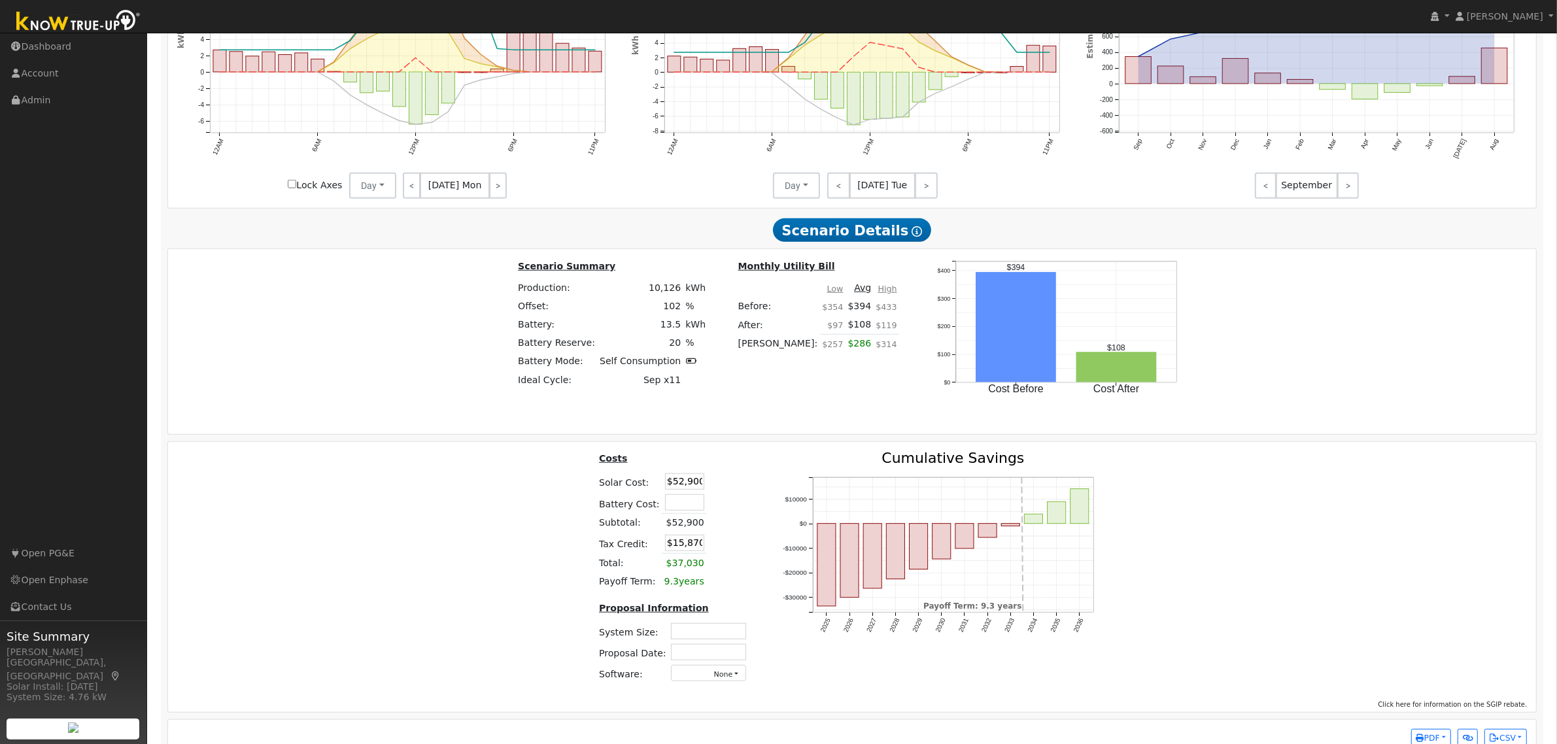
scroll to position [1191, 0]
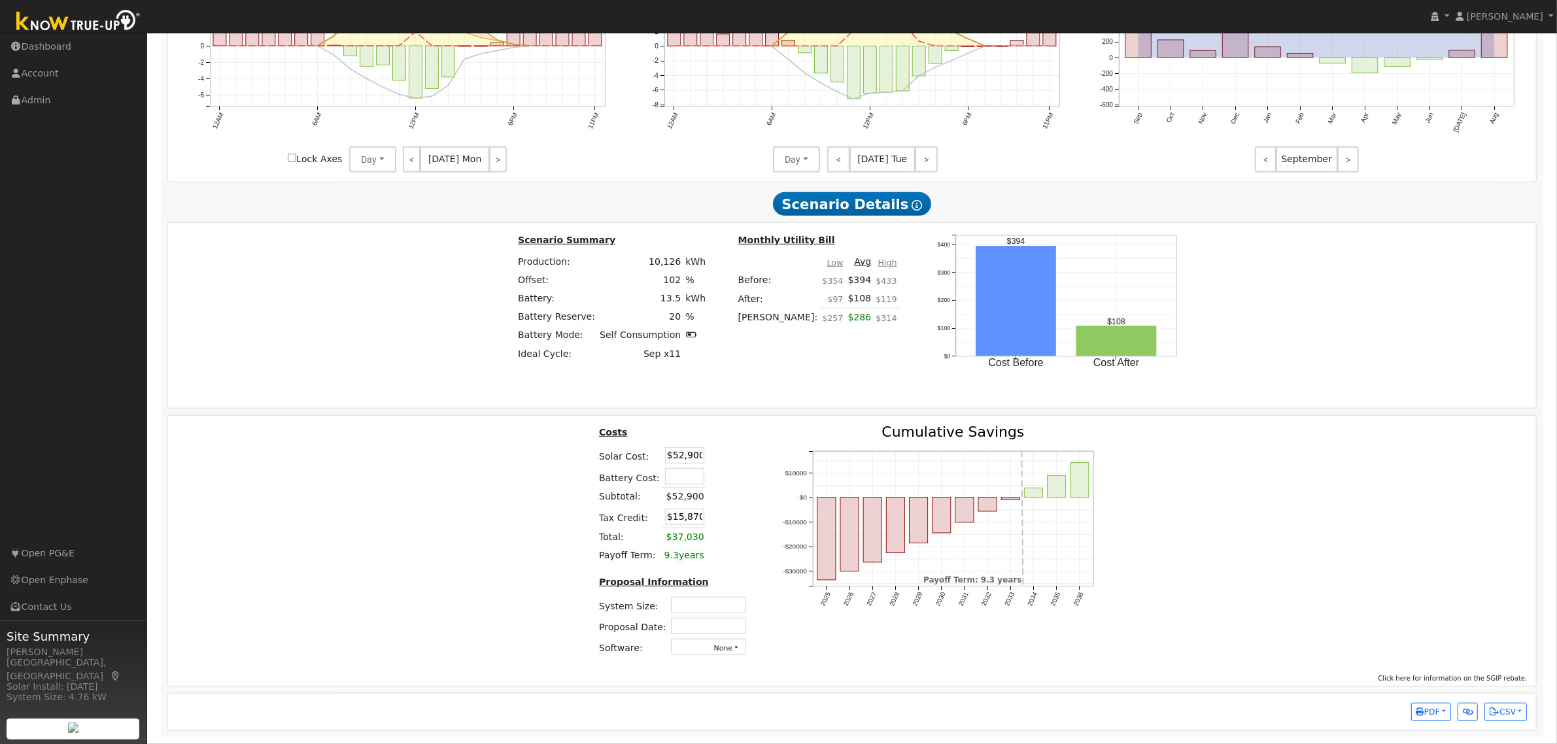
click at [679, 463] on td "$52,900" at bounding box center [684, 455] width 44 height 21
click at [668, 456] on input "$52,900" at bounding box center [684, 455] width 39 height 16
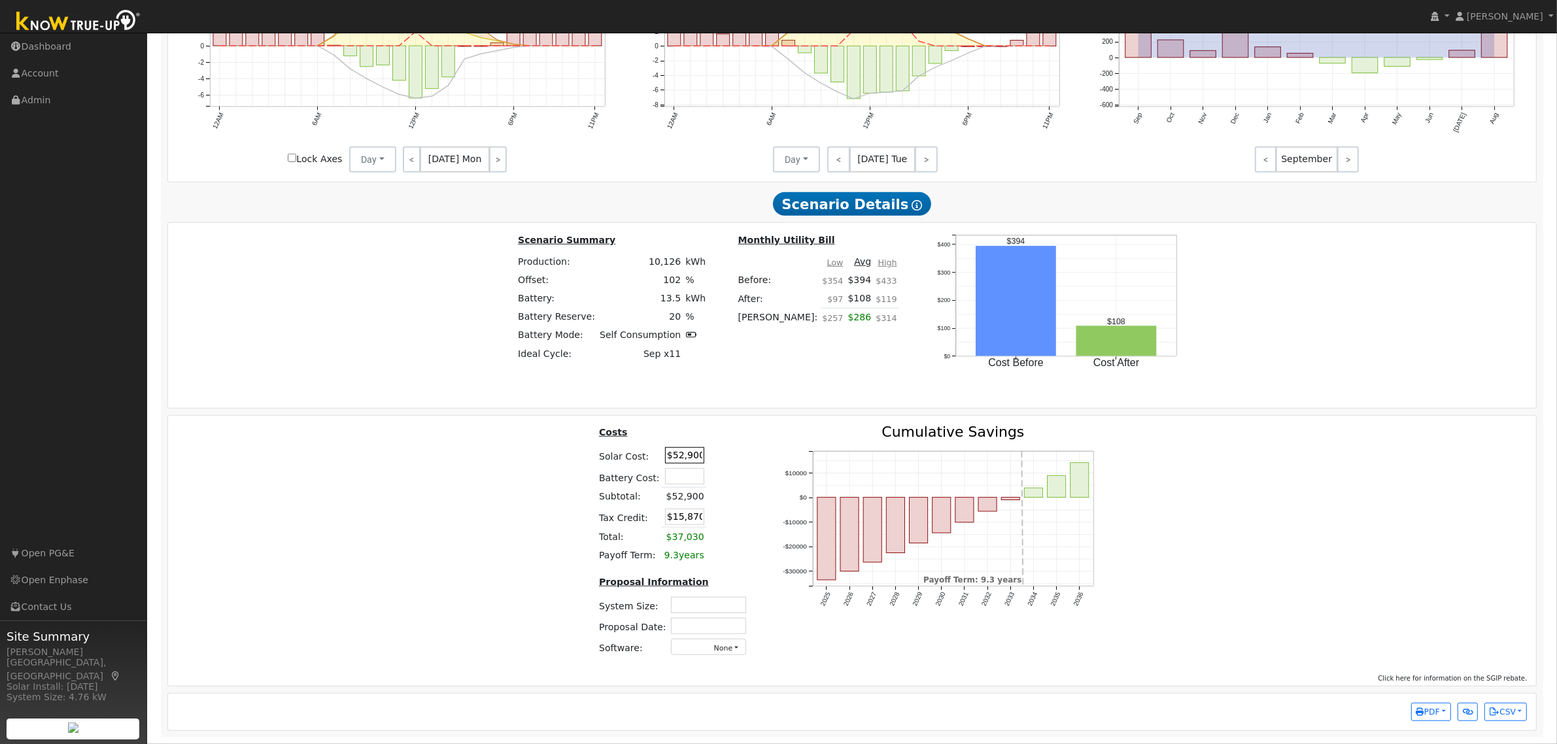
click at [670, 455] on input "$52,900" at bounding box center [684, 455] width 39 height 16
type input "$4,269"
type input "$1,281"
click at [655, 458] on td "Solar Cost:" at bounding box center [629, 455] width 65 height 21
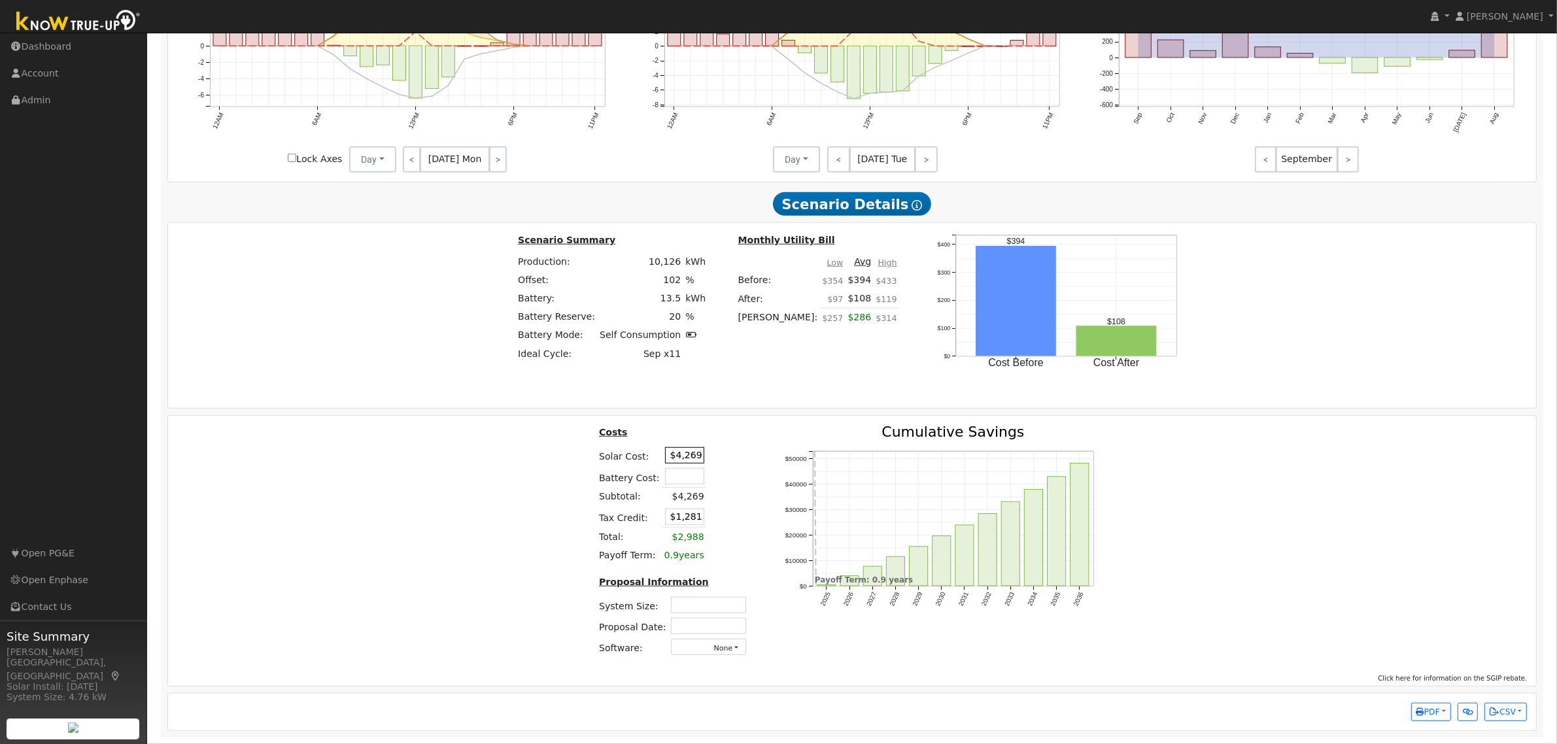
click at [676, 452] on input "$4,269" at bounding box center [684, 455] width 39 height 16
type input "$42,900"
type input "$12,870"
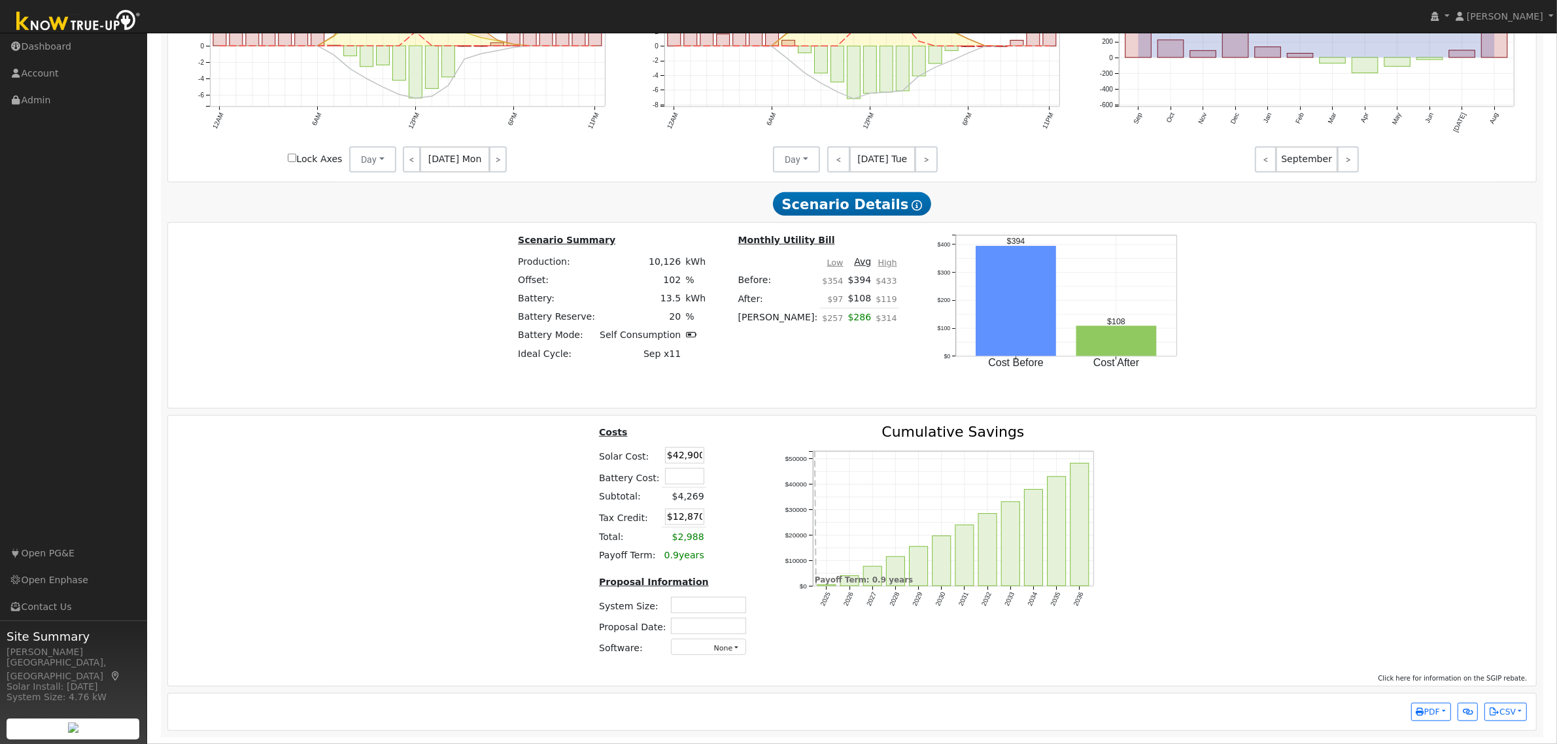
click at [519, 501] on div "Costs Solar Cost: $42,900 Battery Cost: Subtotal: $4,269 Tax Credit: $12,870 To…" at bounding box center [852, 546] width 1378 height 242
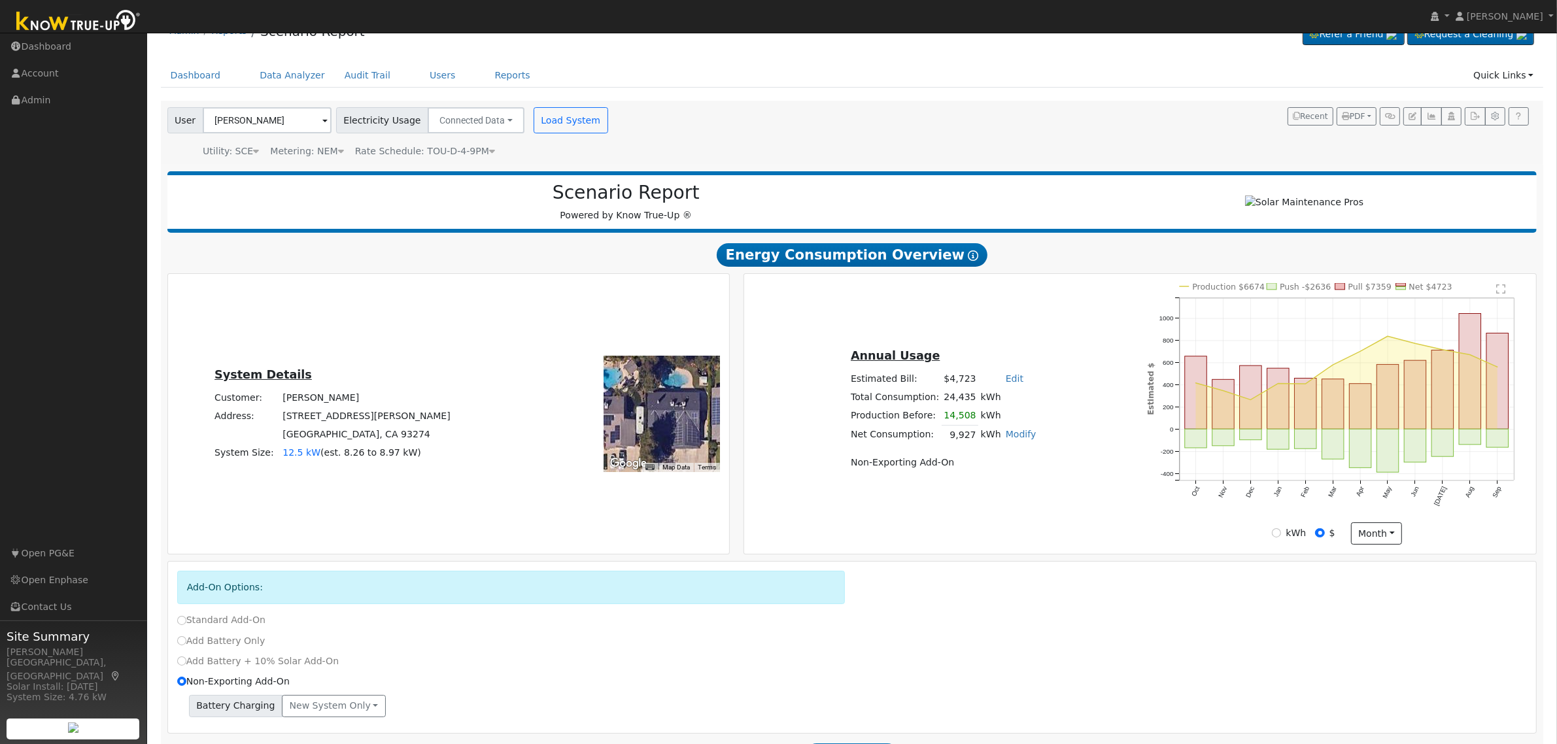
scroll to position [0, 0]
